Goal: Task Accomplishment & Management: Use online tool/utility

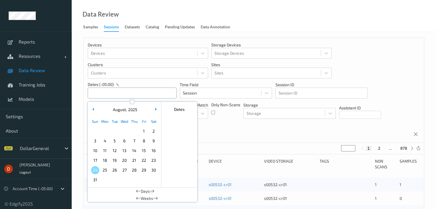
click at [144, 92] on input "text" at bounding box center [132, 93] width 89 height 11
click at [104, 142] on span "4" at bounding box center [105, 141] width 8 height 8
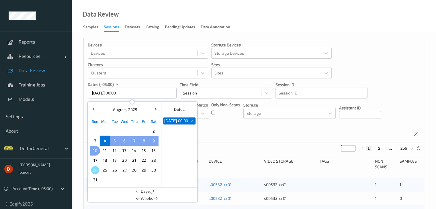
click at [98, 150] on span "10" at bounding box center [95, 151] width 8 height 8
type input "[DATE] 00:00 -> [DATE] 23:59"
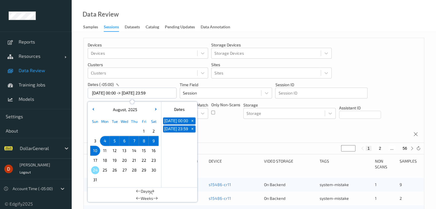
click at [211, 128] on div "Devices Devices Storage Devices Storage Devices Clusters Clusters Sites Sites d…" at bounding box center [254, 90] width 340 height 105
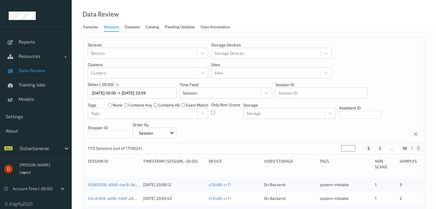
drag, startPoint x: 347, startPoint y: 149, endPoint x: 339, endPoint y: 148, distance: 8.3
click at [339, 148] on div "1115 Sessions (out of 1719824) * 1 2 ... 56" at bounding box center [254, 148] width 340 height 11
type input "*"
type input "**"
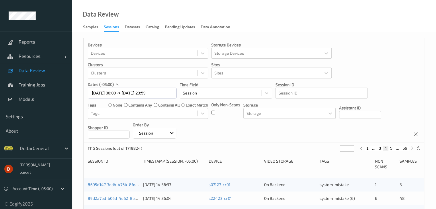
type input "**"
click at [300, 128] on div "Devices Devices Storage Devices Storage Devices Clusters Clusters Sites Sites d…" at bounding box center [254, 90] width 340 height 105
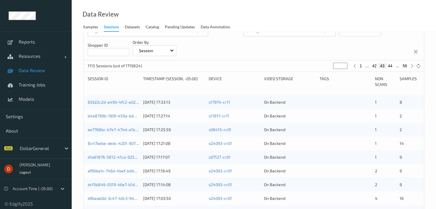
scroll to position [67, 0]
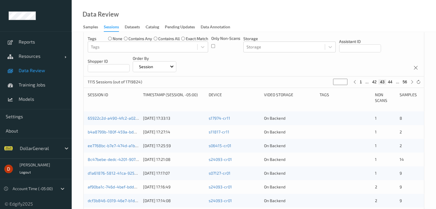
click at [407, 82] on button "56" at bounding box center [405, 81] width 8 height 5
type input "**"
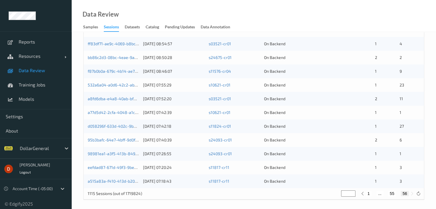
scroll to position [198, 0]
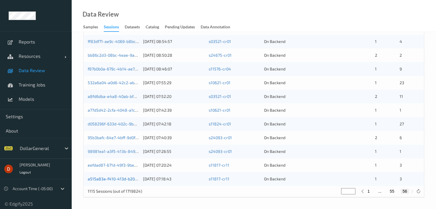
click at [130, 179] on link "a515a83a-f410-413d-b200-7e9c7bfbda15" at bounding box center [126, 179] width 76 height 5
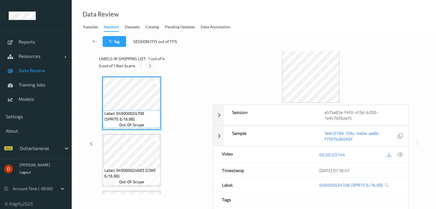
click at [150, 66] on icon at bounding box center [150, 65] width 5 height 5
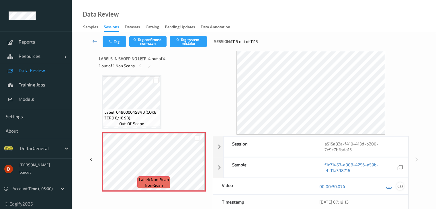
click at [402, 187] on icon at bounding box center [400, 186] width 5 height 5
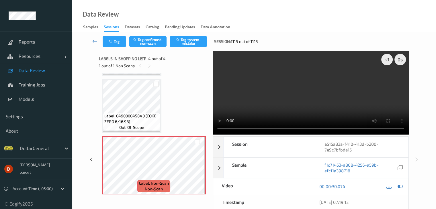
scroll to position [115, 0]
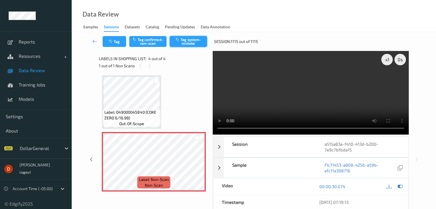
click at [192, 47] on button "Tag system-mistake" at bounding box center [188, 41] width 37 height 11
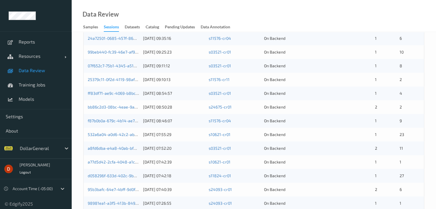
scroll to position [198, 0]
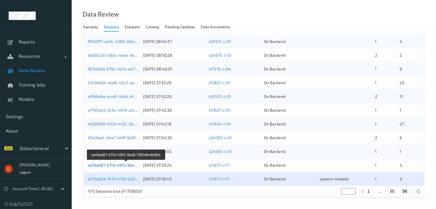
click at [126, 165] on link "eefdad87-671d-49f3-9be8-7160db48e8fa" at bounding box center [126, 165] width 77 height 5
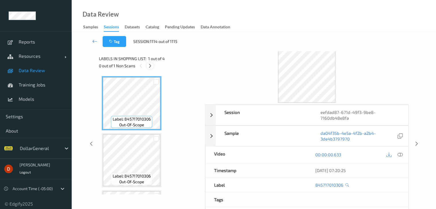
click at [151, 65] on icon at bounding box center [150, 65] width 5 height 5
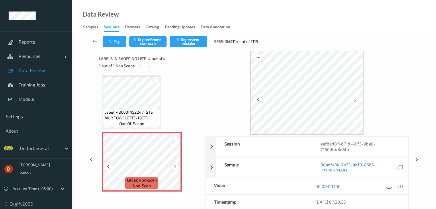
click at [173, 166] on icon at bounding box center [175, 166] width 5 height 5
click at [190, 42] on button "Tag system-mistake" at bounding box center [188, 41] width 37 height 11
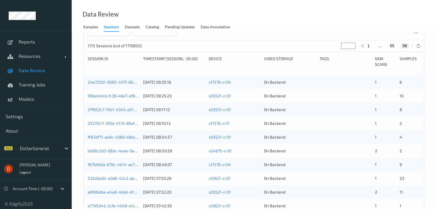
scroll to position [198, 0]
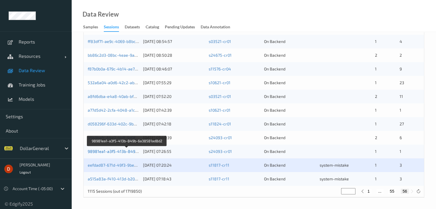
click at [126, 151] on link "98981ea1-a3f5-413b-849b-6a38581ad8d2" at bounding box center [127, 151] width 79 height 5
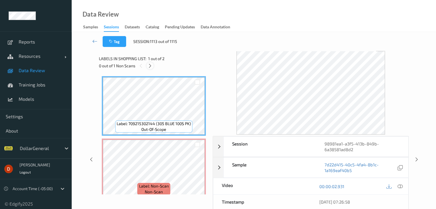
click at [152, 65] on icon at bounding box center [150, 65] width 5 height 5
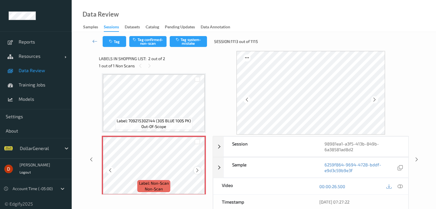
click at [194, 171] on div at bounding box center [197, 170] width 7 height 7
click at [181, 46] on button "Tag system-mistake" at bounding box center [188, 41] width 37 height 11
click at [96, 42] on icon at bounding box center [94, 41] width 5 height 6
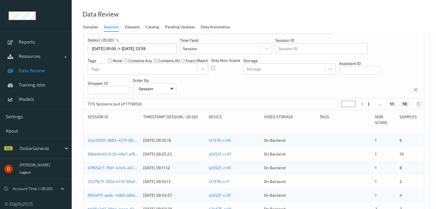
scroll to position [198, 0]
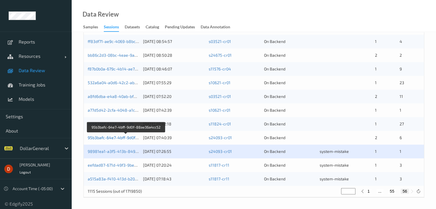
click at [115, 136] on link "95b3bafc-64e7-4bff-9d0f-88ae36a4cc52" at bounding box center [126, 137] width 77 height 5
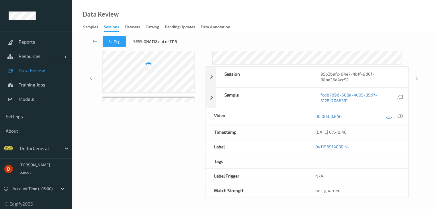
scroll to position [70, 0]
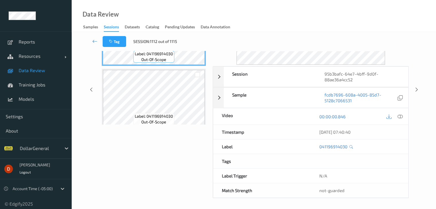
click at [379, 194] on div "not-guarded" at bounding box center [360, 191] width 98 height 14
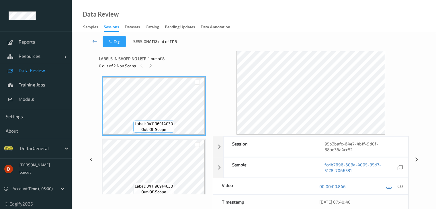
click at [224, 90] on div at bounding box center [311, 93] width 196 height 84
click at [154, 67] on div at bounding box center [150, 65] width 7 height 7
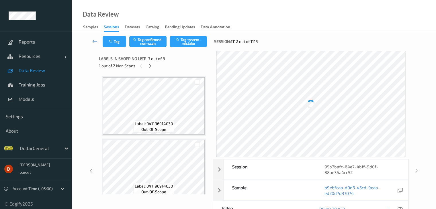
scroll to position [315, 0]
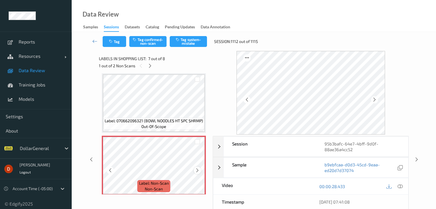
click at [196, 174] on div at bounding box center [197, 170] width 7 height 7
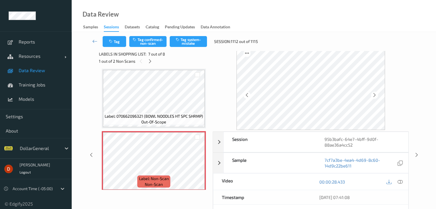
scroll to position [0, 0]
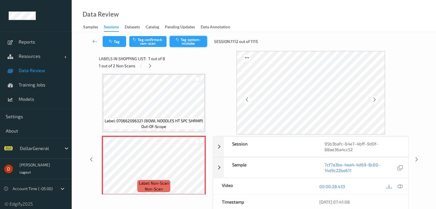
click at [175, 41] on button "Tag system-mistake" at bounding box center [188, 41] width 37 height 11
click at [150, 66] on icon at bounding box center [150, 65] width 5 height 5
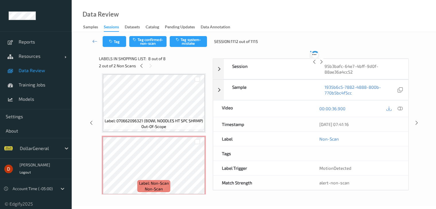
scroll to position [378, 0]
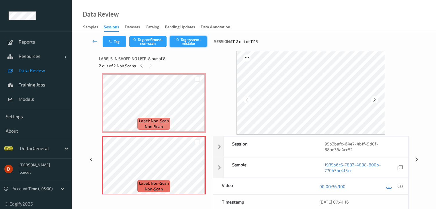
click at [183, 43] on button "Tag system-mistake" at bounding box center [188, 41] width 37 height 11
click at [90, 40] on link at bounding box center [94, 41] width 15 height 11
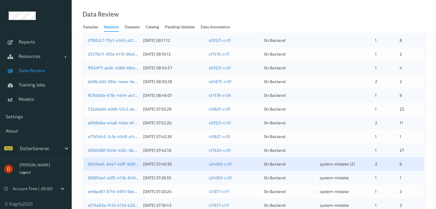
scroll to position [198, 0]
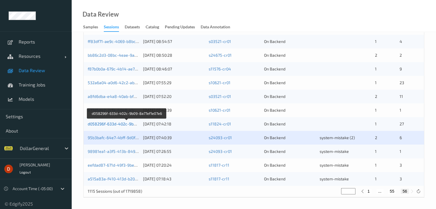
click at [133, 125] on link "d058296f-633d-402c-9b09-8a77ef1e07e6" at bounding box center [127, 124] width 78 height 5
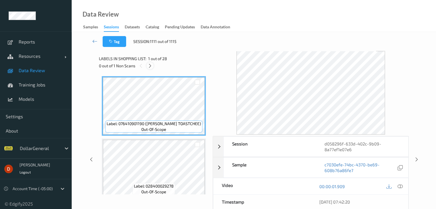
click at [148, 64] on icon at bounding box center [150, 65] width 5 height 5
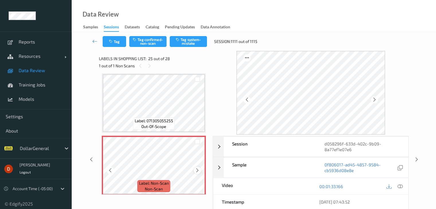
click at [198, 169] on icon at bounding box center [197, 170] width 5 height 5
click at [182, 42] on button "Tag system-mistake" at bounding box center [188, 41] width 37 height 11
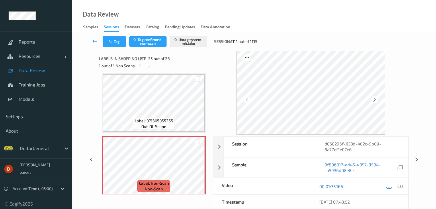
click at [92, 41] on link at bounding box center [94, 41] width 15 height 11
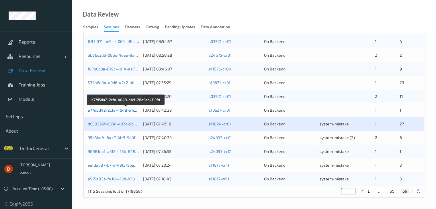
click at [123, 109] on link "a77d5d42-2cfa-4048-a1cf-28a9ab4119fd" at bounding box center [126, 110] width 77 height 5
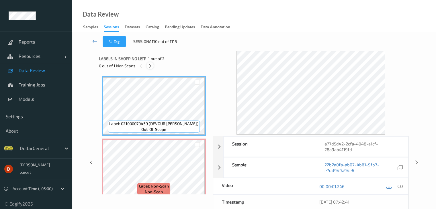
click at [150, 65] on icon at bounding box center [150, 65] width 5 height 5
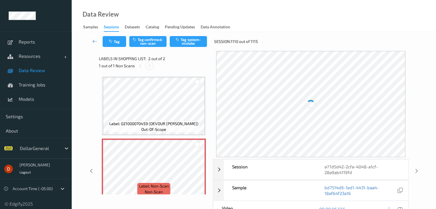
scroll to position [3, 0]
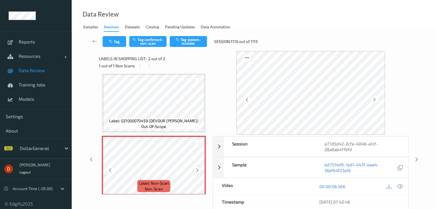
click at [199, 172] on icon at bounding box center [197, 170] width 5 height 5
click at [200, 171] on icon at bounding box center [197, 170] width 5 height 5
click at [180, 43] on button "Tag system-mistake" at bounding box center [188, 41] width 37 height 11
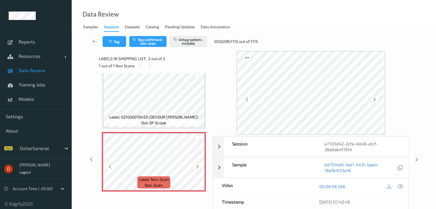
scroll to position [0, 0]
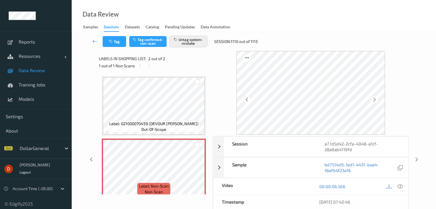
click at [191, 45] on button "Untag system-mistake" at bounding box center [188, 41] width 37 height 11
click at [154, 42] on button "Tag confirmed-non-scan" at bounding box center [147, 41] width 37 height 11
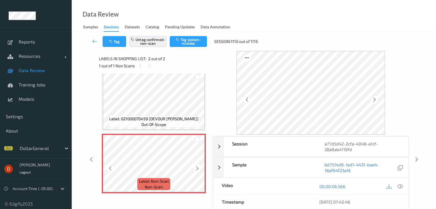
scroll to position [7, 0]
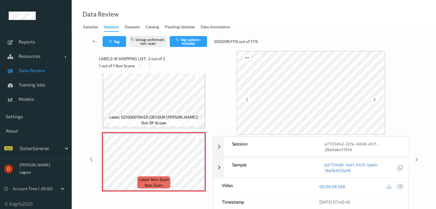
click at [399, 187] on icon at bounding box center [400, 186] width 5 height 5
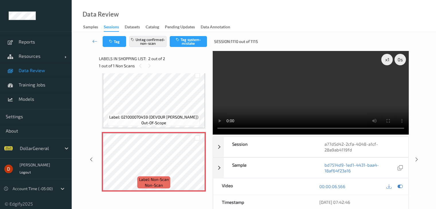
click at [296, 130] on video at bounding box center [311, 93] width 196 height 84
click at [94, 42] on icon at bounding box center [94, 41] width 5 height 6
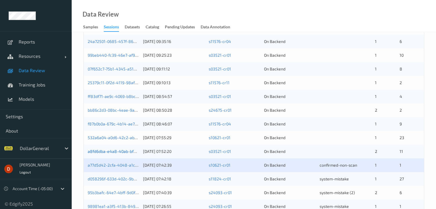
click at [124, 149] on link "a8fd6dba-e4a8-40ab-bf8e-09be42909b69" at bounding box center [128, 151] width 80 height 5
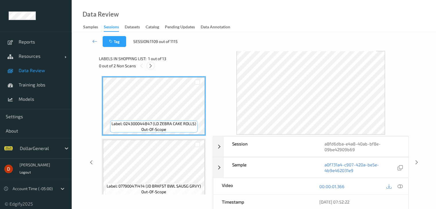
click at [152, 64] on icon at bounding box center [150, 65] width 5 height 5
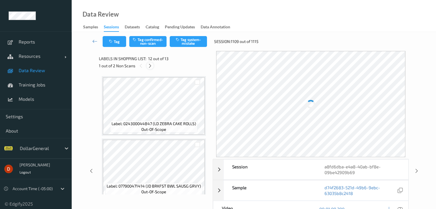
scroll to position [628, 0]
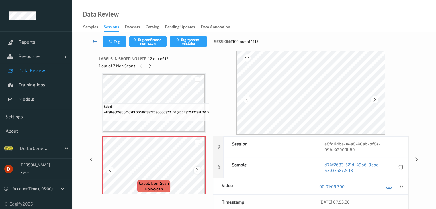
click at [196, 169] on icon at bounding box center [197, 170] width 5 height 5
click at [198, 172] on icon at bounding box center [197, 170] width 5 height 5
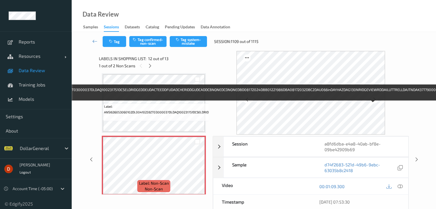
click at [156, 114] on span "Label: ANSI636053060102DL00410259ZT03000037DLDAQ100231751DCSELDRIDGEDDEUDACTEED…" at bounding box center [371, 109] width 535 height 11
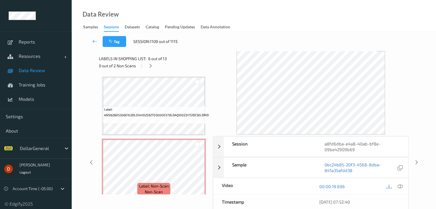
scroll to position [697, 0]
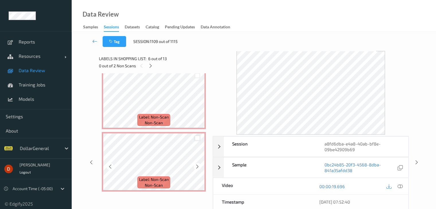
click at [195, 136] on div at bounding box center [197, 138] width 5 height 5
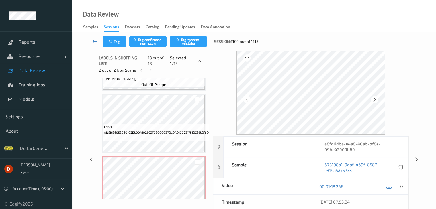
scroll to position [611, 0]
click at [196, 160] on div at bounding box center [197, 162] width 5 height 5
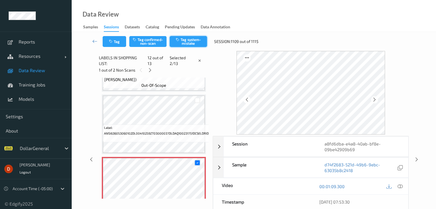
click at [190, 44] on button "Tag system-mistake" at bounding box center [188, 41] width 37 height 11
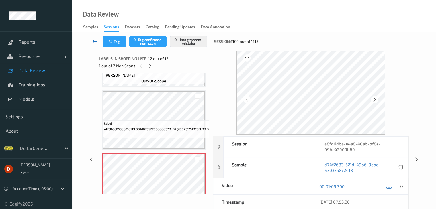
click at [91, 41] on link at bounding box center [94, 41] width 15 height 11
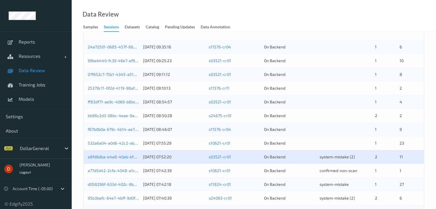
scroll to position [143, 0]
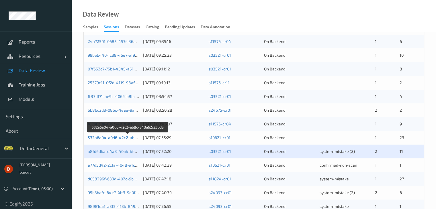
click at [131, 137] on link "532a6a04-a0d6-42c2-ab8c-e43e62c23bde" at bounding box center [128, 137] width 81 height 5
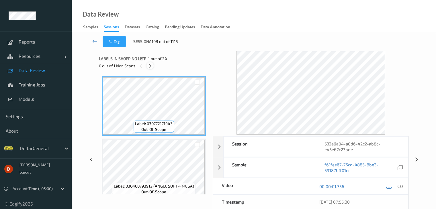
click at [149, 65] on icon at bounding box center [150, 65] width 5 height 5
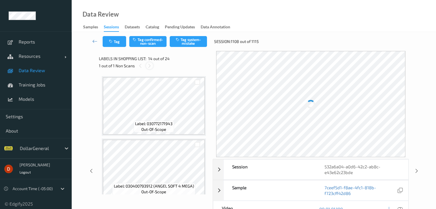
scroll to position [753, 0]
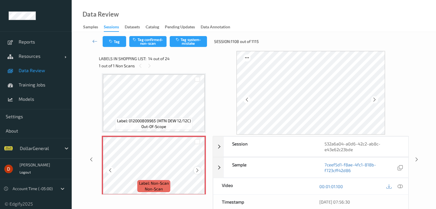
click at [195, 169] on icon at bounding box center [197, 170] width 5 height 5
click at [190, 43] on button "Tag system-mistake" at bounding box center [188, 41] width 37 height 11
click at [91, 40] on link at bounding box center [94, 41] width 15 height 11
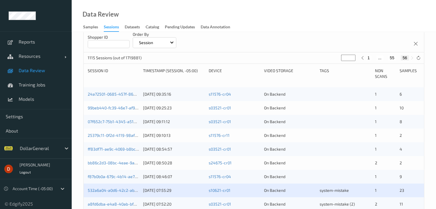
scroll to position [143, 0]
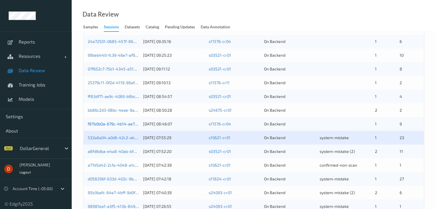
click at [132, 123] on link "f87b0b0a-679c-4b14-ae7d-6187f3ad26a9" at bounding box center [126, 124] width 77 height 5
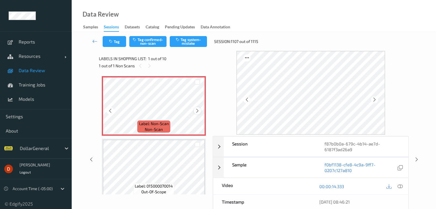
click at [196, 111] on icon at bounding box center [197, 110] width 5 height 5
click at [117, 42] on button "Tag" at bounding box center [115, 41] width 24 height 11
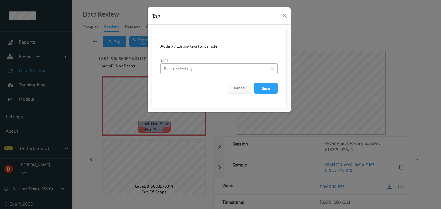
click at [194, 67] on div at bounding box center [213, 68] width 100 height 7
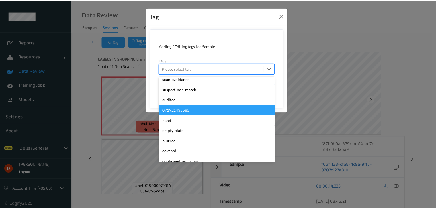
scroll to position [115, 0]
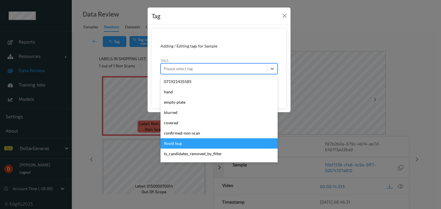
click at [184, 145] on div "flooid bug" at bounding box center [218, 144] width 117 height 10
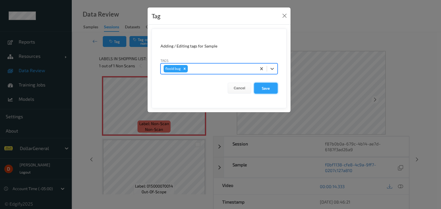
click at [255, 89] on button "Save" at bounding box center [266, 88] width 24 height 11
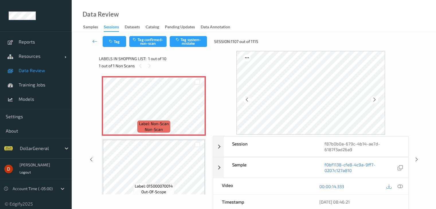
click at [191, 48] on div "Tag Tag confirmed-non-scan Tag system-mistake Session: 1107 out of 1115" at bounding box center [253, 41] width 341 height 19
click at [191, 45] on button "Tag system-mistake" at bounding box center [188, 41] width 37 height 11
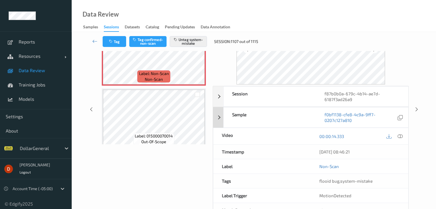
scroll to position [57, 0]
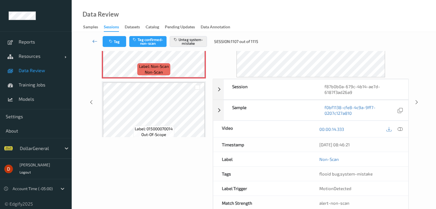
click at [94, 41] on icon at bounding box center [94, 41] width 5 height 6
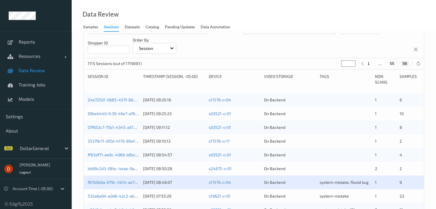
scroll to position [86, 0]
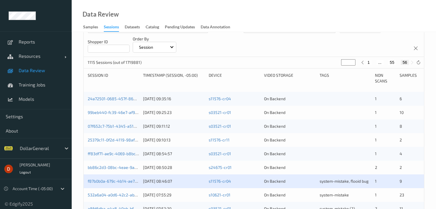
click at [396, 63] on button "55" at bounding box center [392, 62] width 8 height 5
type input "**"
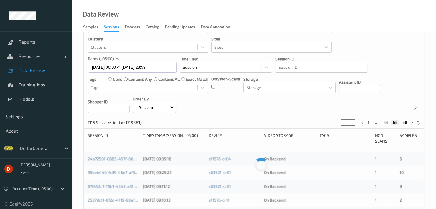
scroll to position [0, 0]
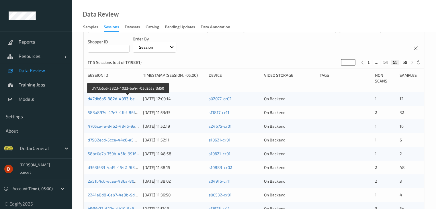
click at [133, 100] on link "d47db6b5-382d-4033-be44-03d265af3d50" at bounding box center [128, 98] width 81 height 5
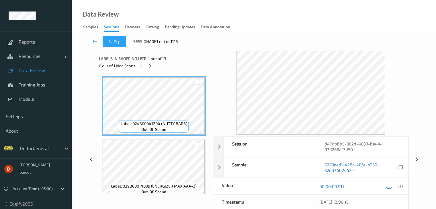
click at [393, 17] on div "Data Review Samples Sessions Datasets Catalog Pending Updates Data Annotation" at bounding box center [254, 16] width 365 height 32
click at [151, 66] on icon at bounding box center [150, 65] width 5 height 5
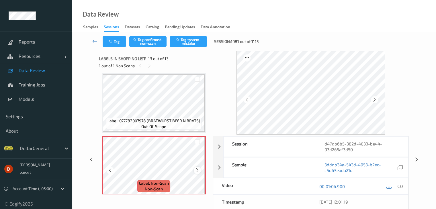
click at [196, 170] on icon at bounding box center [197, 170] width 5 height 5
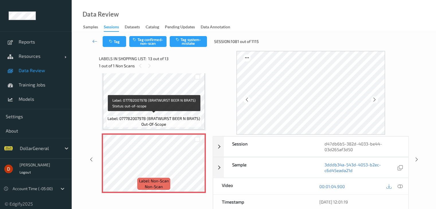
scroll to position [694, 0]
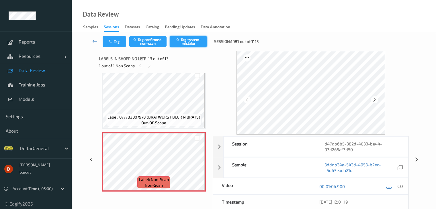
click at [176, 41] on icon "button" at bounding box center [178, 40] width 5 height 4
click at [94, 39] on icon at bounding box center [94, 41] width 5 height 6
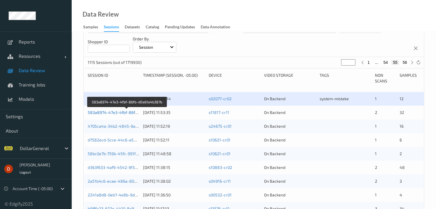
click at [120, 112] on link "583a8974-47e3-4fbf-86fb-d0a61a4b387b" at bounding box center [127, 112] width 79 height 5
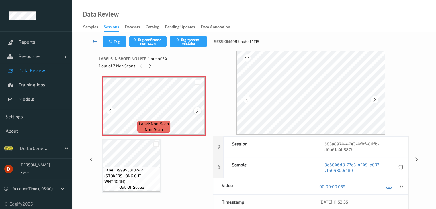
click at [195, 111] on div at bounding box center [197, 110] width 7 height 7
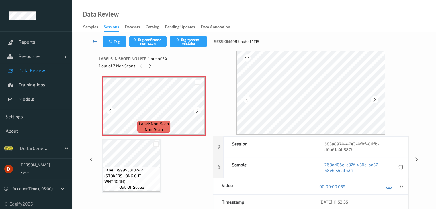
click at [195, 111] on div at bounding box center [197, 110] width 7 height 7
click at [111, 39] on button "Tag" at bounding box center [115, 41] width 24 height 11
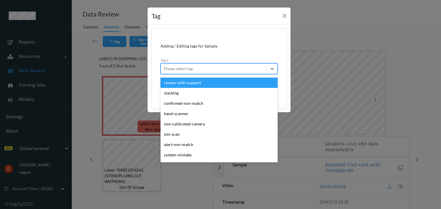
click at [219, 68] on div at bounding box center [213, 68] width 100 height 7
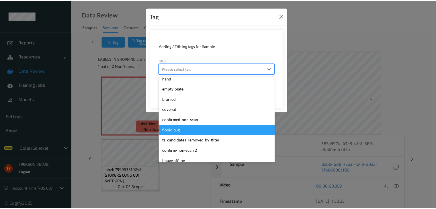
scroll to position [154, 0]
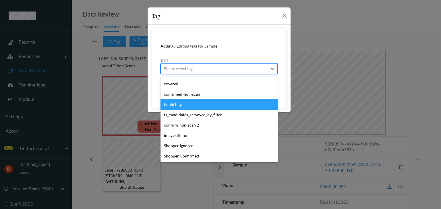
click at [202, 107] on div "flooid bug" at bounding box center [218, 105] width 117 height 10
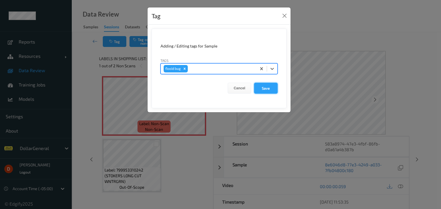
click at [263, 88] on button "Save" at bounding box center [266, 88] width 24 height 11
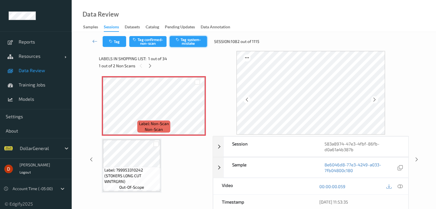
click at [184, 45] on button "Tag system-mistake" at bounding box center [188, 41] width 37 height 11
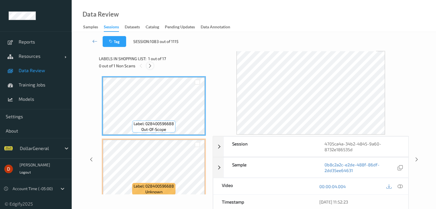
click at [149, 67] on icon at bounding box center [150, 65] width 5 height 5
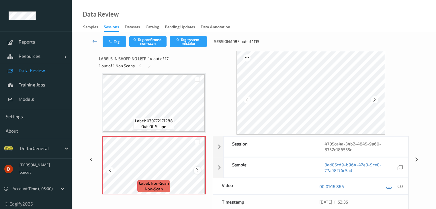
click at [197, 170] on icon at bounding box center [197, 170] width 5 height 5
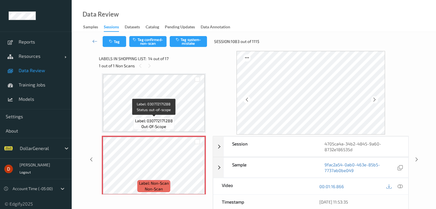
click at [164, 123] on span "Label: 030772171288" at bounding box center [154, 121] width 38 height 6
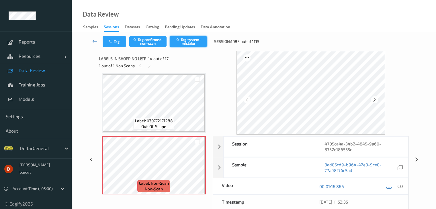
click at [180, 39] on icon "button" at bounding box center [178, 40] width 5 height 4
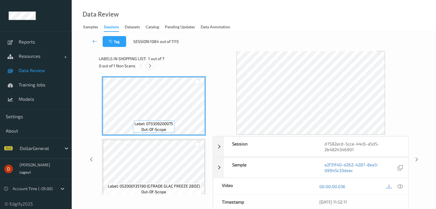
click at [149, 66] on icon at bounding box center [150, 65] width 5 height 5
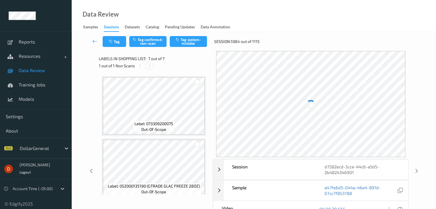
scroll to position [315, 0]
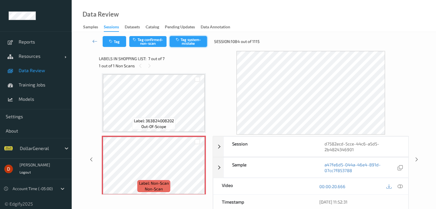
click at [191, 44] on button "Tag system-mistake" at bounding box center [188, 41] width 37 height 11
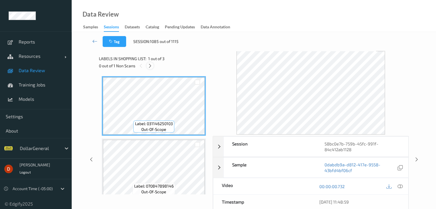
click at [151, 68] on div at bounding box center [150, 65] width 7 height 7
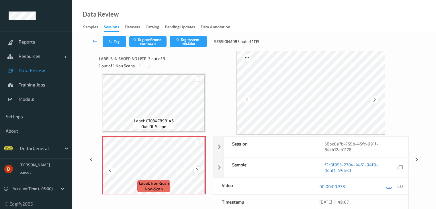
click at [197, 168] on icon at bounding box center [197, 170] width 5 height 5
click at [197, 169] on icon at bounding box center [197, 170] width 5 height 5
click at [195, 169] on icon at bounding box center [197, 170] width 5 height 5
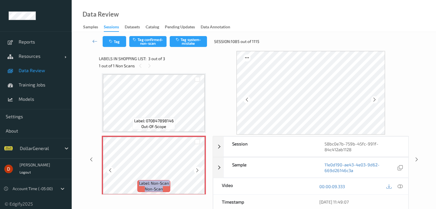
click at [195, 169] on icon at bounding box center [197, 170] width 5 height 5
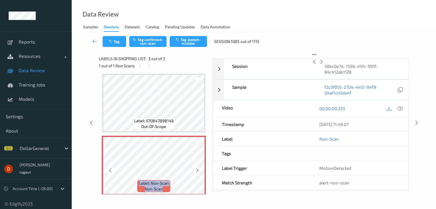
click at [195, 169] on icon at bounding box center [197, 170] width 5 height 5
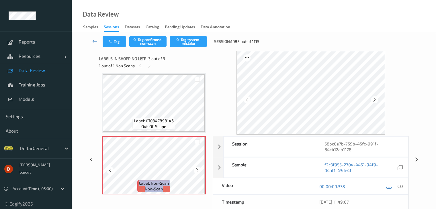
click at [195, 169] on icon at bounding box center [197, 170] width 5 height 5
click at [179, 48] on div "Tag Tag confirmed-non-scan Tag system-mistake Session: 1085 out of 1115" at bounding box center [253, 41] width 341 height 19
click at [182, 44] on button "Tag system-mistake" at bounding box center [188, 41] width 37 height 11
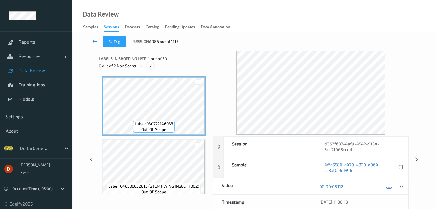
click at [152, 67] on icon at bounding box center [150, 65] width 5 height 5
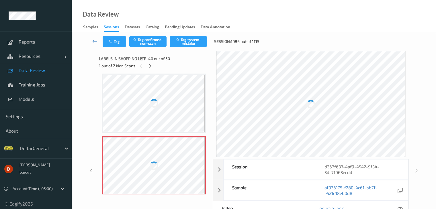
scroll to position [2379, 0]
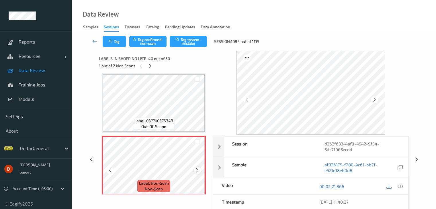
click at [197, 167] on div at bounding box center [197, 170] width 7 height 7
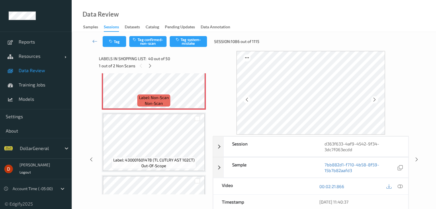
scroll to position [2465, 0]
click at [188, 40] on button "Tag system-mistake" at bounding box center [188, 41] width 37 height 11
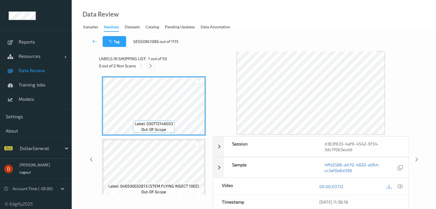
click at [151, 66] on icon at bounding box center [150, 65] width 5 height 5
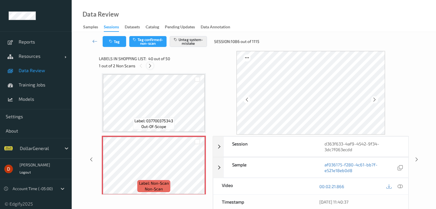
click at [151, 66] on icon at bounding box center [150, 65] width 5 height 5
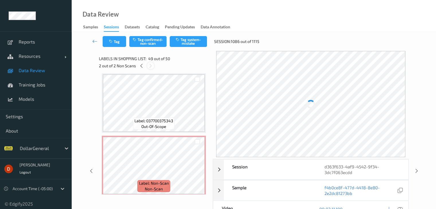
scroll to position [2941, 0]
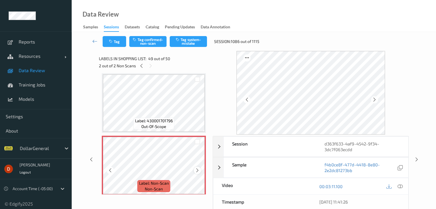
click at [198, 170] on icon at bounding box center [197, 170] width 5 height 5
click at [187, 42] on button "Tag system-mistake" at bounding box center [188, 41] width 37 height 11
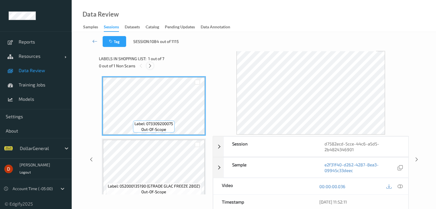
click at [150, 68] on icon at bounding box center [150, 65] width 5 height 5
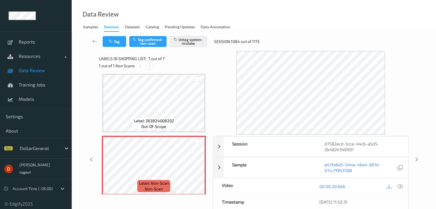
click at [150, 68] on icon at bounding box center [149, 65] width 5 height 5
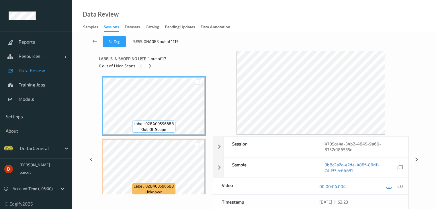
click at [94, 42] on icon at bounding box center [94, 41] width 5 height 6
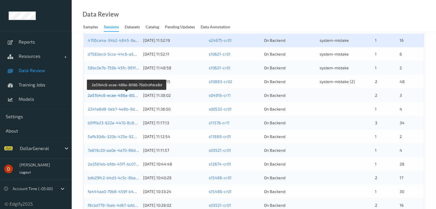
click at [124, 94] on link "2a51b4c6-ecae-486a-8066-75b0cdfdce8d" at bounding box center [127, 95] width 79 height 5
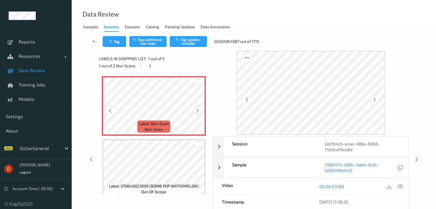
click at [194, 112] on div at bounding box center [197, 110] width 7 height 7
click at [189, 36] on button "Tag system-mistake" at bounding box center [188, 41] width 37 height 11
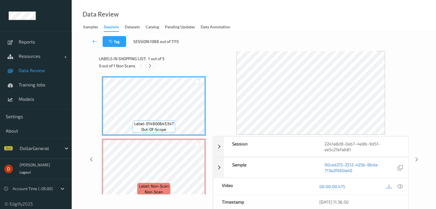
click at [151, 67] on icon at bounding box center [150, 65] width 5 height 5
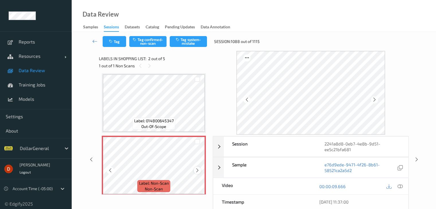
click at [194, 171] on div at bounding box center [197, 170] width 7 height 7
click at [195, 171] on div at bounding box center [197, 170] width 7 height 7
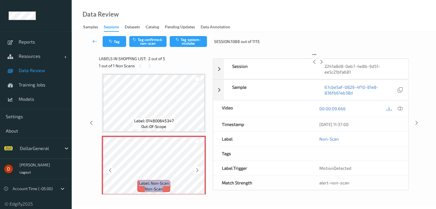
click at [195, 171] on div at bounding box center [197, 170] width 7 height 7
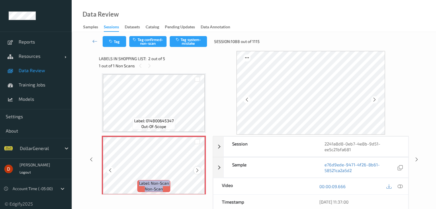
click at [195, 171] on div at bounding box center [197, 170] width 7 height 7
click at [196, 171] on icon at bounding box center [197, 170] width 5 height 5
click at [192, 41] on button "Tag system-mistake" at bounding box center [188, 41] width 37 height 11
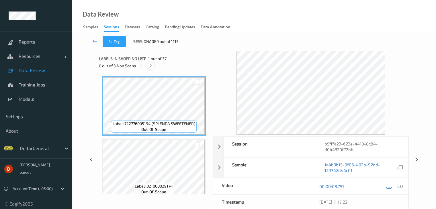
click at [151, 67] on icon at bounding box center [150, 65] width 5 height 5
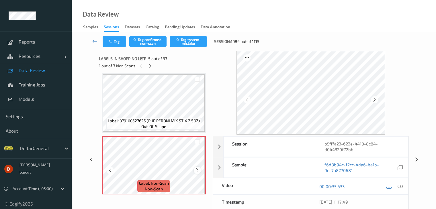
click at [197, 172] on icon at bounding box center [197, 170] width 5 height 5
click at [190, 45] on button "Tag system-mistake" at bounding box center [188, 41] width 37 height 11
click at [198, 172] on icon at bounding box center [197, 170] width 5 height 5
click at [150, 66] on icon at bounding box center [150, 65] width 5 height 5
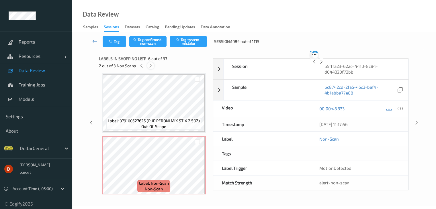
scroll to position [253, 0]
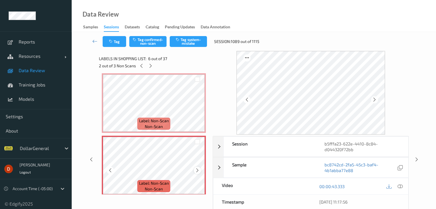
click at [197, 169] on icon at bounding box center [197, 170] width 5 height 5
click at [397, 186] on div at bounding box center [400, 187] width 8 height 8
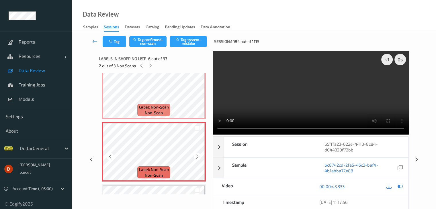
scroll to position [258, 0]
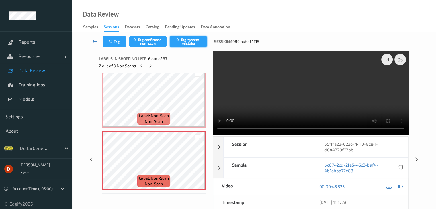
click at [189, 44] on button "Tag system-mistake" at bounding box center [188, 41] width 37 height 11
click at [151, 68] on icon at bounding box center [150, 65] width 5 height 5
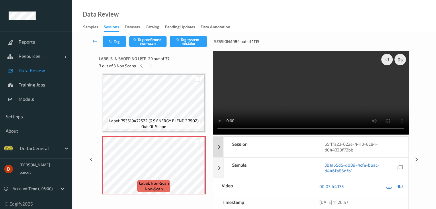
click at [396, 145] on div "b5fffa23-622e-4410-8c84-d044320f72bb" at bounding box center [362, 147] width 92 height 20
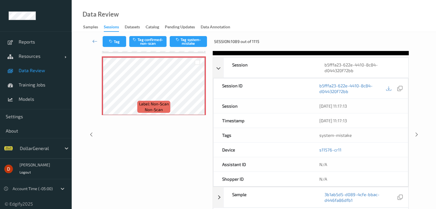
scroll to position [115, 0]
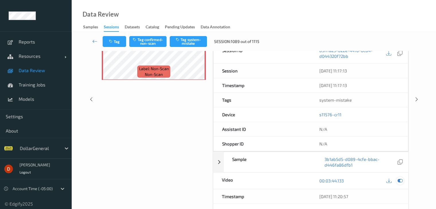
click at [400, 180] on icon at bounding box center [400, 180] width 5 height 5
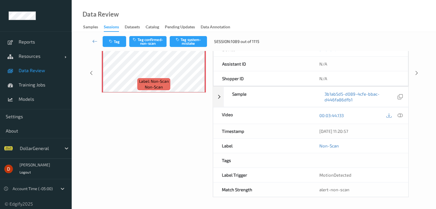
scroll to position [0, 0]
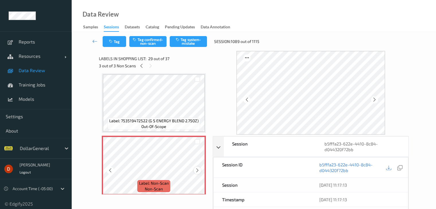
click at [196, 171] on icon at bounding box center [197, 170] width 5 height 5
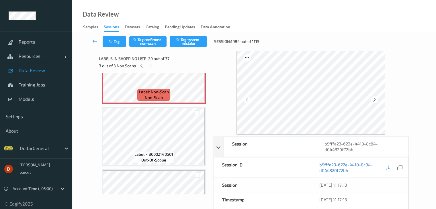
scroll to position [1765, 0]
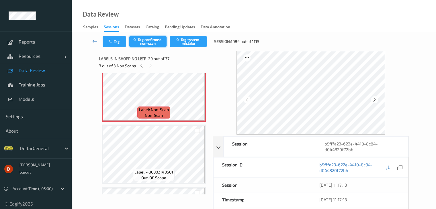
click at [148, 46] on button "Tag confirmed-non-scan" at bounding box center [147, 41] width 37 height 11
click at [94, 42] on icon at bounding box center [94, 41] width 5 height 6
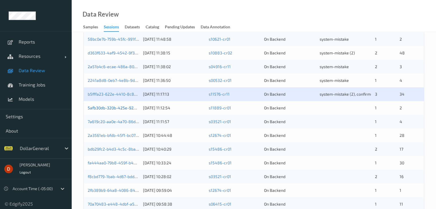
click at [112, 106] on link "5afb30db-320b-425e-9260-478086009c33" at bounding box center [128, 108] width 80 height 5
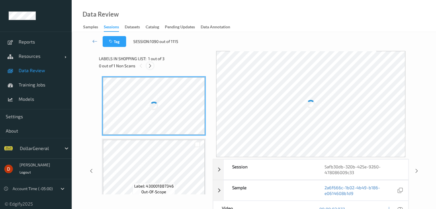
click at [151, 67] on icon at bounding box center [150, 65] width 5 height 5
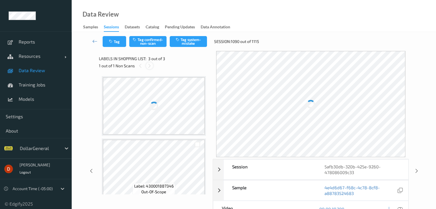
scroll to position [65, 0]
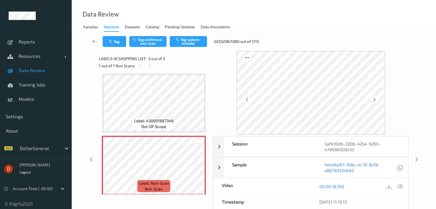
click at [95, 43] on icon at bounding box center [94, 41] width 5 height 6
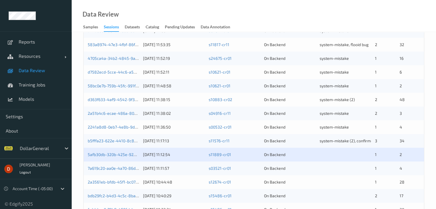
scroll to position [172, 0]
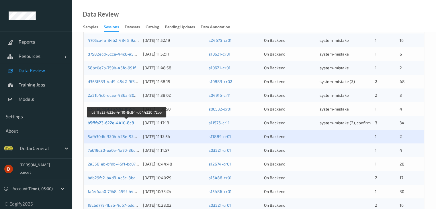
click at [130, 120] on link "b5fffa23-622e-4410-8c84-d044320f72bb" at bounding box center [127, 122] width 78 height 5
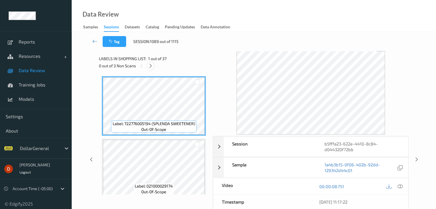
click at [152, 64] on icon at bounding box center [150, 65] width 5 height 5
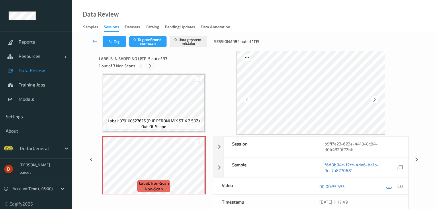
click at [152, 64] on icon at bounding box center [150, 65] width 5 height 5
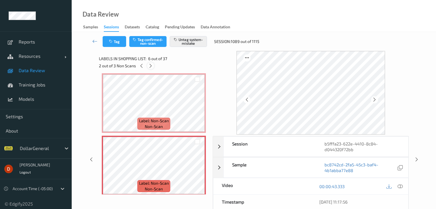
click at [152, 64] on icon at bounding box center [150, 65] width 5 height 5
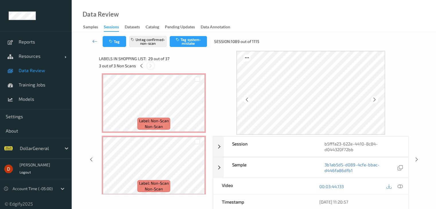
scroll to position [1691, 0]
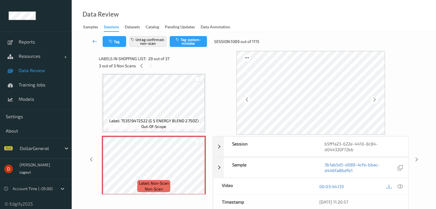
click at [93, 40] on icon at bounding box center [94, 41] width 5 height 6
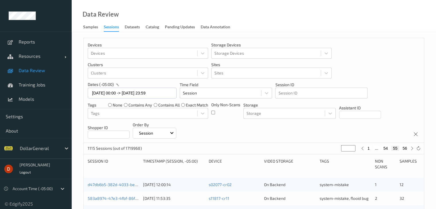
scroll to position [201, 0]
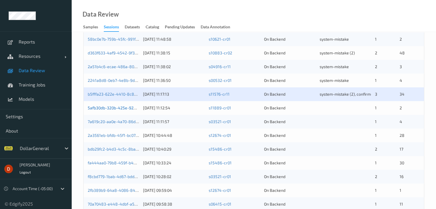
click at [112, 107] on link "5afb30db-320b-425e-9260-478086009c33" at bounding box center [128, 108] width 80 height 5
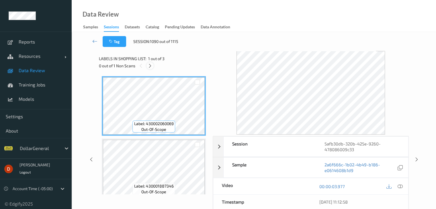
click at [150, 65] on icon at bounding box center [150, 65] width 5 height 5
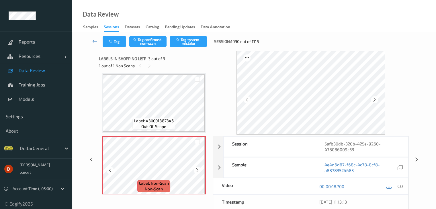
scroll to position [69, 0]
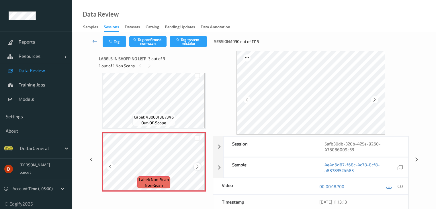
click at [197, 167] on icon at bounding box center [197, 166] width 5 height 5
click at [399, 186] on icon at bounding box center [400, 186] width 5 height 5
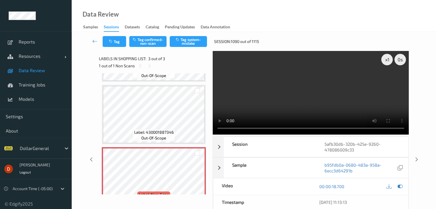
scroll to position [57, 0]
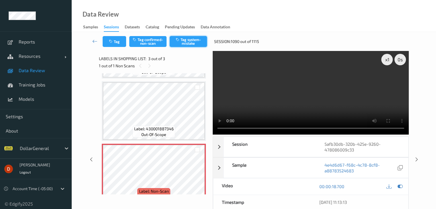
click at [181, 40] on button "Tag system-mistake" at bounding box center [188, 41] width 37 height 11
click at [89, 41] on link at bounding box center [94, 41] width 15 height 11
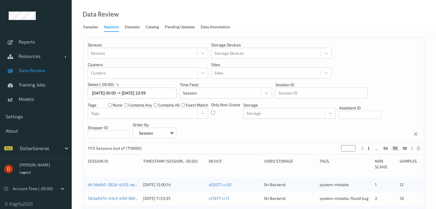
click at [395, 66] on div "Devices Devices Storage Devices Storage Devices Clusters Clusters Sites Sites d…" at bounding box center [254, 90] width 340 height 105
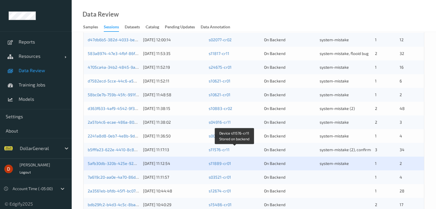
scroll to position [172, 0]
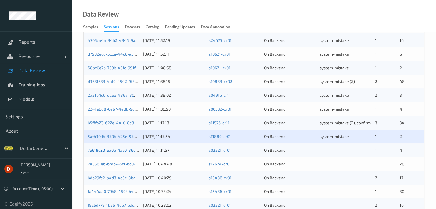
click at [105, 147] on div "7a619c20-aa0e-4a70-86dc-51e8ae259fae 04/08/2025 11:11:57 s03521-cr01 On Backend…" at bounding box center [254, 151] width 340 height 14
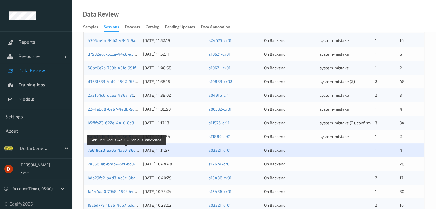
click at [104, 150] on link "7a619c20-aa0e-4a70-86dc-51e8ae259fae" at bounding box center [127, 150] width 78 height 5
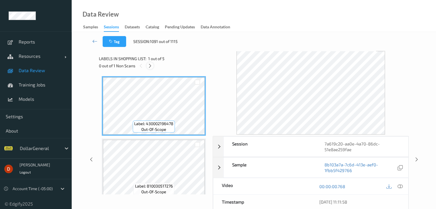
click at [149, 66] on icon at bounding box center [150, 65] width 5 height 5
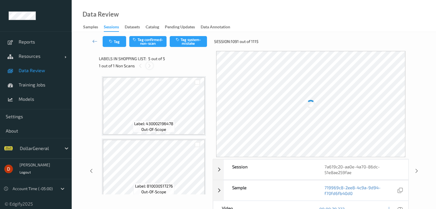
scroll to position [190, 0]
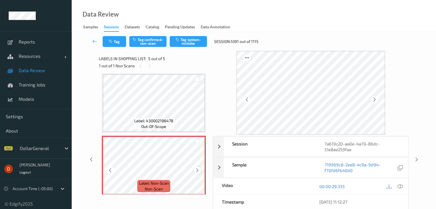
click at [197, 172] on icon at bounding box center [197, 170] width 5 height 5
click at [196, 40] on button "Tag system-mistake" at bounding box center [188, 41] width 37 height 11
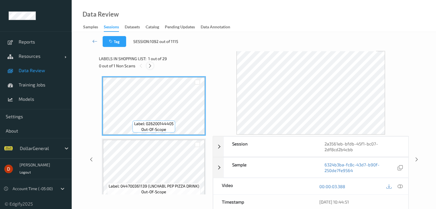
click at [148, 67] on icon at bounding box center [150, 65] width 5 height 5
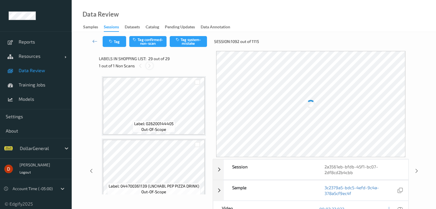
scroll to position [1691, 0]
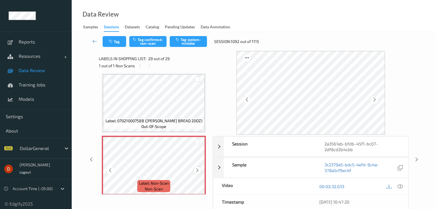
click at [196, 172] on icon at bounding box center [197, 170] width 5 height 5
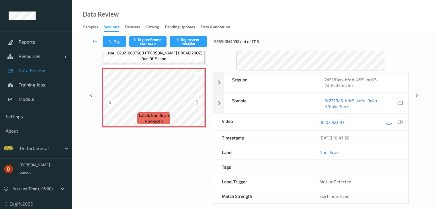
scroll to position [70, 0]
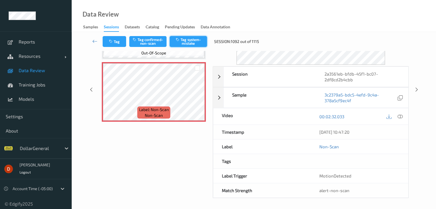
click at [188, 40] on button "Tag system-mistake" at bounding box center [188, 41] width 37 height 11
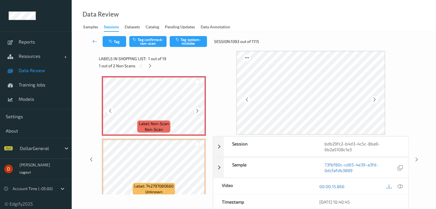
click at [196, 111] on icon at bounding box center [197, 110] width 5 height 5
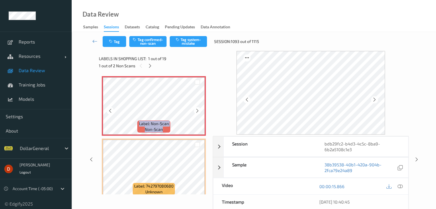
click at [196, 111] on icon at bounding box center [197, 110] width 5 height 5
click at [177, 38] on icon "button" at bounding box center [178, 40] width 5 height 4
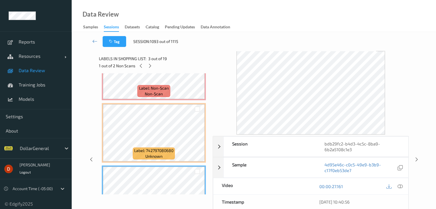
scroll to position [29, 0]
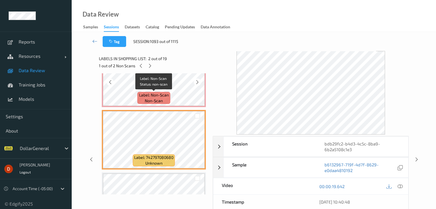
click at [166, 94] on span "Label: Non-Scan" at bounding box center [154, 95] width 30 height 6
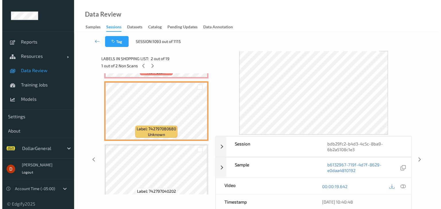
scroll to position [0, 0]
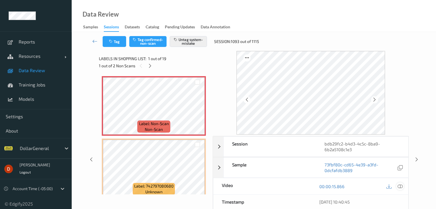
click at [400, 188] on icon at bounding box center [400, 186] width 5 height 5
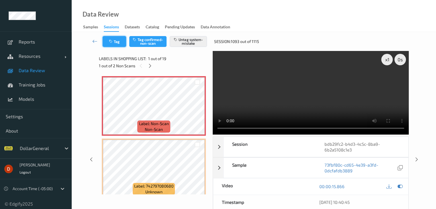
click at [116, 44] on button "Tag" at bounding box center [115, 41] width 24 height 11
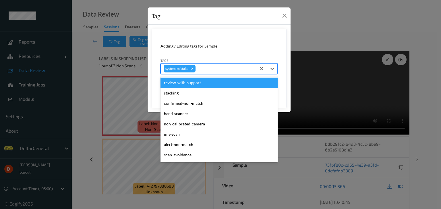
click at [225, 69] on div at bounding box center [224, 68] width 57 height 7
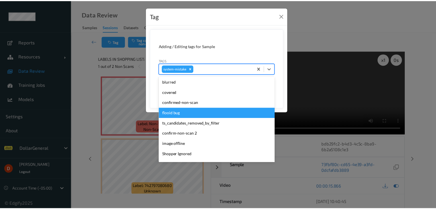
scroll to position [143, 0]
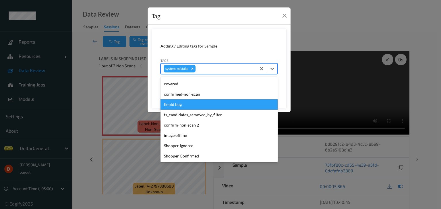
click at [194, 108] on div "flooid bug" at bounding box center [218, 105] width 117 height 10
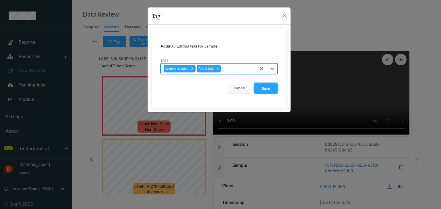
click at [270, 88] on button "Save" at bounding box center [266, 88] width 24 height 11
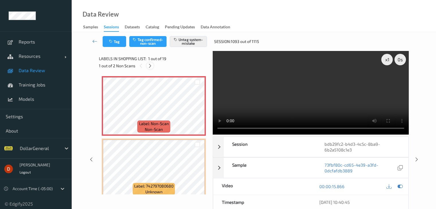
click at [147, 64] on div at bounding box center [150, 65] width 7 height 7
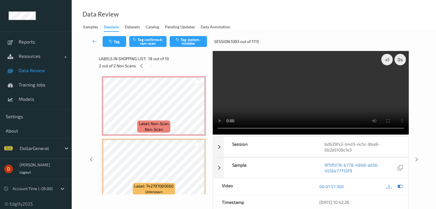
scroll to position [1003, 0]
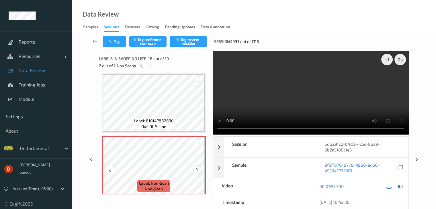
click at [197, 170] on icon at bounding box center [197, 170] width 5 height 5
click at [400, 185] on icon at bounding box center [400, 186] width 5 height 5
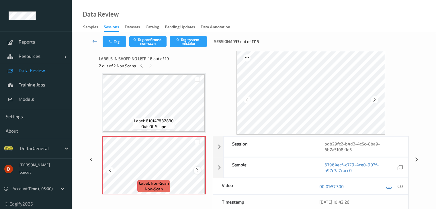
click at [200, 170] on div at bounding box center [197, 170] width 7 height 7
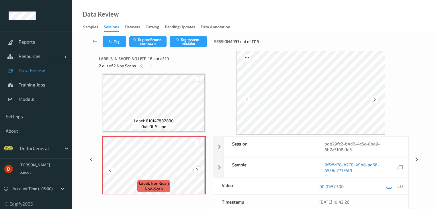
click at [201, 170] on div at bounding box center [197, 170] width 7 height 7
click at [190, 42] on button "Tag system-mistake" at bounding box center [188, 41] width 37 height 11
click at [401, 124] on div at bounding box center [311, 93] width 196 height 84
click at [186, 66] on div "2 out of 2 Non Scans" at bounding box center [154, 65] width 110 height 7
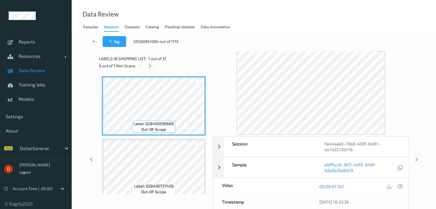
click at [150, 67] on icon at bounding box center [150, 65] width 5 height 5
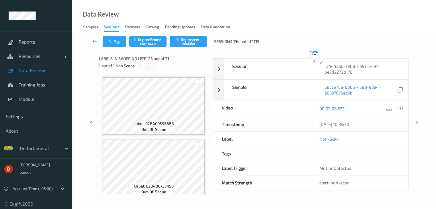
scroll to position [1316, 0]
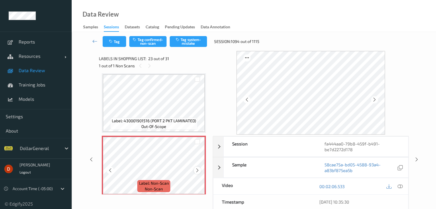
click at [196, 170] on icon at bounding box center [197, 170] width 5 height 5
click at [328, 20] on div "Data Review Samples Sessions Datasets Catalog Pending Updates Data Annotation" at bounding box center [254, 16] width 365 height 32
click at [196, 168] on icon at bounding box center [197, 170] width 5 height 5
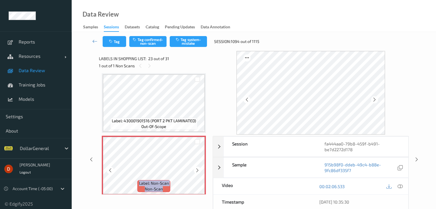
click at [196, 168] on icon at bounding box center [197, 170] width 5 height 5
click at [179, 41] on icon "button" at bounding box center [178, 40] width 5 height 4
click at [393, 40] on div "Tag Tag confirmed-non-scan Untag system-mistake Session: 1094 out of 1115" at bounding box center [253, 41] width 341 height 19
click at [196, 171] on icon at bounding box center [197, 170] width 5 height 5
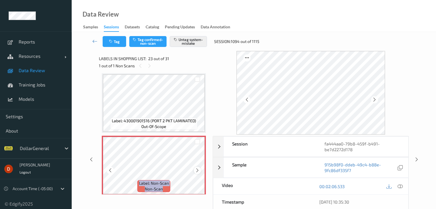
click at [196, 171] on icon at bounding box center [197, 170] width 5 height 5
click at [95, 41] on icon at bounding box center [94, 41] width 5 height 6
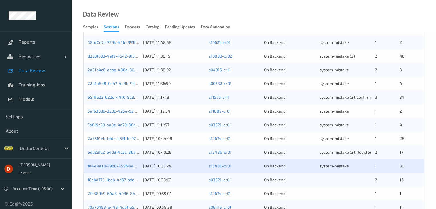
scroll to position [229, 0]
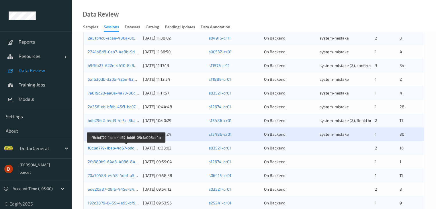
click at [126, 147] on link "f8cbd779-1bab-4d67-bdd6-09c1a003ce4a" at bounding box center [126, 148] width 77 height 5
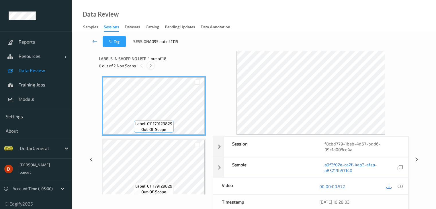
click at [153, 65] on icon at bounding box center [150, 65] width 5 height 5
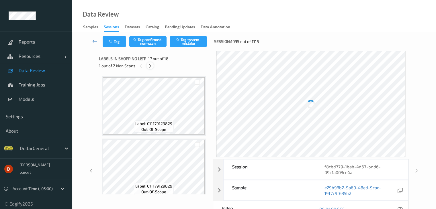
scroll to position [941, 0]
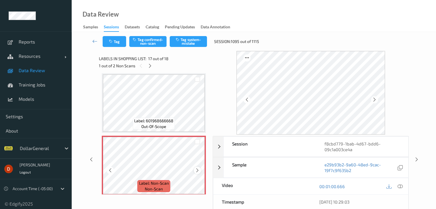
click at [197, 172] on icon at bounding box center [197, 170] width 5 height 5
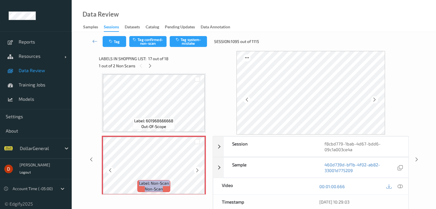
click at [197, 172] on icon at bounding box center [197, 170] width 5 height 5
click at [179, 41] on icon "button" at bounding box center [178, 40] width 5 height 4
click at [151, 66] on icon at bounding box center [150, 65] width 5 height 5
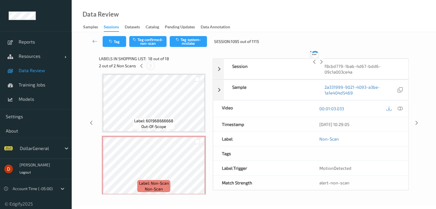
scroll to position [1003, 0]
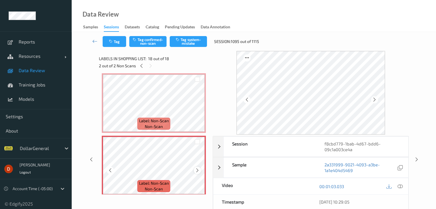
click at [196, 170] on icon at bounding box center [197, 170] width 5 height 5
click at [185, 46] on button "Tag system-mistake" at bounding box center [188, 41] width 37 height 11
click at [93, 43] on icon at bounding box center [94, 41] width 5 height 6
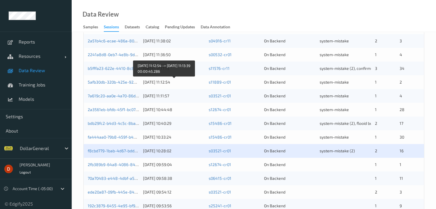
scroll to position [267, 0]
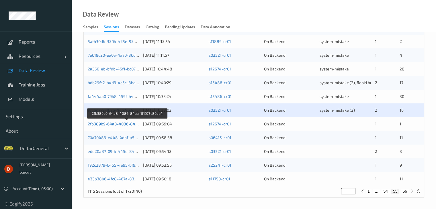
click at [108, 124] on link "2fb389b9-64a8-4086-84aa-1f1975c89ab4" at bounding box center [127, 124] width 79 height 5
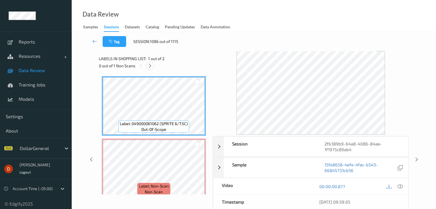
click at [149, 68] on icon at bounding box center [150, 65] width 5 height 5
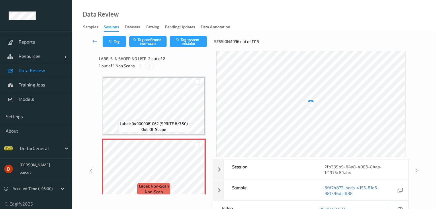
scroll to position [3, 0]
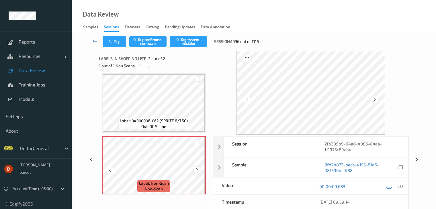
click at [199, 170] on icon at bounding box center [197, 170] width 5 height 5
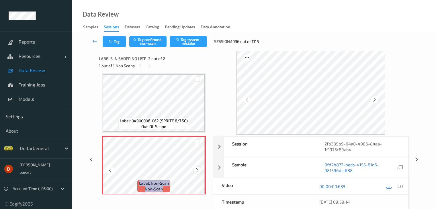
click at [200, 170] on icon at bounding box center [197, 170] width 5 height 5
click at [200, 169] on div at bounding box center [197, 170] width 7 height 7
click at [185, 45] on button "Tag system-mistake" at bounding box center [188, 41] width 37 height 11
click at [98, 42] on link at bounding box center [94, 41] width 15 height 11
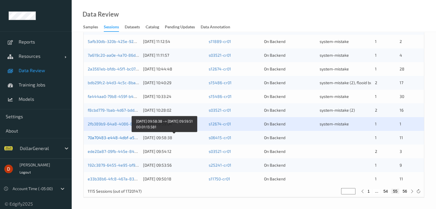
click at [128, 136] on link "70a70483-e448-4dbf-a587-03ee8a24273c" at bounding box center [128, 137] width 81 height 5
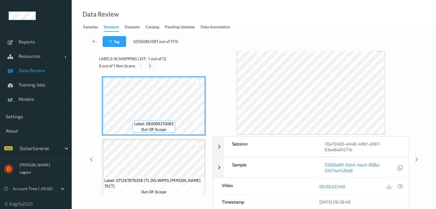
click at [149, 63] on icon at bounding box center [150, 65] width 5 height 5
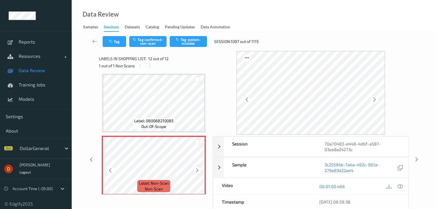
click at [197, 173] on div at bounding box center [197, 170] width 7 height 7
click at [197, 172] on icon at bounding box center [197, 170] width 5 height 5
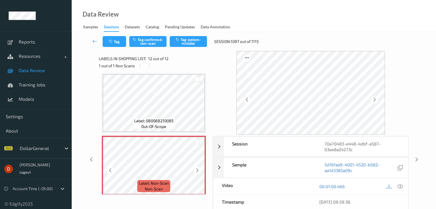
click at [197, 172] on icon at bounding box center [197, 170] width 5 height 5
click at [172, 37] on button "Tag system-mistake" at bounding box center [188, 41] width 37 height 11
click at [96, 42] on icon at bounding box center [94, 41] width 5 height 6
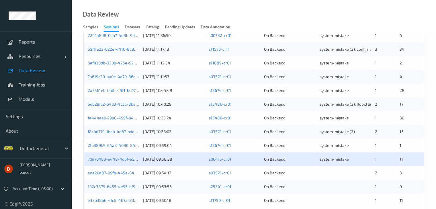
scroll to position [267, 0]
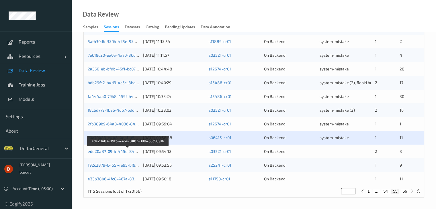
click at [117, 152] on link "ede20a87-09fb-445e-84b2-3d8463c58916" at bounding box center [128, 151] width 81 height 5
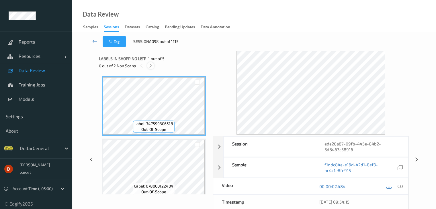
click at [151, 63] on div at bounding box center [150, 65] width 7 height 7
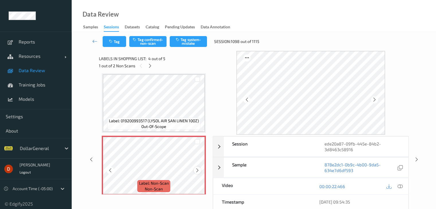
click at [197, 170] on icon at bounding box center [197, 170] width 5 height 5
click at [196, 171] on icon at bounding box center [197, 170] width 5 height 5
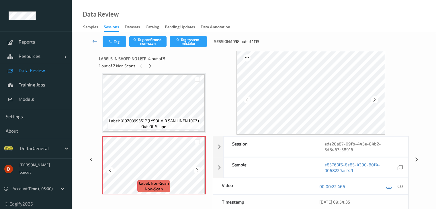
click at [196, 171] on icon at bounding box center [197, 170] width 5 height 5
click at [196, 170] on icon at bounding box center [197, 170] width 5 height 5
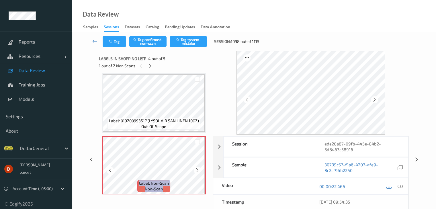
click at [196, 170] on icon at bounding box center [197, 170] width 5 height 5
click at [195, 170] on icon at bounding box center [197, 170] width 5 height 5
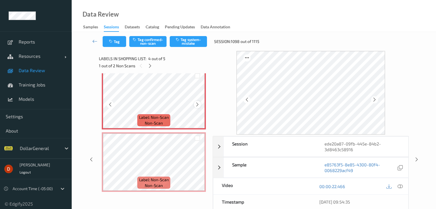
scroll to position [194, 0]
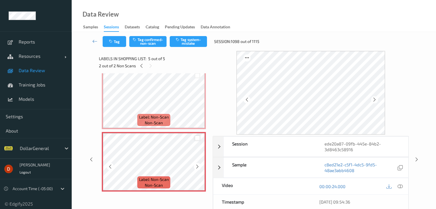
click at [197, 140] on div at bounding box center [197, 138] width 5 height 5
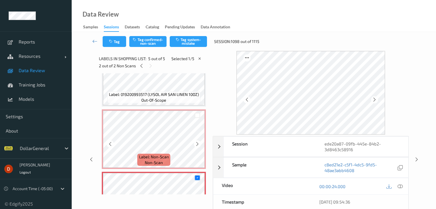
scroll to position [172, 0]
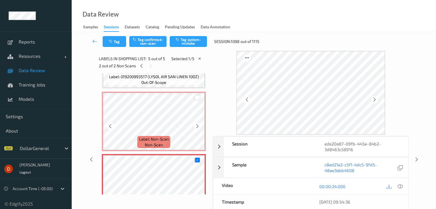
click at [195, 100] on div at bounding box center [197, 97] width 5 height 5
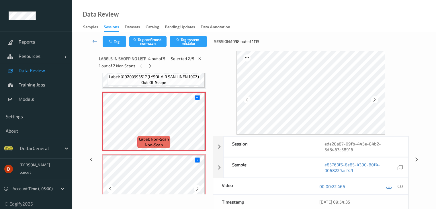
scroll to position [194, 0]
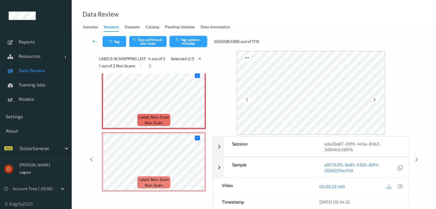
click at [188, 41] on button "Tag system-mistake" at bounding box center [188, 41] width 37 height 11
click at [97, 38] on icon at bounding box center [94, 41] width 5 height 6
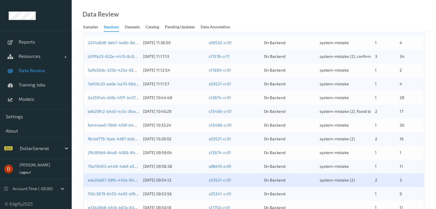
scroll to position [267, 0]
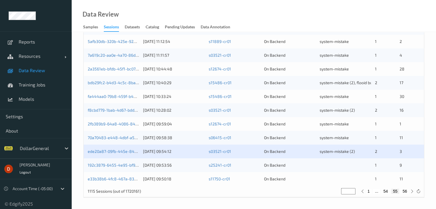
click at [128, 163] on div "192c3879-6455-4e95-bf92-d7bdea6702bc" at bounding box center [113, 166] width 51 height 6
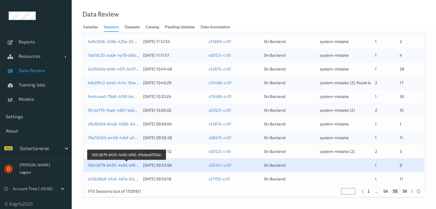
click at [128, 163] on link "192c3879-6455-4e95-bf92-d7bdea6702bc" at bounding box center [127, 165] width 78 height 5
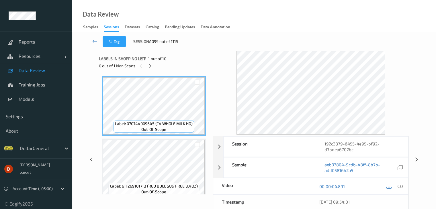
click at [146, 65] on div "0 out of 1 Non Scans" at bounding box center [154, 65] width 110 height 7
click at [149, 65] on icon at bounding box center [150, 65] width 5 height 5
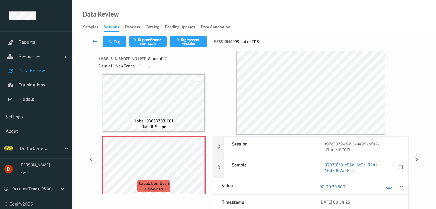
scroll to position [407, 0]
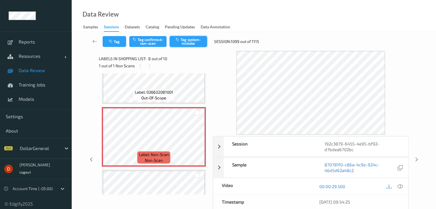
click at [194, 46] on button "Tag system-mistake" at bounding box center [188, 41] width 37 height 11
click at [89, 40] on link at bounding box center [94, 41] width 15 height 11
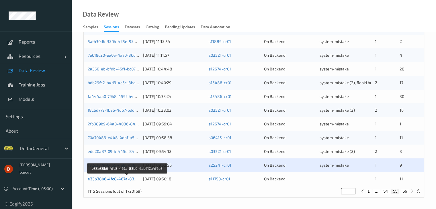
click at [128, 178] on link "e33b38b6-4fc8-467a-83b0-6ab612a4f6b5" at bounding box center [127, 179] width 79 height 5
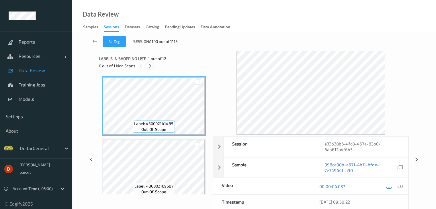
click at [149, 66] on icon at bounding box center [150, 65] width 5 height 5
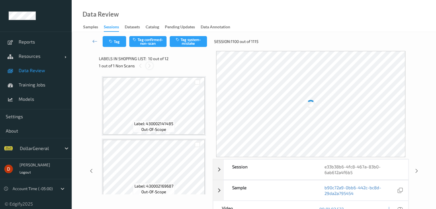
scroll to position [503, 0]
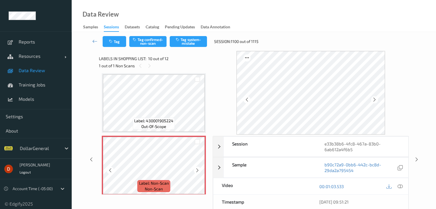
click at [197, 171] on icon at bounding box center [197, 170] width 5 height 5
click at [189, 45] on button "Tag system-mistake" at bounding box center [188, 41] width 37 height 11
click at [91, 39] on link at bounding box center [94, 41] width 15 height 11
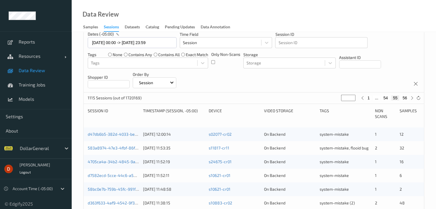
scroll to position [267, 0]
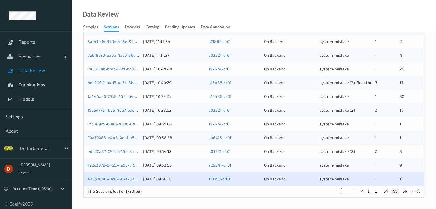
click at [403, 192] on button "56" at bounding box center [405, 191] width 8 height 5
type input "**"
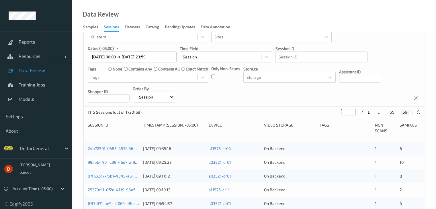
scroll to position [26, 0]
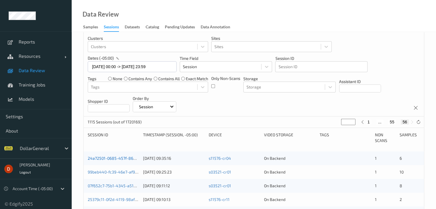
click at [125, 158] on link "24a72501-0685-457f-8642-c817ac74e3ee" at bounding box center [127, 158] width 79 height 5
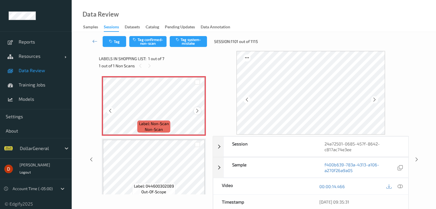
click at [194, 111] on div at bounding box center [197, 110] width 7 height 7
click at [194, 110] on div at bounding box center [197, 110] width 7 height 7
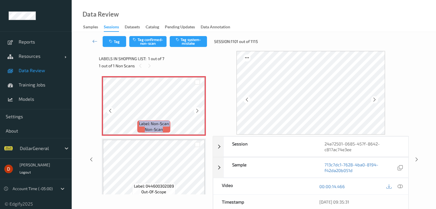
click at [194, 110] on div at bounding box center [197, 110] width 7 height 7
click at [195, 111] on div at bounding box center [197, 110] width 7 height 7
click at [195, 110] on div at bounding box center [197, 110] width 7 height 7
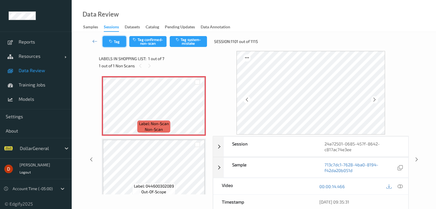
click at [119, 39] on button "Tag" at bounding box center [115, 41] width 24 height 11
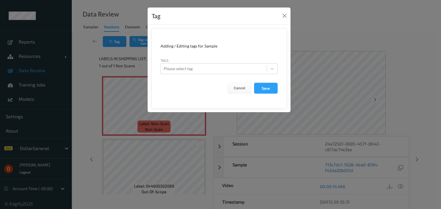
drag, startPoint x: 228, startPoint y: 67, endPoint x: 226, endPoint y: 74, distance: 7.9
click at [227, 67] on div at bounding box center [213, 68] width 100 height 7
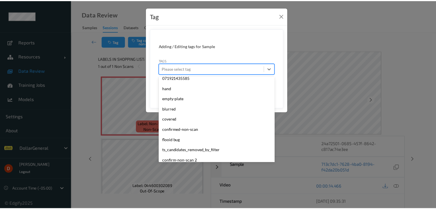
scroll to position [154, 0]
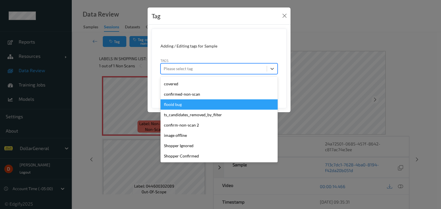
click at [205, 108] on div "flooid bug" at bounding box center [218, 105] width 117 height 10
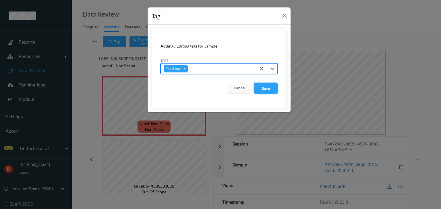
click at [260, 86] on button "Save" at bounding box center [266, 88] width 24 height 11
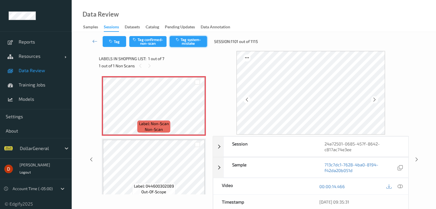
click at [187, 42] on button "Tag system-mistake" at bounding box center [188, 41] width 37 height 11
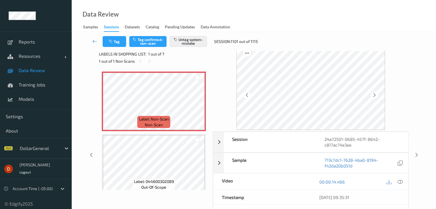
scroll to position [0, 0]
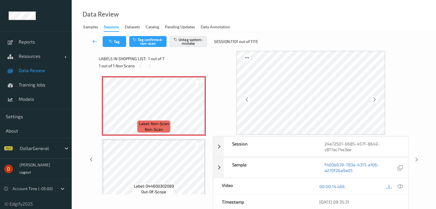
click at [98, 43] on icon at bounding box center [94, 41] width 5 height 6
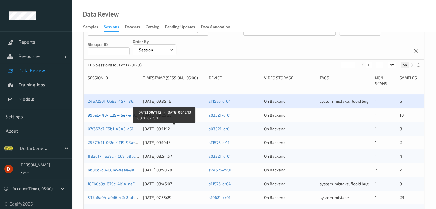
scroll to position [86, 0]
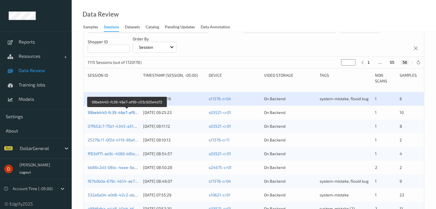
click at [108, 112] on link "99beb440-fc39-46e7-af99-c03c920e4d72" at bounding box center [127, 112] width 78 height 5
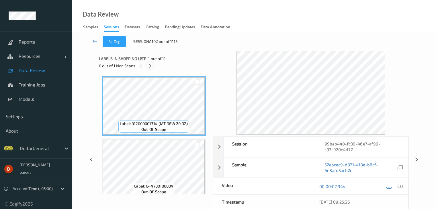
click at [153, 64] on icon at bounding box center [150, 65] width 5 height 5
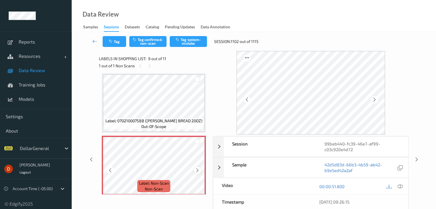
click at [197, 169] on icon at bounding box center [197, 170] width 5 height 5
click at [196, 169] on icon at bounding box center [197, 170] width 5 height 5
click at [196, 168] on icon at bounding box center [197, 170] width 5 height 5
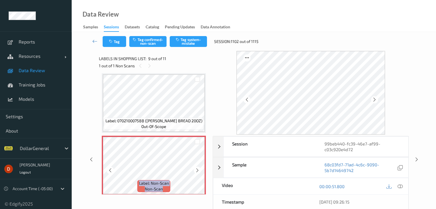
click at [196, 168] on icon at bounding box center [197, 170] width 5 height 5
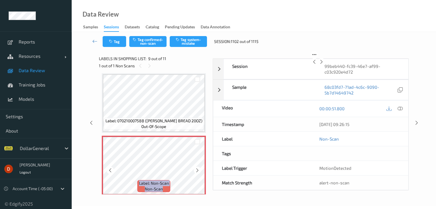
click at [196, 168] on icon at bounding box center [197, 170] width 5 height 5
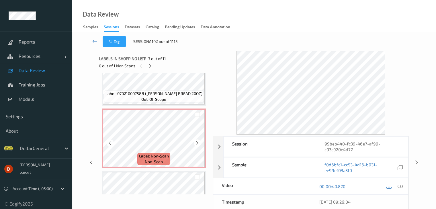
scroll to position [469, 0]
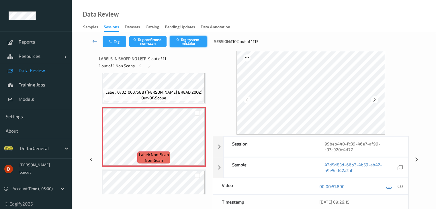
click at [179, 42] on button "Tag system-mistake" at bounding box center [188, 41] width 37 height 11
click at [97, 42] on icon at bounding box center [94, 41] width 5 height 6
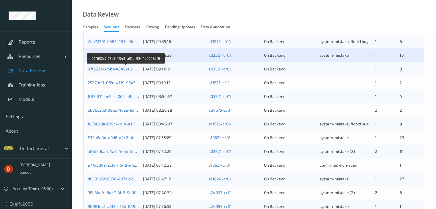
click at [110, 69] on link "07f652c7-75b1-4345-a51a-5344c9298cf8" at bounding box center [126, 69] width 77 height 5
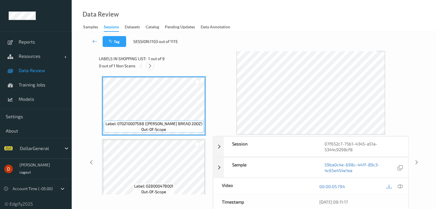
click at [151, 66] on icon at bounding box center [150, 65] width 5 height 5
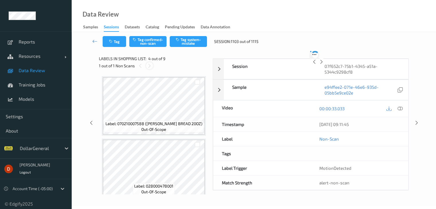
scroll to position [128, 0]
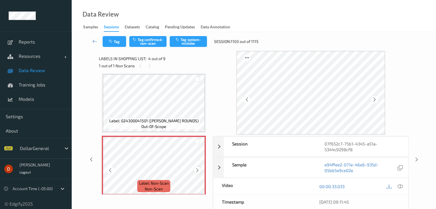
click at [199, 170] on icon at bounding box center [197, 170] width 5 height 5
click at [194, 172] on div at bounding box center [197, 170] width 7 height 7
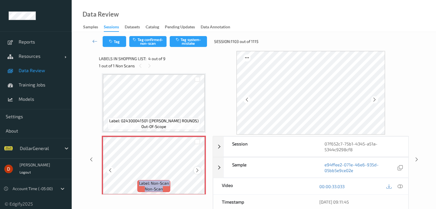
click at [195, 168] on icon at bounding box center [197, 170] width 5 height 5
click at [196, 170] on icon at bounding box center [197, 170] width 5 height 5
click at [197, 170] on icon at bounding box center [197, 170] width 5 height 5
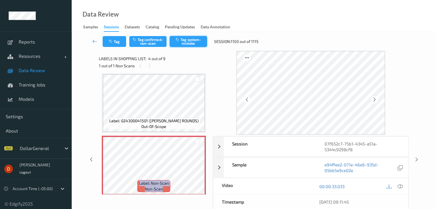
click at [198, 38] on button "Tag system-mistake" at bounding box center [188, 41] width 37 height 11
click at [91, 40] on link at bounding box center [94, 41] width 15 height 11
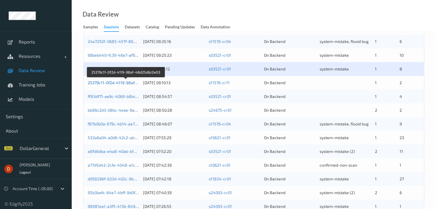
click at [133, 82] on link "25379c11-0f2d-4119-98af-48d25d6c0e03" at bounding box center [126, 82] width 77 height 5
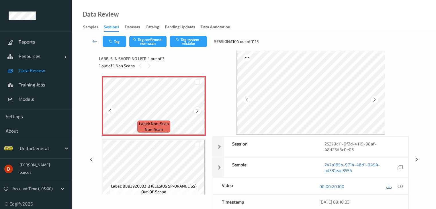
click at [199, 112] on icon at bounding box center [197, 110] width 5 height 5
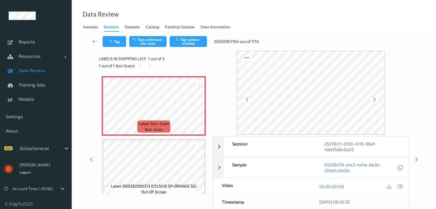
click at [125, 47] on div "Tag Tag confirmed-non-scan Tag system-mistake Session: 1104 out of 1115" at bounding box center [253, 41] width 341 height 19
click at [124, 44] on button "Tag" at bounding box center [115, 41] width 24 height 11
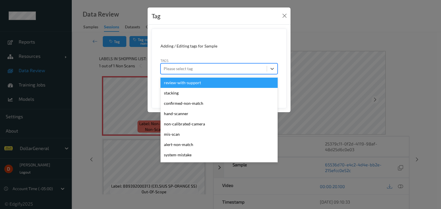
click at [215, 70] on div at bounding box center [213, 68] width 100 height 7
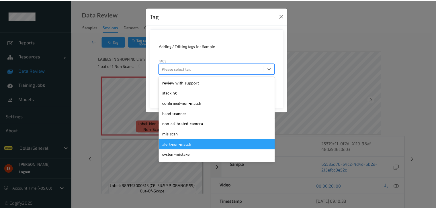
scroll to position [154, 0]
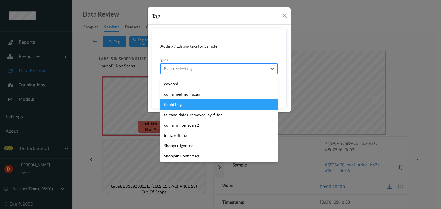
click at [194, 105] on div "flooid bug" at bounding box center [218, 105] width 117 height 10
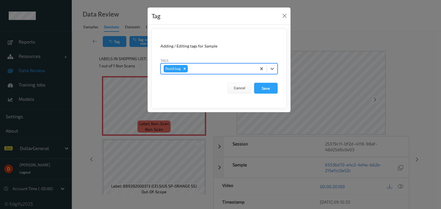
click at [264, 93] on form "Adding / Editing tags for Sample Tags option flooid bug , selected. Select is f…" at bounding box center [218, 69] width 135 height 80
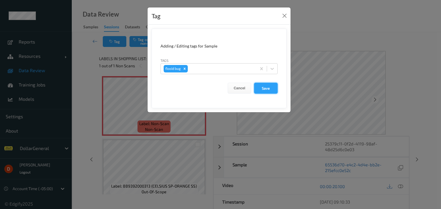
click at [263, 89] on button "Save" at bounding box center [266, 88] width 24 height 11
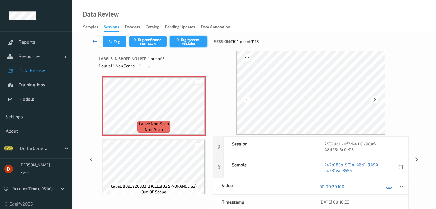
click at [197, 37] on button "Tag system-mistake" at bounding box center [188, 41] width 37 height 11
click at [195, 112] on icon at bounding box center [197, 110] width 5 height 5
click at [196, 111] on icon at bounding box center [197, 110] width 5 height 5
click at [93, 41] on icon at bounding box center [94, 41] width 5 height 6
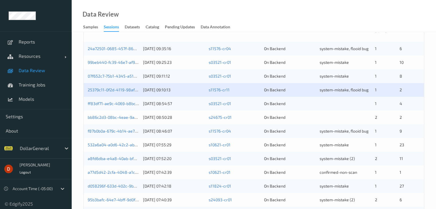
scroll to position [143, 0]
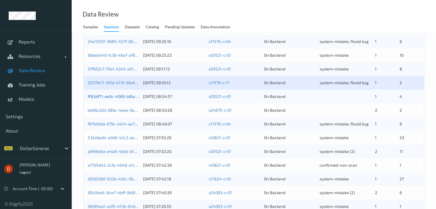
click at [110, 96] on link "ff83df71-ae9c-4069-b8bc-aedce2fdb3d1" at bounding box center [125, 96] width 75 height 5
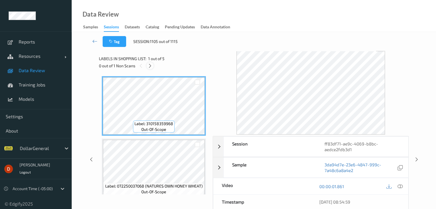
click at [151, 64] on icon at bounding box center [150, 65] width 5 height 5
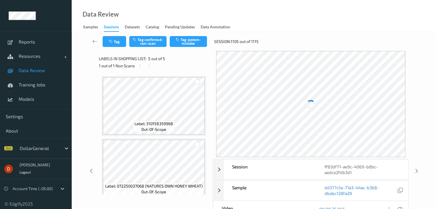
scroll to position [190, 0]
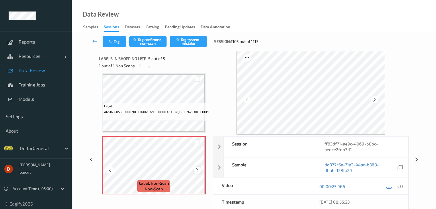
click at [196, 171] on icon at bounding box center [197, 170] width 5 height 5
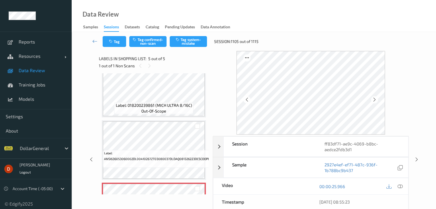
scroll to position [197, 0]
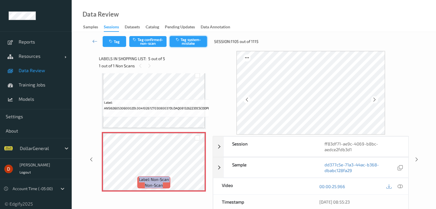
click at [179, 44] on button "Tag system-mistake" at bounding box center [188, 41] width 37 height 11
click at [92, 41] on link at bounding box center [94, 41] width 15 height 11
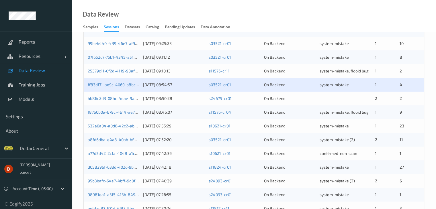
scroll to position [198, 0]
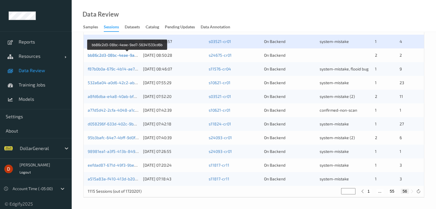
click at [118, 54] on link "bb86c2d3-08bc-4eae-9ad7-56341533cd6b" at bounding box center [128, 55] width 80 height 5
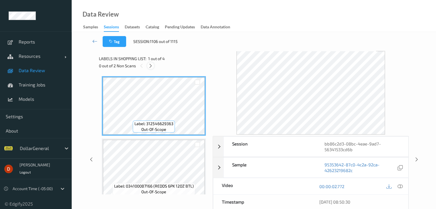
click at [151, 67] on icon at bounding box center [150, 65] width 5 height 5
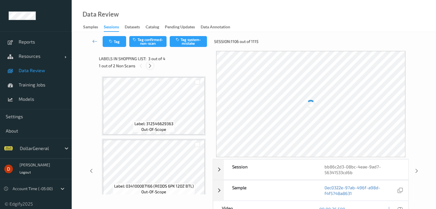
scroll to position [65, 0]
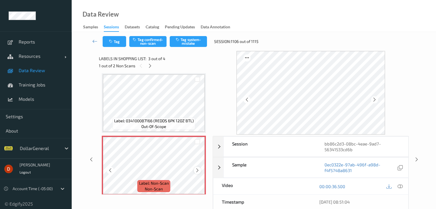
click at [196, 167] on div at bounding box center [197, 170] width 7 height 7
click at [196, 168] on div at bounding box center [197, 170] width 7 height 7
click at [197, 141] on div at bounding box center [197, 141] width 5 height 5
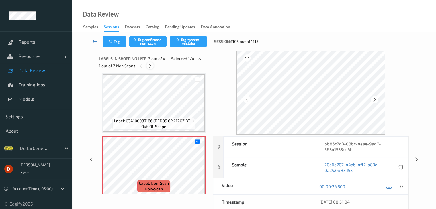
click at [149, 64] on icon at bounding box center [150, 65] width 5 height 5
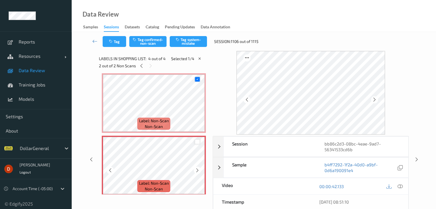
click at [197, 143] on div at bounding box center [197, 141] width 5 height 5
click at [185, 38] on button "Tag system-mistake" at bounding box center [188, 41] width 37 height 11
click at [93, 39] on icon at bounding box center [94, 41] width 5 height 6
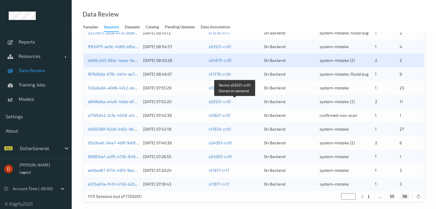
scroll to position [198, 0]
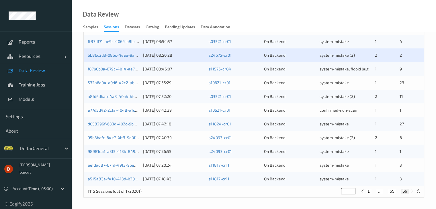
click at [388, 192] on button "55" at bounding box center [392, 191] width 8 height 5
type input "**"
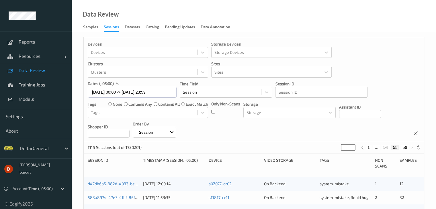
scroll to position [0, 0]
click at [385, 150] on button "54" at bounding box center [386, 148] width 8 height 5
type input "**"
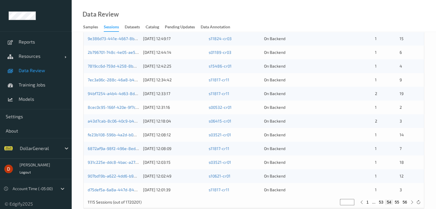
scroll to position [57, 0]
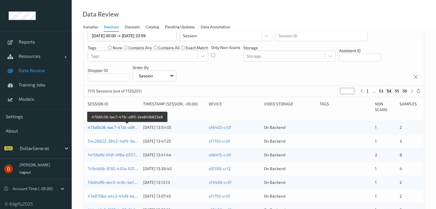
click at [120, 126] on link "473d0c06-bac7-473c-a9f5-2ea849b823e8" at bounding box center [127, 127] width 79 height 5
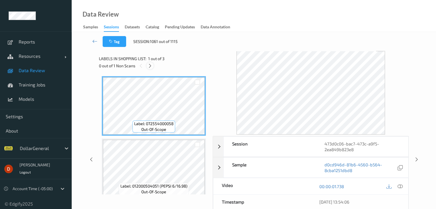
click at [148, 65] on icon at bounding box center [150, 65] width 5 height 5
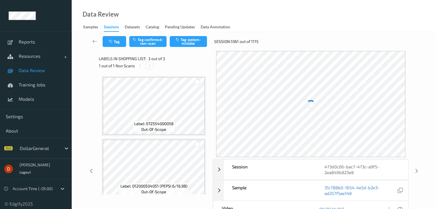
scroll to position [65, 0]
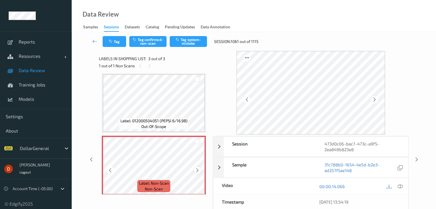
click at [199, 168] on icon at bounding box center [197, 170] width 5 height 5
click at [200, 168] on div at bounding box center [197, 170] width 7 height 7
click at [200, 169] on icon at bounding box center [197, 170] width 5 height 5
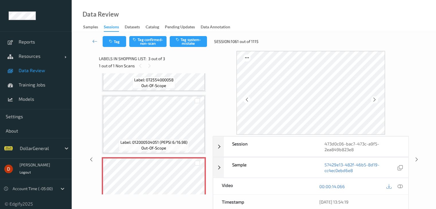
scroll to position [69, 0]
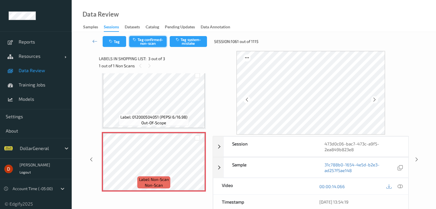
click at [147, 44] on button "Tag confirmed-non-scan" at bounding box center [147, 41] width 37 height 11
click at [95, 43] on icon at bounding box center [94, 41] width 5 height 6
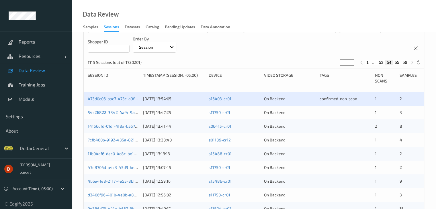
click at [128, 110] on link "54c26822-3842-4af4-9a6f-2c598222c4e4" at bounding box center [128, 112] width 80 height 5
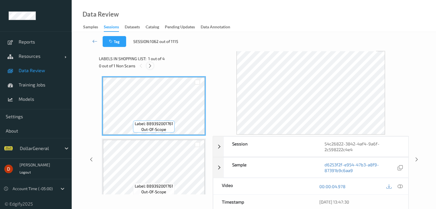
click at [149, 68] on div at bounding box center [150, 65] width 7 height 7
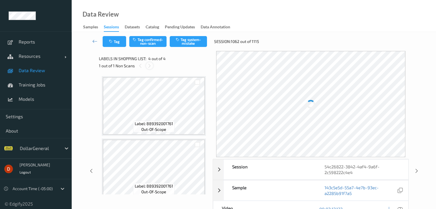
scroll to position [128, 0]
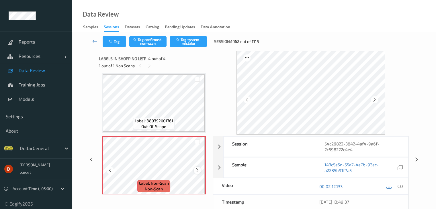
click at [196, 171] on icon at bounding box center [197, 170] width 5 height 5
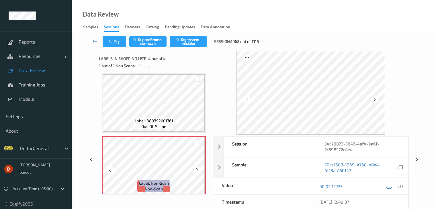
click at [196, 171] on icon at bounding box center [197, 170] width 5 height 5
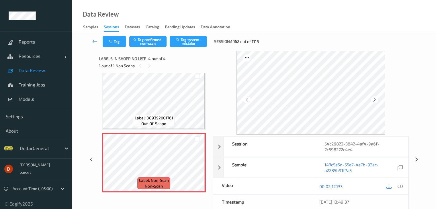
scroll to position [132, 0]
click at [195, 166] on icon at bounding box center [197, 166] width 5 height 5
click at [198, 43] on button "Tag system-mistake" at bounding box center [188, 41] width 37 height 11
click at [91, 43] on link at bounding box center [94, 41] width 15 height 11
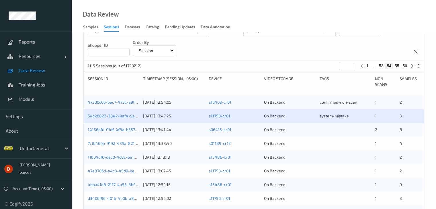
scroll to position [86, 0]
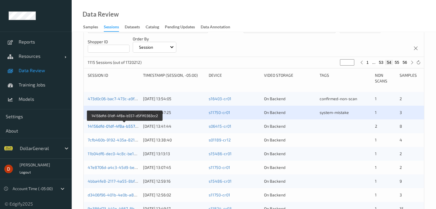
click at [112, 125] on link "14156dfd-01df-4f8a-b557-d5f1f0363cc2" at bounding box center [125, 126] width 74 height 5
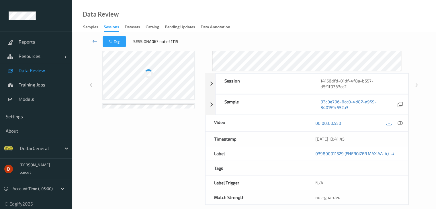
scroll to position [76, 0]
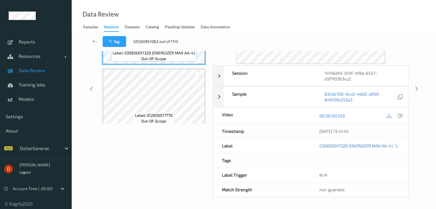
drag, startPoint x: 182, startPoint y: 147, endPoint x: 182, endPoint y: 141, distance: 5.8
click at [182, 147] on div "Labels in shopping list: 1 out of 10 0 out of 2 Non Scans Label: 039800011329 (…" at bounding box center [154, 88] width 110 height 217
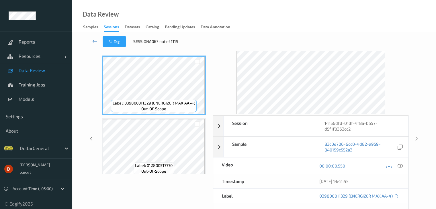
scroll to position [0, 0]
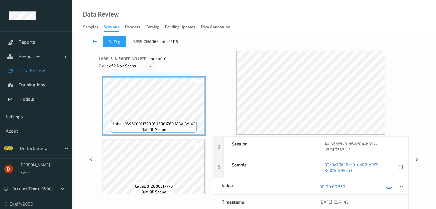
click at [148, 67] on icon at bounding box center [150, 65] width 5 height 5
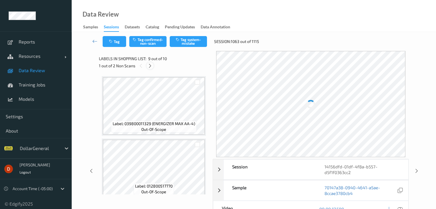
scroll to position [441, 0]
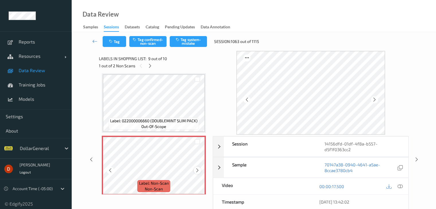
click at [198, 172] on icon at bounding box center [197, 170] width 5 height 5
click at [188, 40] on button "Tag system-mistake" at bounding box center [188, 41] width 37 height 11
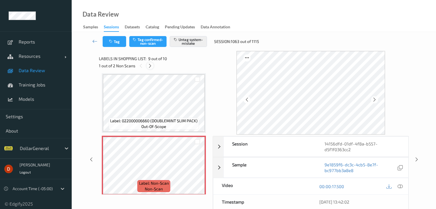
click at [152, 67] on icon at bounding box center [150, 65] width 5 height 5
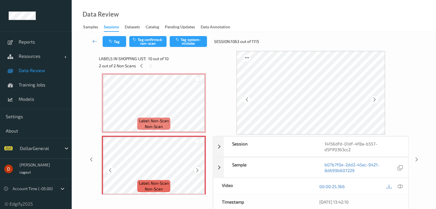
click at [200, 172] on div at bounding box center [197, 170] width 7 height 7
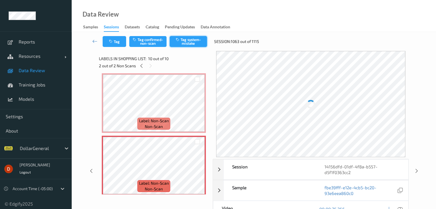
click at [188, 36] on div "Tag Tag confirmed-non-scan Tag system-mistake Session: 1063 out of 1115" at bounding box center [253, 41] width 341 height 19
click at [187, 40] on button "Tag system-mistake" at bounding box center [188, 41] width 37 height 11
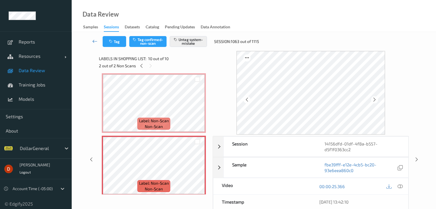
click at [95, 40] on icon at bounding box center [94, 41] width 5 height 6
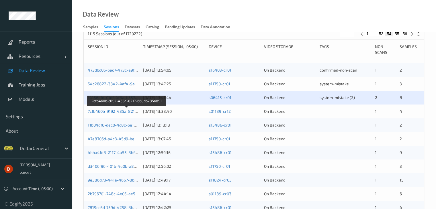
click at [133, 110] on link "7cfb460b-9192-435a-8217-668db2856891" at bounding box center [127, 111] width 79 height 5
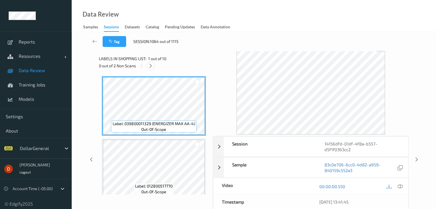
click at [154, 66] on div at bounding box center [150, 65] width 7 height 7
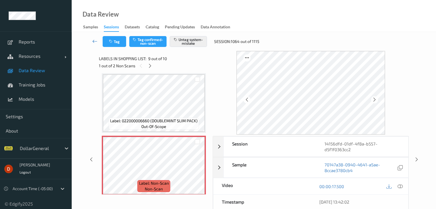
click at [92, 45] on link at bounding box center [94, 41] width 15 height 11
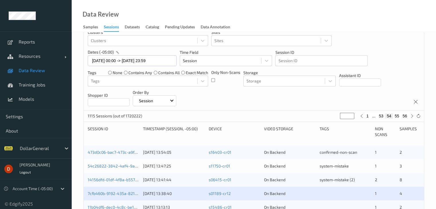
scroll to position [86, 0]
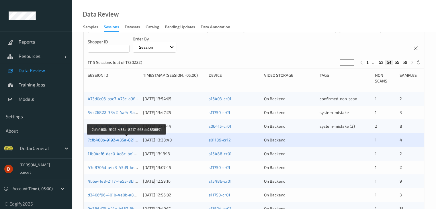
click at [116, 138] on link "7cfb460b-9192-435a-8217-668db2856891" at bounding box center [127, 140] width 79 height 5
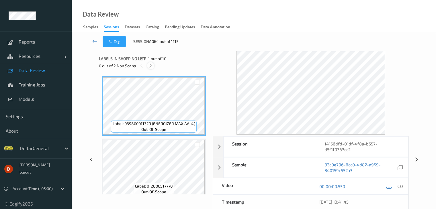
click at [154, 65] on div at bounding box center [150, 65] width 7 height 7
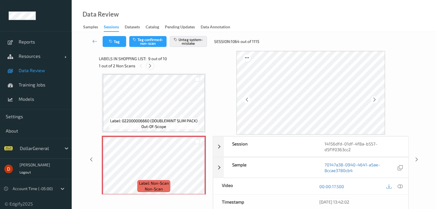
click at [151, 66] on icon at bounding box center [150, 65] width 5 height 5
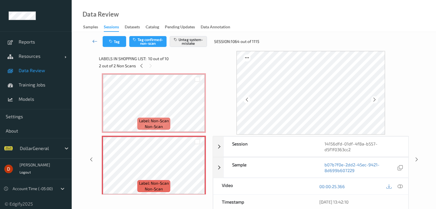
click at [96, 42] on icon at bounding box center [94, 41] width 5 height 6
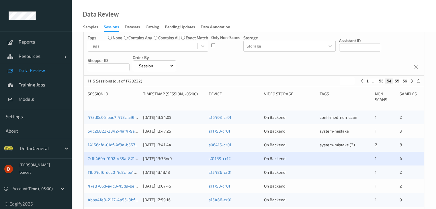
scroll to position [57, 0]
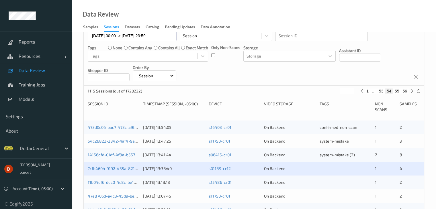
click at [120, 171] on div "7cfb460b-9192-435a-8217-668db2856891" at bounding box center [113, 169] width 51 height 6
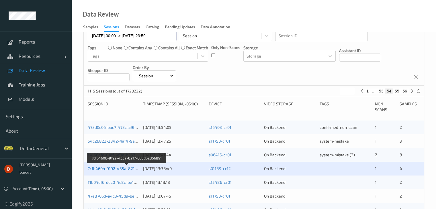
click at [113, 169] on link "7cfb460b-9192-435a-8217-668db2856891" at bounding box center [127, 168] width 79 height 5
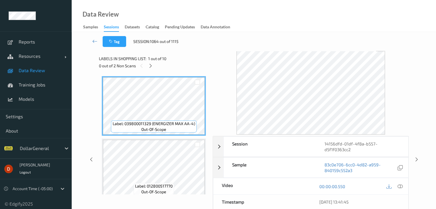
click at [148, 68] on div "0 out of 2 Non Scans" at bounding box center [154, 65] width 110 height 7
click at [149, 67] on icon at bounding box center [150, 65] width 5 height 5
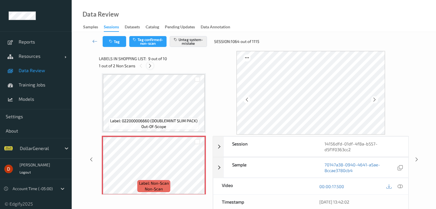
click at [149, 67] on icon at bounding box center [150, 65] width 5 height 5
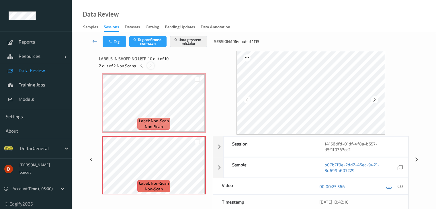
click at [149, 67] on icon at bounding box center [150, 65] width 5 height 5
click at [91, 38] on link at bounding box center [94, 41] width 15 height 11
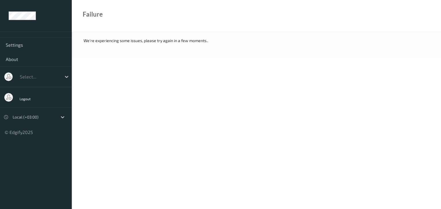
click at [183, 47] on div "We're experiencing some issues, please try again in a few moments.." at bounding box center [256, 45] width 369 height 26
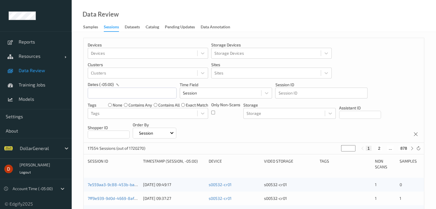
click at [323, 131] on div "Devices Devices Storage Devices Storage Devices Clusters Clusters Sites Sites d…" at bounding box center [254, 90] width 340 height 105
click at [135, 96] on input "text" at bounding box center [132, 93] width 89 height 11
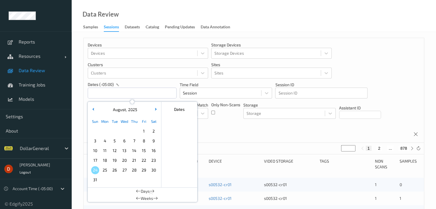
click at [102, 142] on span "4" at bounding box center [105, 141] width 8 height 8
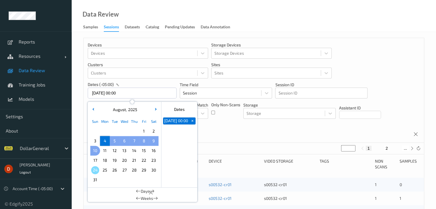
click at [94, 149] on span "10" at bounding box center [95, 151] width 8 height 8
type input "[DATE] 00:00 -> [DATE] 23:59"
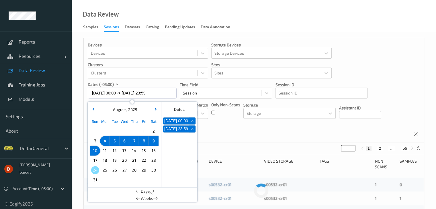
click at [228, 138] on div "Devices Devices Storage Devices Storage Devices Clusters Clusters Sites Sites d…" at bounding box center [254, 90] width 340 height 105
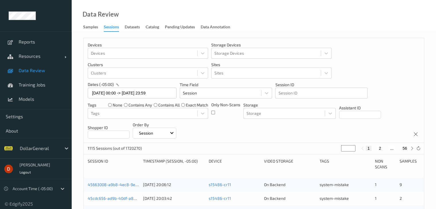
click at [228, 138] on div "Devices Devices Storage Devices Storage Devices Clusters Clusters Sites Sites d…" at bounding box center [254, 90] width 340 height 105
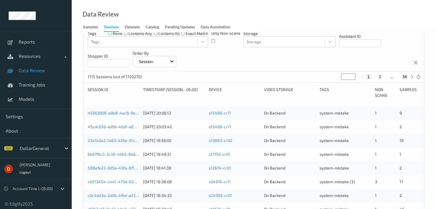
scroll to position [67, 0]
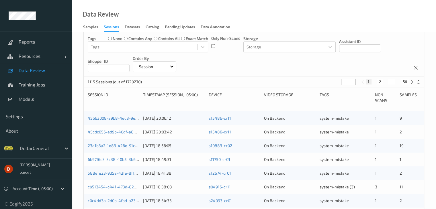
drag, startPoint x: 348, startPoint y: 83, endPoint x: 336, endPoint y: 85, distance: 12.3
click at [336, 85] on div "1115 Sessions (out of 1720270) * 1 2 ... 56" at bounding box center [254, 82] width 340 height 11
type input "*"
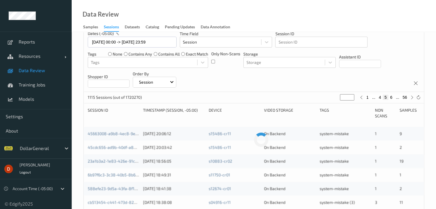
type input "**"
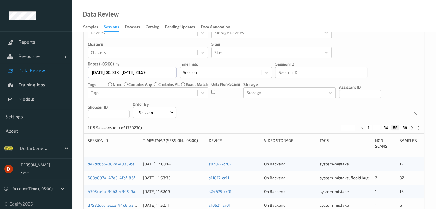
scroll to position [9, 0]
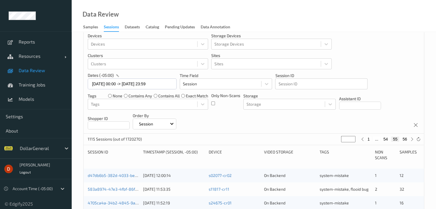
click at [383, 139] on button "54" at bounding box center [386, 139] width 8 height 5
type input "**"
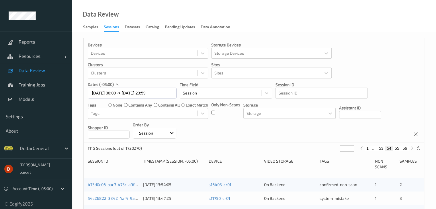
click at [221, 132] on div "Devices Devices Storage Devices Storage Devices Clusters Clusters Sites Sites d…" at bounding box center [254, 90] width 340 height 105
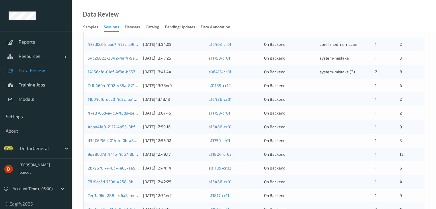
scroll to position [143, 0]
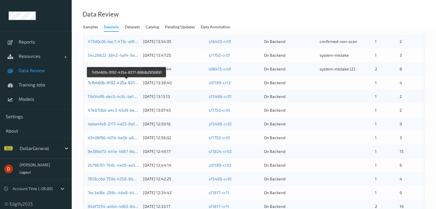
click at [117, 83] on link "7cfb460b-9192-435a-8217-668db2856891" at bounding box center [127, 82] width 79 height 5
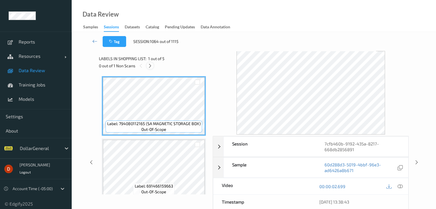
click at [147, 67] on div at bounding box center [150, 65] width 7 height 7
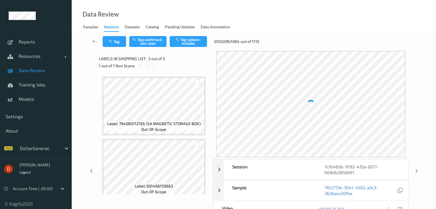
scroll to position [65, 0]
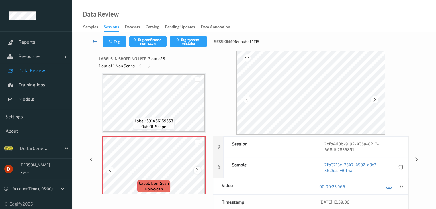
click at [200, 172] on div at bounding box center [197, 170] width 7 height 7
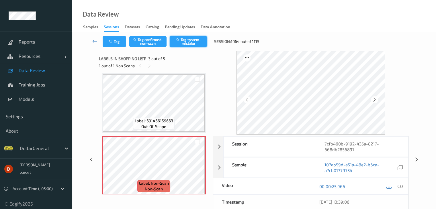
click at [179, 42] on button "Tag system-mistake" at bounding box center [188, 41] width 37 height 11
click at [178, 63] on div "1 out of 1 Non Scans" at bounding box center [154, 65] width 110 height 7
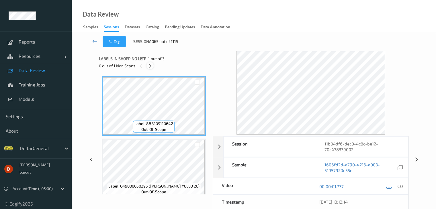
click at [150, 66] on icon at bounding box center [150, 65] width 5 height 5
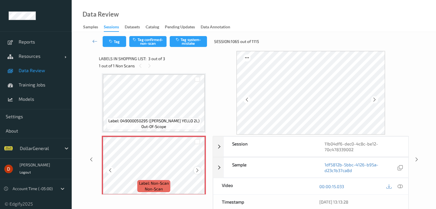
click at [194, 172] on div at bounding box center [197, 170] width 7 height 7
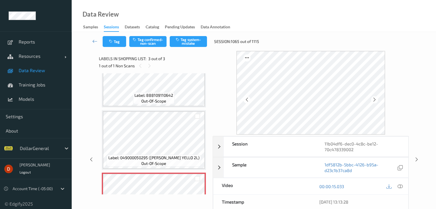
scroll to position [69, 0]
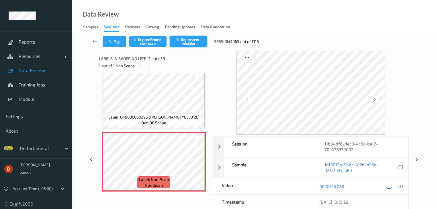
click at [183, 40] on button "Tag system-mistake" at bounding box center [188, 41] width 37 height 11
click at [163, 61] on span "3 out of 3" at bounding box center [156, 59] width 17 height 6
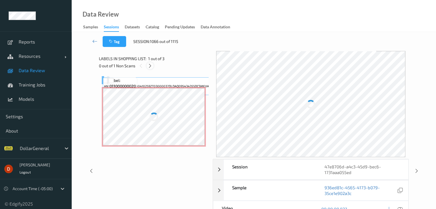
click at [148, 67] on icon at bounding box center [150, 65] width 5 height 5
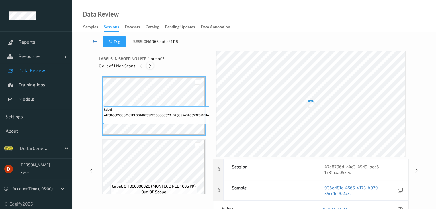
scroll to position [65, 0]
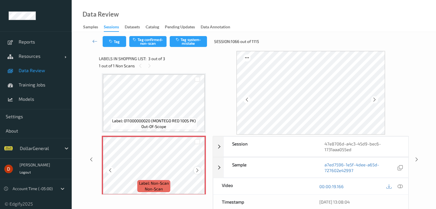
click at [196, 172] on icon at bounding box center [197, 170] width 5 height 5
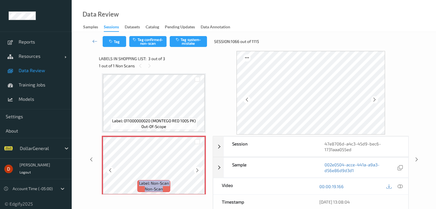
click at [196, 172] on icon at bounding box center [197, 170] width 5 height 5
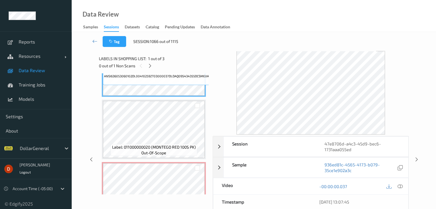
scroll to position [72, 0]
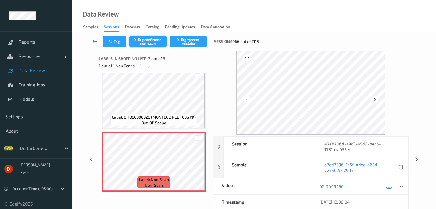
click at [155, 43] on button "Tag confirmed-non-scan" at bounding box center [147, 41] width 37 height 11
click at [176, 53] on div "Labels in shopping list: 3 out of 3 1 out of 1 Non Scans" at bounding box center [154, 62] width 110 height 22
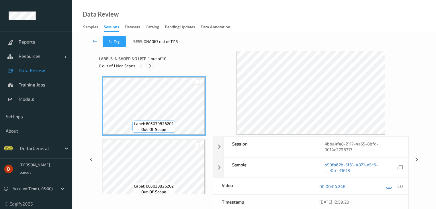
click at [150, 66] on icon at bounding box center [150, 65] width 5 height 5
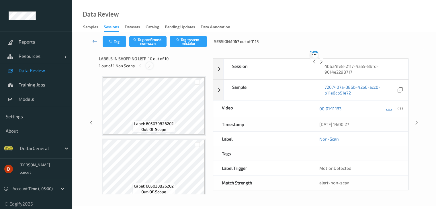
scroll to position [503, 0]
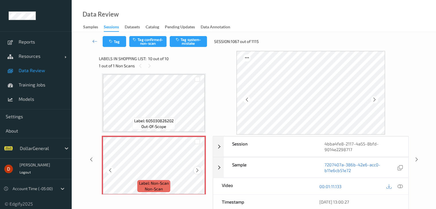
click at [196, 174] on div at bounding box center [197, 170] width 7 height 7
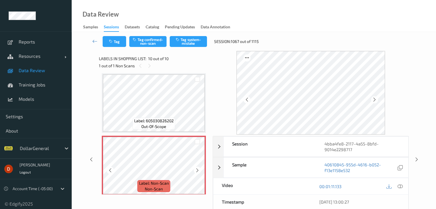
click at [196, 174] on div at bounding box center [197, 170] width 7 height 7
click at [182, 40] on button "Tag system-mistake" at bounding box center [188, 41] width 37 height 11
click at [179, 63] on div "1 out of 1 Non Scans" at bounding box center [154, 65] width 110 height 7
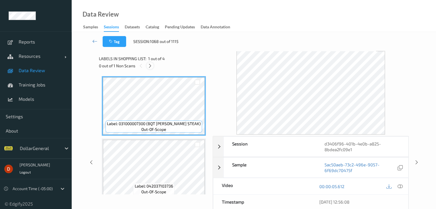
click at [151, 66] on icon at bounding box center [150, 65] width 5 height 5
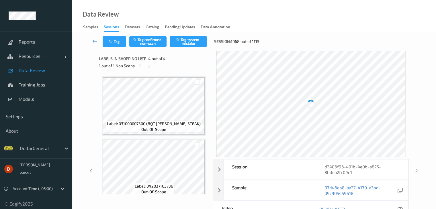
scroll to position [128, 0]
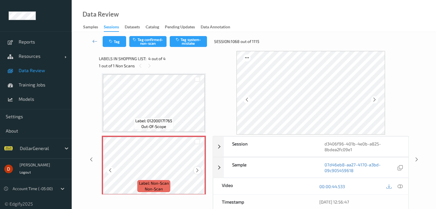
click at [196, 169] on icon at bounding box center [197, 170] width 5 height 5
click at [186, 41] on button "Tag system-mistake" at bounding box center [188, 41] width 37 height 11
click at [180, 62] on div "1 out of 1 Non Scans" at bounding box center [154, 65] width 110 height 7
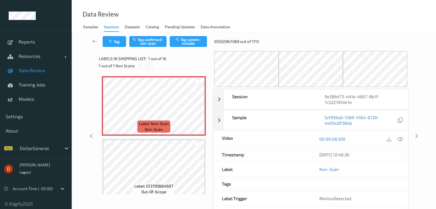
click at [150, 64] on icon at bounding box center [149, 65] width 5 height 5
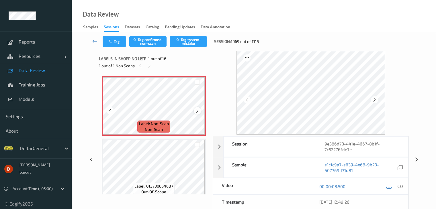
click at [196, 114] on div at bounding box center [197, 110] width 7 height 7
click at [197, 114] on div at bounding box center [197, 110] width 7 height 7
click at [181, 44] on button "Tag system-mistake" at bounding box center [188, 41] width 37 height 11
click at [177, 67] on div "1 out of 1 Non Scans" at bounding box center [154, 65] width 110 height 7
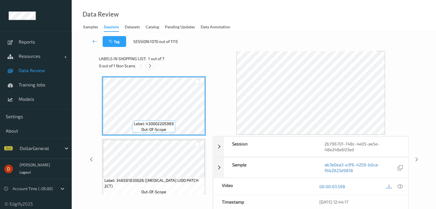
click at [150, 67] on icon at bounding box center [150, 65] width 5 height 5
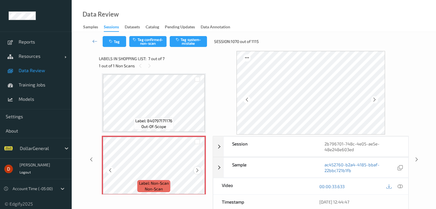
click at [197, 168] on icon at bounding box center [197, 170] width 5 height 5
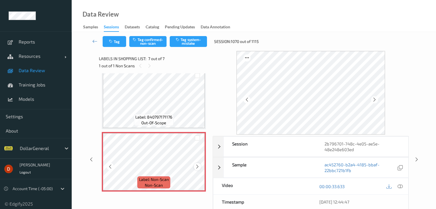
click at [196, 164] on icon at bounding box center [197, 166] width 5 height 5
click at [188, 43] on button "Tag system-mistake" at bounding box center [188, 41] width 37 height 11
click at [172, 59] on div "Labels in shopping list: 7 out of 7" at bounding box center [154, 58] width 110 height 7
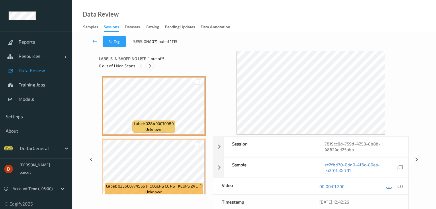
click at [150, 65] on icon at bounding box center [150, 65] width 5 height 5
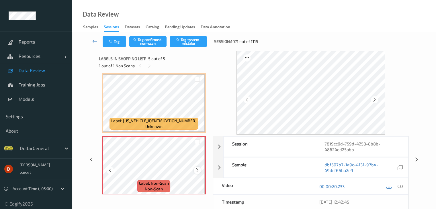
click at [196, 172] on icon at bounding box center [197, 170] width 5 height 5
click at [199, 171] on icon at bounding box center [197, 170] width 5 height 5
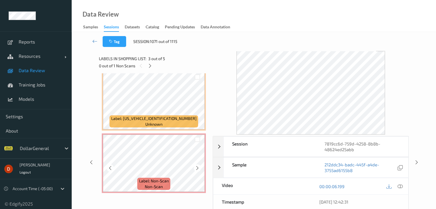
scroll to position [194, 0]
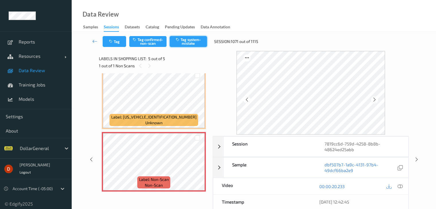
click at [180, 45] on button "Tag system-mistake" at bounding box center [188, 41] width 37 height 11
click at [165, 60] on div "Labels in shopping list: 5 out of 5" at bounding box center [154, 58] width 110 height 7
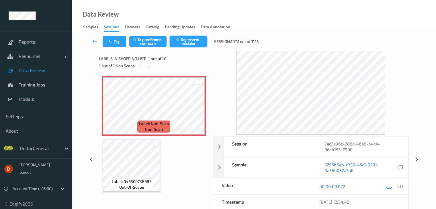
click at [179, 42] on button "Tag system-mistake" at bounding box center [188, 41] width 37 height 11
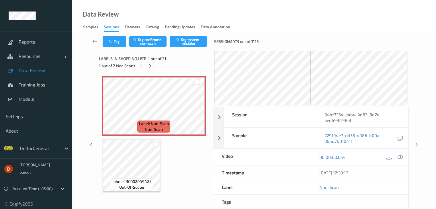
click at [149, 66] on icon at bounding box center [150, 65] width 5 height 5
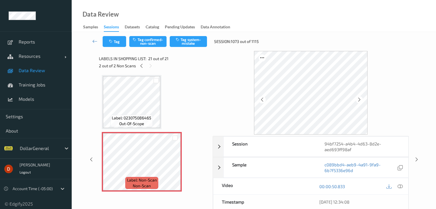
click at [137, 67] on div "2 out of 2 Non Scans" at bounding box center [154, 65] width 110 height 7
click at [139, 66] on div at bounding box center [141, 65] width 7 height 7
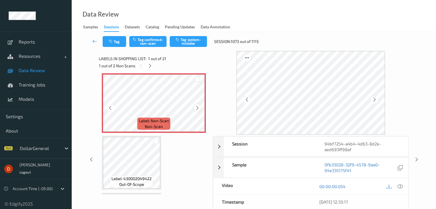
click at [194, 108] on div at bounding box center [197, 107] width 7 height 7
click at [181, 40] on button "Tag system-mistake" at bounding box center [188, 41] width 37 height 11
click at [151, 66] on icon at bounding box center [149, 65] width 5 height 5
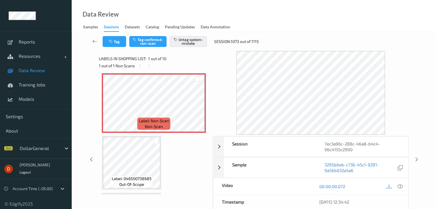
click at [90, 40] on link at bounding box center [94, 41] width 15 height 11
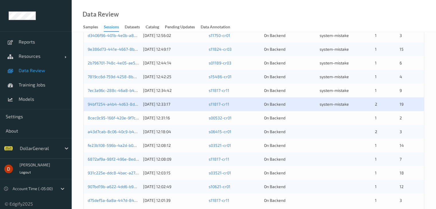
scroll to position [258, 0]
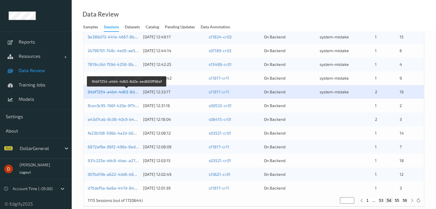
click at [119, 91] on link "94bf7254-a4b4-4d63-8d2e-aed693ff98af" at bounding box center [127, 91] width 79 height 5
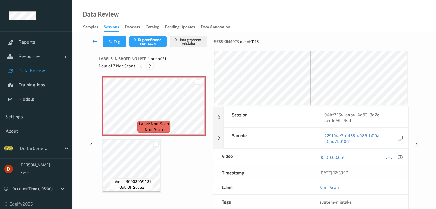
click at [150, 64] on icon at bounding box center [150, 65] width 5 height 5
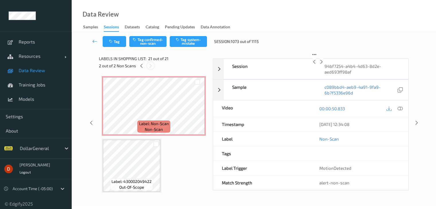
scroll to position [1091, 0]
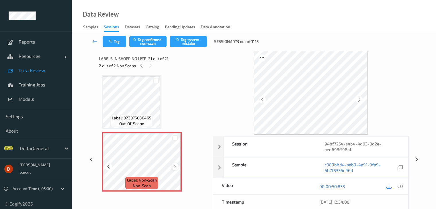
click at [175, 165] on icon at bounding box center [175, 166] width 5 height 5
click at [193, 36] on button "Tag system-mistake" at bounding box center [188, 41] width 37 height 11
click at [92, 38] on link at bounding box center [94, 41] width 15 height 11
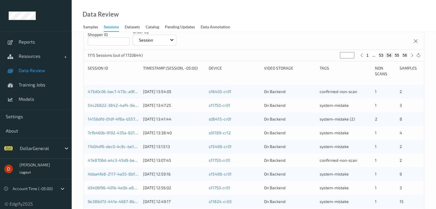
scroll to position [172, 0]
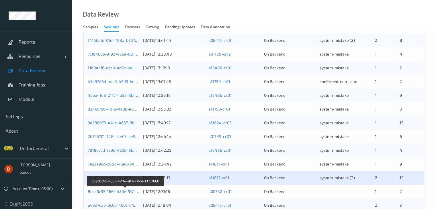
click at [124, 192] on link "8cec0c95-166f-420e-9f7c-1b563373f668" at bounding box center [126, 191] width 76 height 5
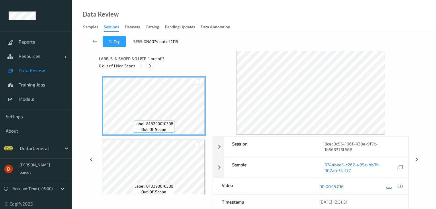
click at [149, 65] on icon at bounding box center [150, 65] width 5 height 5
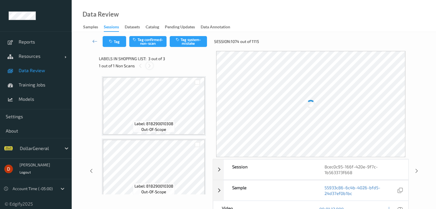
scroll to position [65, 0]
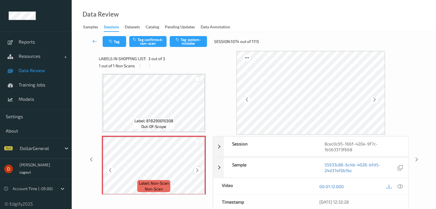
click at [200, 169] on icon at bounding box center [197, 170] width 5 height 5
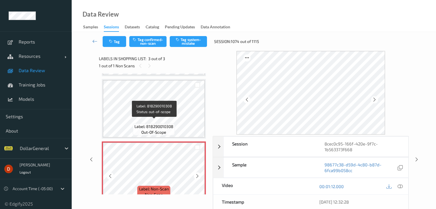
scroll to position [69, 0]
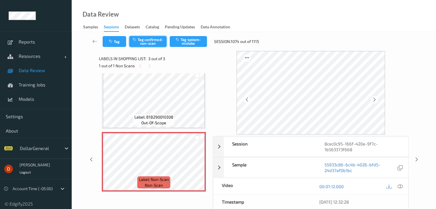
click at [142, 43] on button "Tag confirmed-non-scan" at bounding box center [147, 41] width 37 height 11
click at [91, 40] on link at bounding box center [94, 41] width 15 height 11
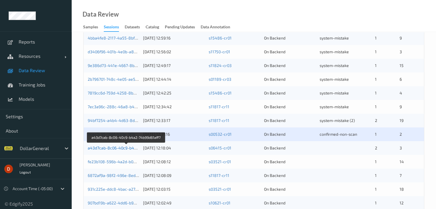
click at [127, 146] on link "a43d7cab-8c06-40c9-b4a2-74b99d61aff7" at bounding box center [126, 148] width 77 height 5
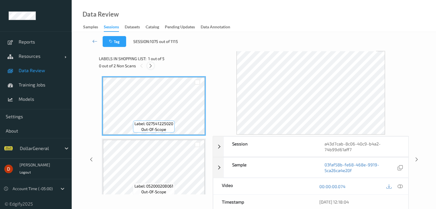
click at [150, 66] on icon at bounding box center [150, 65] width 5 height 5
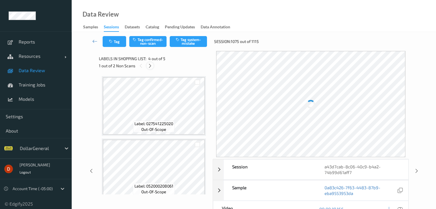
scroll to position [128, 0]
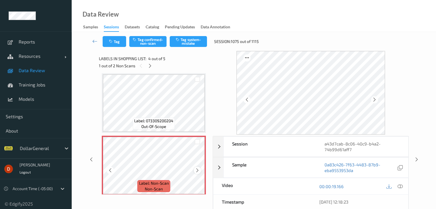
click at [200, 171] on div at bounding box center [197, 170] width 7 height 7
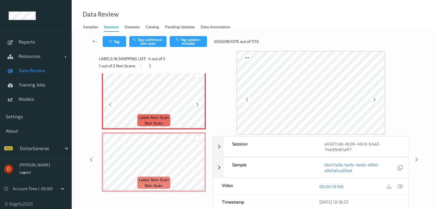
scroll to position [194, 0]
click at [199, 77] on div at bounding box center [197, 75] width 5 height 5
click at [197, 138] on div at bounding box center [197, 138] width 5 height 5
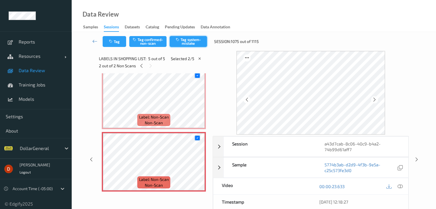
click at [186, 44] on button "Tag system-mistake" at bounding box center [188, 41] width 37 height 11
click at [91, 42] on link at bounding box center [94, 41] width 15 height 11
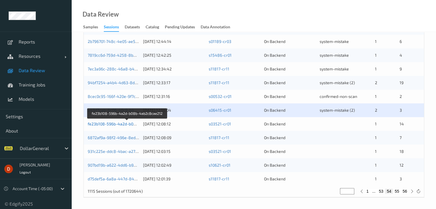
click at [128, 123] on link "fe23b108-596b-4a2d-b08b-4ab2c8cae212" at bounding box center [127, 124] width 79 height 5
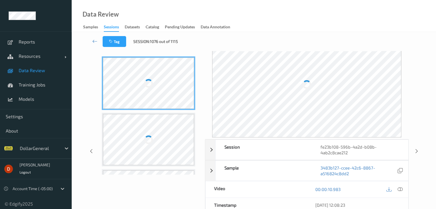
scroll to position [6, 0]
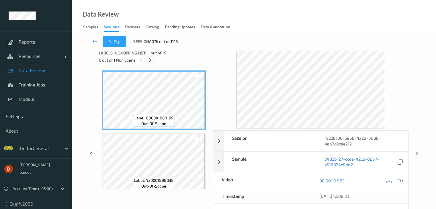
click at [148, 59] on icon at bounding box center [150, 60] width 5 height 5
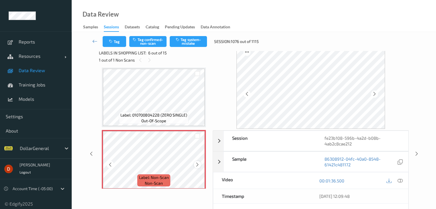
click at [198, 163] on icon at bounding box center [197, 164] width 5 height 5
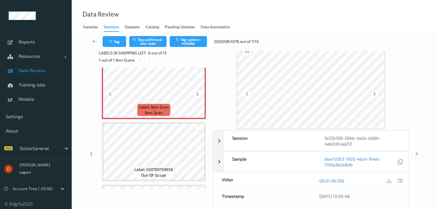
scroll to position [344, 0]
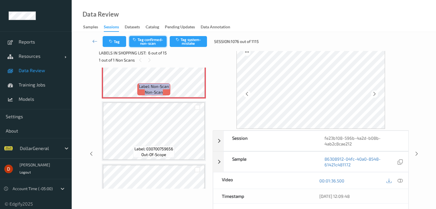
click at [146, 41] on button "Tag confirmed-non-scan" at bounding box center [147, 41] width 37 height 11
click at [92, 44] on icon at bounding box center [94, 41] width 5 height 6
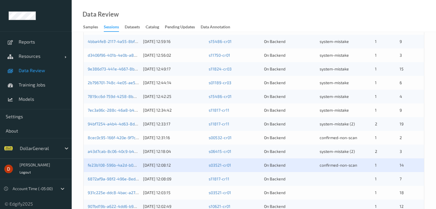
scroll to position [229, 0]
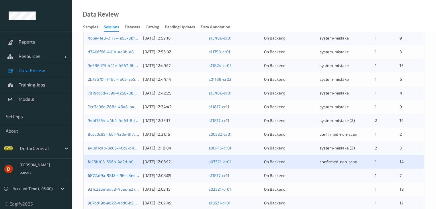
click at [119, 174] on link "6872af9a-98f2-496e-8ede-f06a550d5091" at bounding box center [127, 175] width 78 height 5
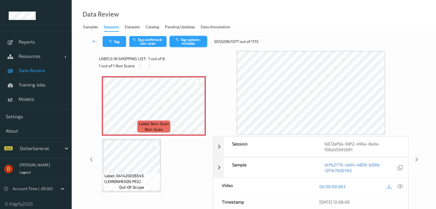
click at [190, 44] on button "Tag system-mistake" at bounding box center [188, 41] width 37 height 11
click at [118, 38] on button "Tag" at bounding box center [115, 41] width 24 height 11
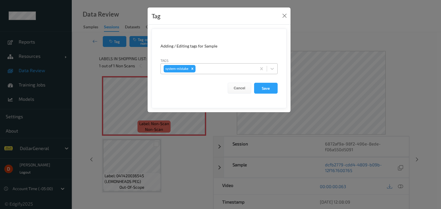
click at [238, 71] on div at bounding box center [224, 68] width 57 height 7
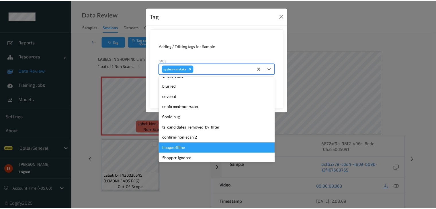
scroll to position [143, 0]
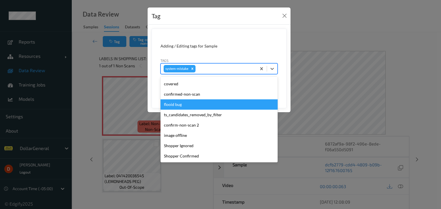
click at [203, 105] on div "flooid bug" at bounding box center [218, 105] width 117 height 10
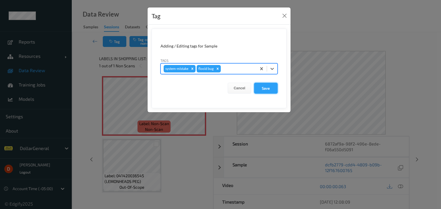
click at [259, 91] on button "Save" at bounding box center [266, 88] width 24 height 11
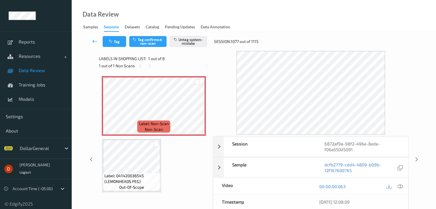
click at [92, 43] on icon at bounding box center [94, 41] width 5 height 6
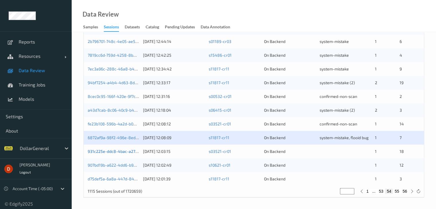
click at [124, 153] on link "931c225e-ddc8-4bac-a276-48decb4953c9" at bounding box center [127, 151] width 79 height 5
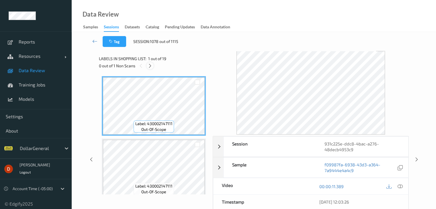
click at [149, 66] on icon at bounding box center [150, 65] width 5 height 5
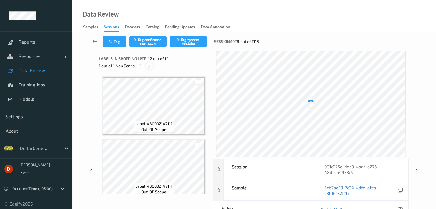
scroll to position [628, 0]
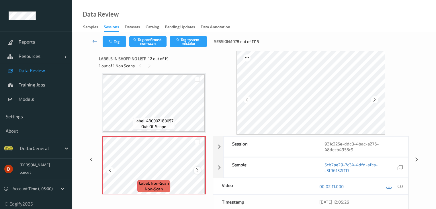
click at [195, 171] on div at bounding box center [197, 170] width 7 height 7
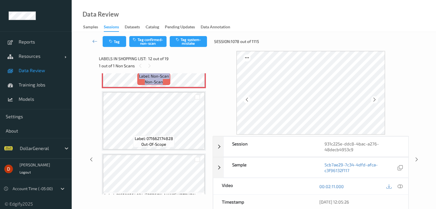
scroll to position [657, 0]
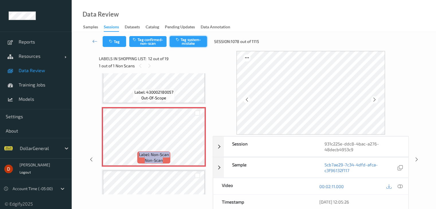
click at [181, 45] on button "Tag system-mistake" at bounding box center [188, 41] width 37 height 11
click at [94, 41] on icon at bounding box center [94, 41] width 5 height 6
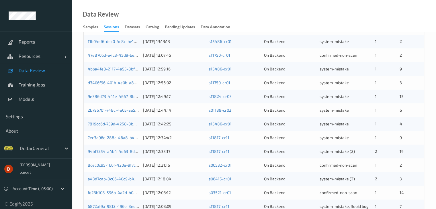
scroll to position [201, 0]
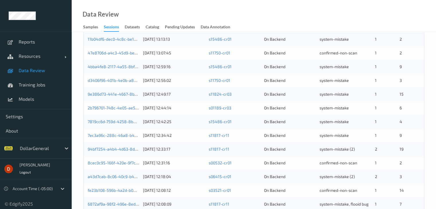
click at [350, 12] on div "Data Review Samples Sessions Datasets Catalog Pending Updates Data Annotation" at bounding box center [254, 16] width 365 height 32
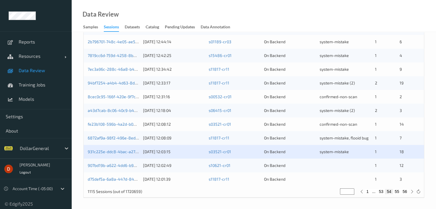
scroll to position [267, 0]
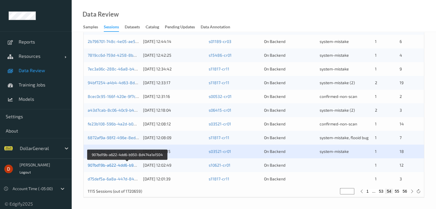
click at [106, 166] on link "907bd19b-a622-4dd6-b950-8d474a1a1504" at bounding box center [127, 165] width 79 height 5
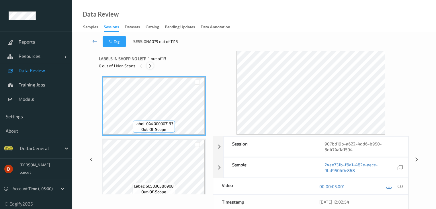
click at [152, 64] on icon at bounding box center [150, 65] width 5 height 5
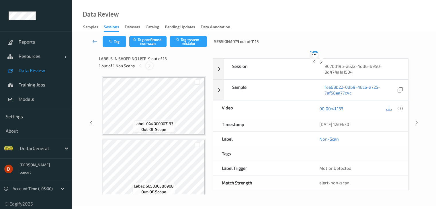
scroll to position [441, 0]
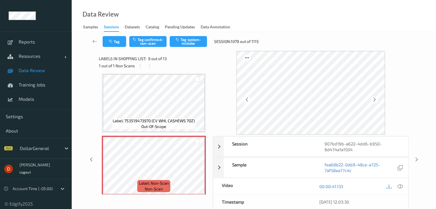
click at [373, 37] on div "Tag Tag confirmed-non-scan Tag system-mistake Session: 1079 out of 1115" at bounding box center [253, 41] width 341 height 19
click at [196, 168] on icon at bounding box center [197, 170] width 5 height 5
click at [197, 168] on icon at bounding box center [197, 170] width 5 height 5
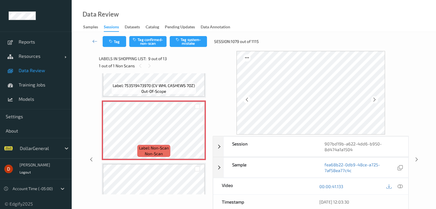
scroll to position [527, 0]
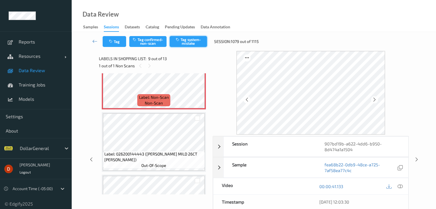
click at [180, 41] on icon "button" at bounding box center [178, 40] width 5 height 4
click at [92, 42] on link at bounding box center [94, 41] width 15 height 11
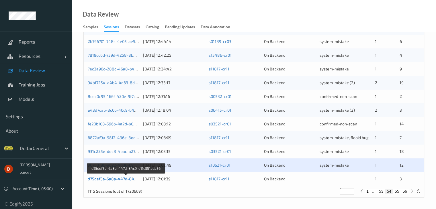
click at [128, 178] on link "d75def5a-6a8a-447d-84c9-e11c351ada56" at bounding box center [127, 179] width 78 height 5
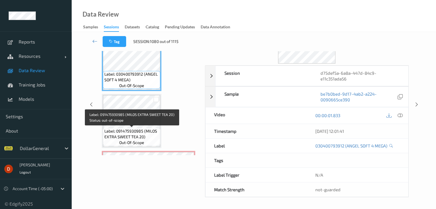
scroll to position [38, 0]
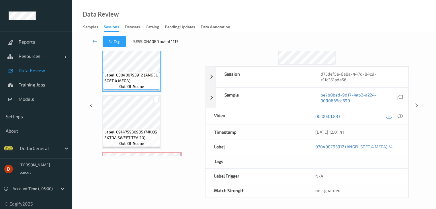
click at [374, 53] on div at bounding box center [307, 39] width 204 height 52
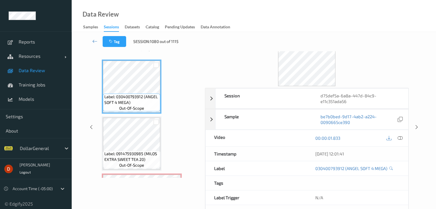
scroll to position [0, 0]
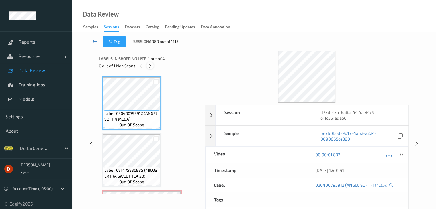
click at [149, 65] on icon at bounding box center [150, 65] width 5 height 5
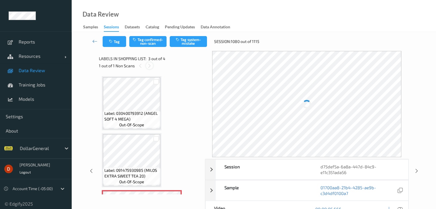
scroll to position [60, 0]
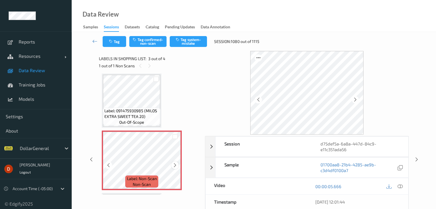
click at [177, 167] on icon at bounding box center [175, 165] width 5 height 5
click at [186, 44] on button "Tag system-mistake" at bounding box center [188, 41] width 37 height 11
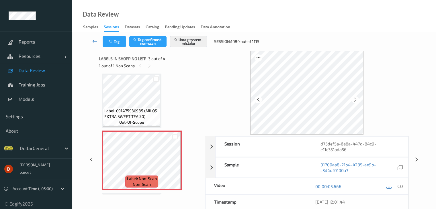
click at [92, 40] on link at bounding box center [94, 41] width 15 height 11
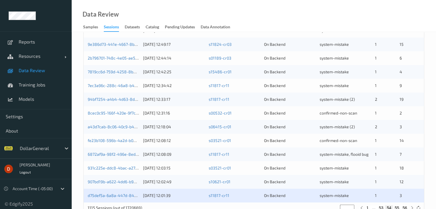
scroll to position [267, 0]
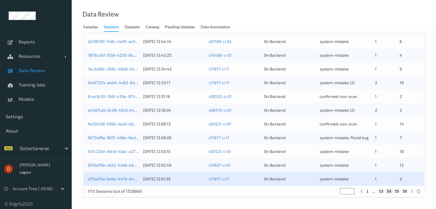
click at [399, 192] on button "55" at bounding box center [397, 191] width 8 height 5
type input "**"
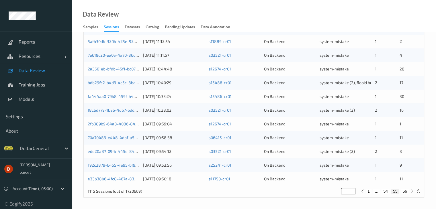
click at [383, 192] on button "54" at bounding box center [386, 191] width 8 height 5
type input "**"
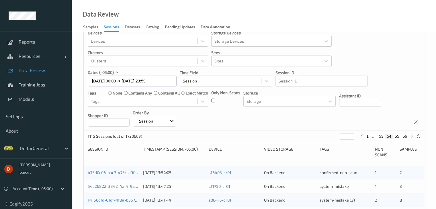
scroll to position [0, 0]
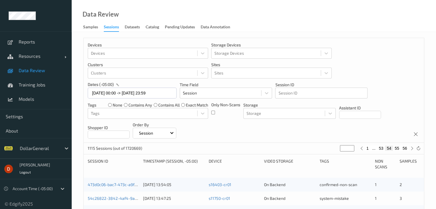
click at [382, 146] on button "53" at bounding box center [381, 148] width 8 height 5
type input "**"
click at [103, 185] on link "9e567320-14c5-434c-9f65-c6c2ca8a8746" at bounding box center [127, 184] width 79 height 5
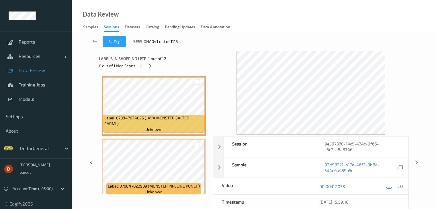
click at [399, 120] on div at bounding box center [311, 93] width 196 height 84
click at [94, 38] on link at bounding box center [94, 41] width 15 height 11
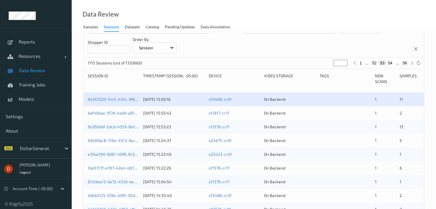
scroll to position [86, 0]
click at [346, 88] on div "Devices Devices Storage Devices Storage Devices Clusters Clusters Sites Sites d…" at bounding box center [253, 165] width 341 height 427
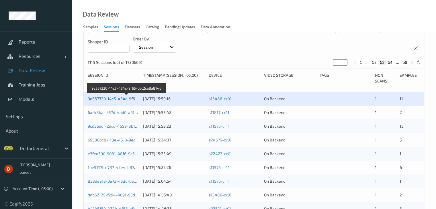
click at [131, 99] on link "9e567320-14c5-434c-9f65-c6c2ca8a8746" at bounding box center [127, 98] width 79 height 5
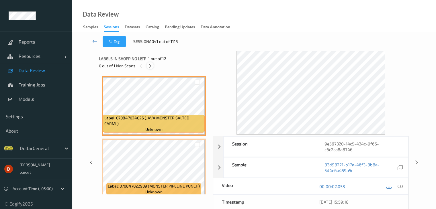
click at [152, 67] on icon at bounding box center [150, 65] width 5 height 5
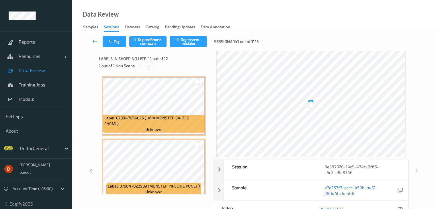
scroll to position [566, 0]
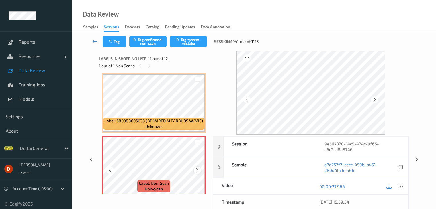
click at [195, 170] on icon at bounding box center [197, 170] width 5 height 5
click at [196, 170] on icon at bounding box center [197, 170] width 5 height 5
click at [197, 170] on icon at bounding box center [197, 170] width 5 height 5
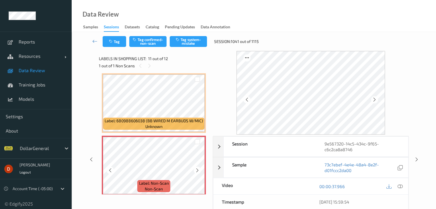
click at [197, 170] on icon at bounding box center [197, 170] width 5 height 5
click at [371, 39] on div "Tag Tag confirmed-non-scan Tag system-mistake Session: 1041 out of 1115" at bounding box center [253, 41] width 341 height 19
click at [197, 171] on icon at bounding box center [197, 170] width 5 height 5
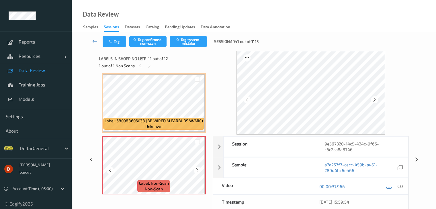
click at [196, 172] on icon at bounding box center [197, 170] width 5 height 5
click at [194, 169] on div at bounding box center [197, 170] width 7 height 7
click at [195, 170] on icon at bounding box center [197, 170] width 5 height 5
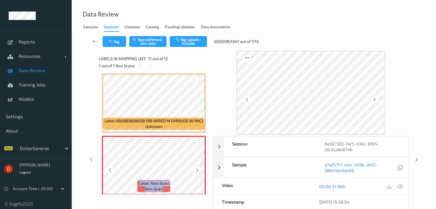
click at [195, 170] on icon at bounding box center [197, 170] width 5 height 5
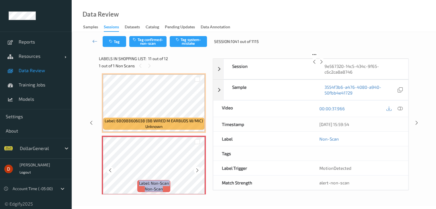
click at [195, 170] on icon at bounding box center [197, 170] width 5 height 5
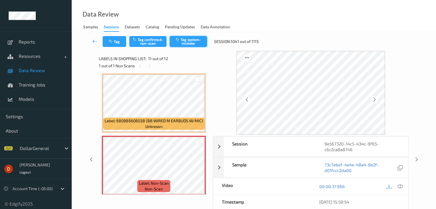
click at [178, 42] on button "Tag system-mistake" at bounding box center [188, 41] width 37 height 11
click at [194, 170] on div at bounding box center [197, 170] width 7 height 7
click at [194, 171] on div at bounding box center [197, 170] width 7 height 7
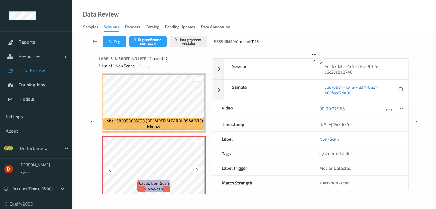
click at [194, 171] on div at bounding box center [197, 170] width 7 height 7
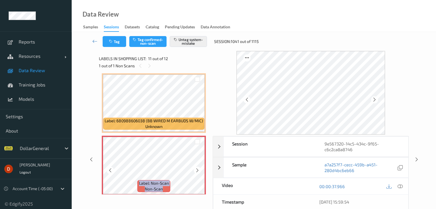
click at [194, 171] on div at bounding box center [197, 170] width 7 height 7
click at [91, 42] on link at bounding box center [94, 41] width 15 height 11
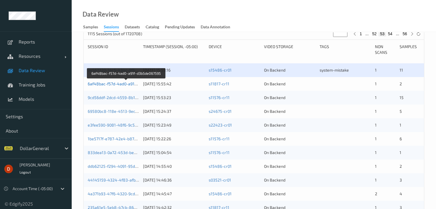
click at [118, 84] on link "6af48bac-f57d-4ad0-a91f-d3b5de067595" at bounding box center [126, 83] width 77 height 5
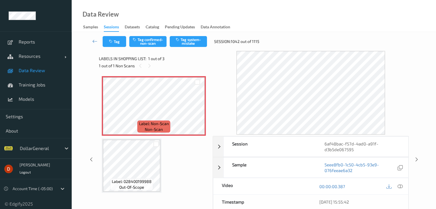
click at [392, 122] on div at bounding box center [311, 93] width 196 height 84
click at [188, 46] on div "Tag Tag confirmed-non-scan Tag system-mistake Session: 1042 out of 1115" at bounding box center [253, 41] width 341 height 19
click at [187, 44] on button "Tag system-mistake" at bounding box center [188, 41] width 37 height 11
click at [118, 42] on button "Tag" at bounding box center [115, 41] width 24 height 11
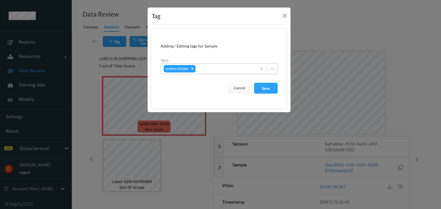
click at [210, 73] on div "system-mistake" at bounding box center [209, 69] width 96 height 10
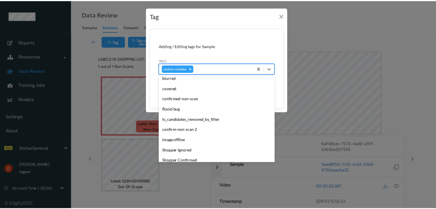
scroll to position [143, 0]
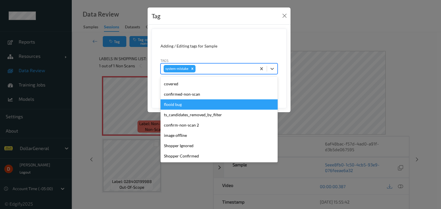
click at [190, 106] on div "flooid bug" at bounding box center [218, 105] width 117 height 10
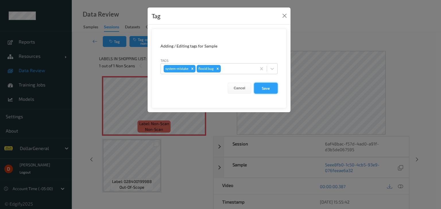
click at [261, 89] on button "Save" at bounding box center [266, 88] width 24 height 11
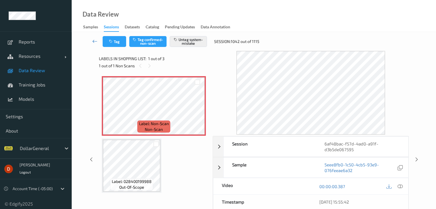
click at [95, 43] on icon at bounding box center [94, 41] width 5 height 6
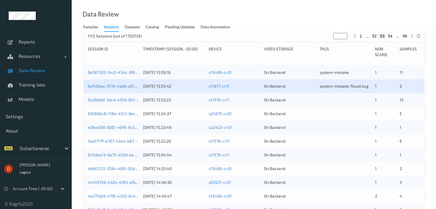
scroll to position [115, 0]
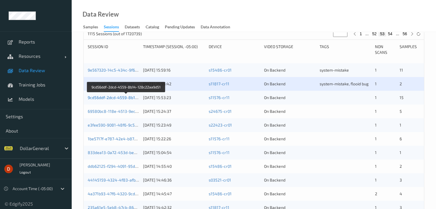
click at [128, 98] on link "9cd56ddf-2dcd-4559-8b14-128c22aa9d51" at bounding box center [127, 97] width 78 height 5
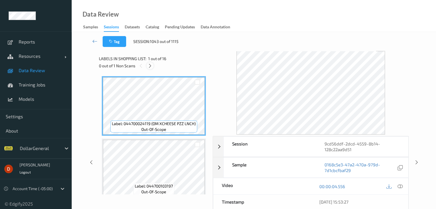
click at [150, 66] on icon at bounding box center [150, 65] width 5 height 5
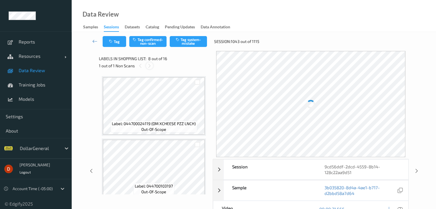
scroll to position [378, 0]
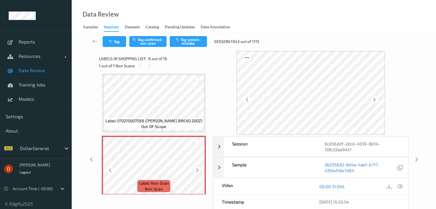
click at [196, 169] on icon at bounding box center [197, 170] width 5 height 5
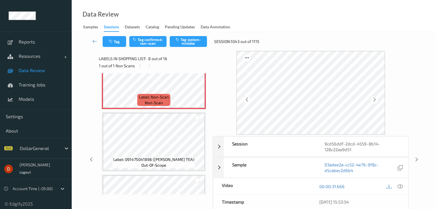
scroll to position [464, 0]
click at [180, 42] on button "Tag system-mistake" at bounding box center [188, 41] width 37 height 11
click at [170, 63] on div "1 out of 1 Non Scans" at bounding box center [154, 65] width 110 height 7
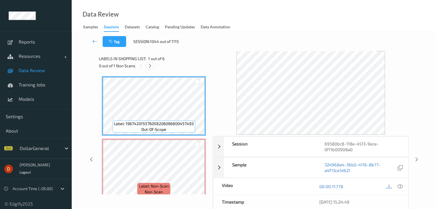
click at [150, 65] on icon at bounding box center [150, 65] width 5 height 5
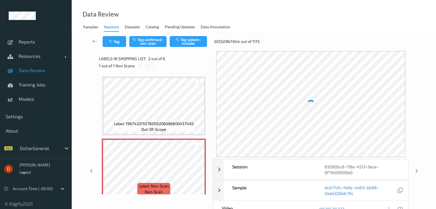
scroll to position [3, 0]
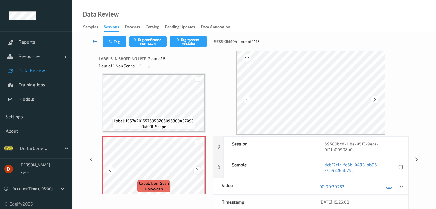
click at [198, 170] on icon at bounding box center [197, 170] width 5 height 5
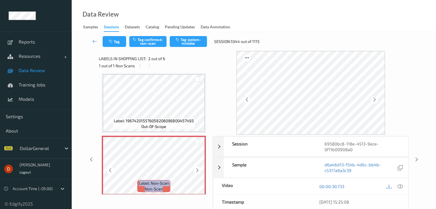
click at [198, 170] on icon at bounding box center [197, 170] width 5 height 5
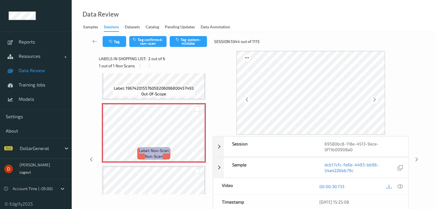
scroll to position [60, 0]
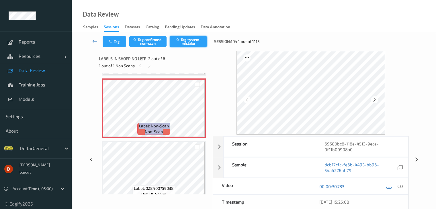
click at [184, 39] on button "Tag system-mistake" at bounding box center [188, 41] width 37 height 11
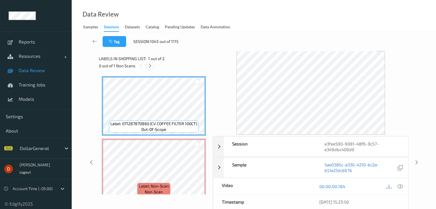
click at [150, 67] on icon at bounding box center [150, 65] width 5 height 5
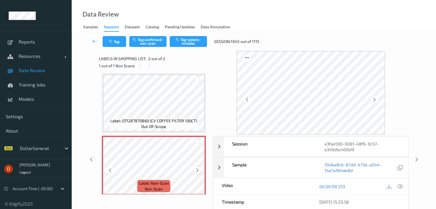
click at [196, 171] on icon at bounding box center [197, 170] width 5 height 5
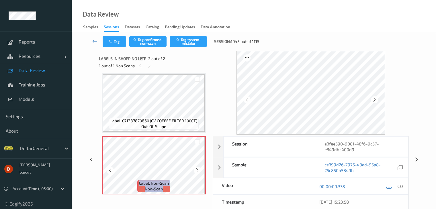
click at [196, 171] on icon at bounding box center [197, 170] width 5 height 5
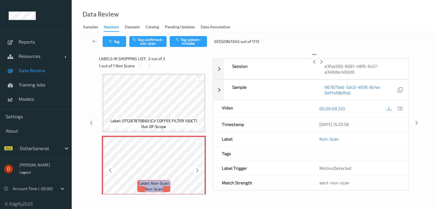
click at [196, 171] on icon at bounding box center [197, 170] width 5 height 5
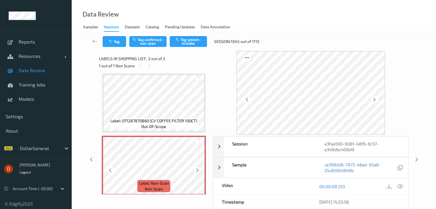
click at [196, 171] on icon at bounding box center [197, 170] width 5 height 5
click at [196, 172] on icon at bounding box center [197, 170] width 5 height 5
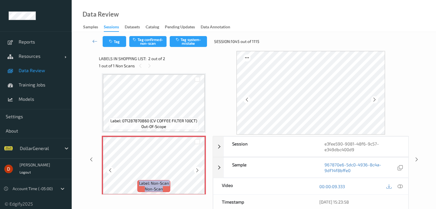
click at [196, 172] on icon at bounding box center [197, 170] width 5 height 5
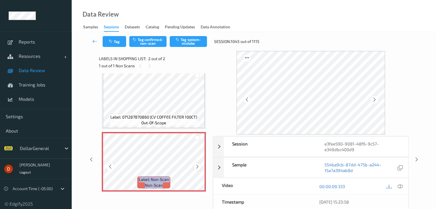
click at [199, 168] on icon at bounding box center [197, 166] width 5 height 5
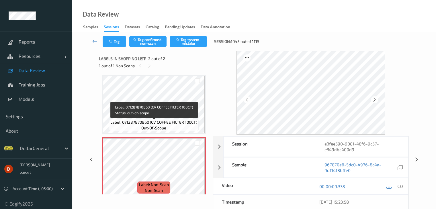
scroll to position [0, 0]
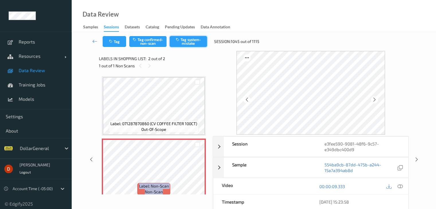
click at [197, 44] on button "Tag system-mistake" at bounding box center [188, 41] width 37 height 11
click at [196, 56] on div "Labels in shopping list: 2 out of 2" at bounding box center [154, 58] width 110 height 7
click at [403, 126] on div at bounding box center [311, 93] width 196 height 84
click at [176, 63] on div "1 out of 1 Non Scans" at bounding box center [154, 65] width 110 height 7
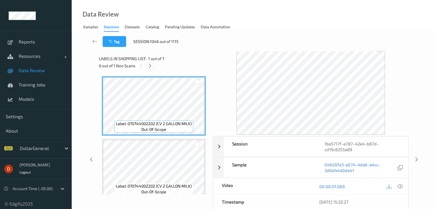
click at [153, 66] on div at bounding box center [150, 65] width 7 height 7
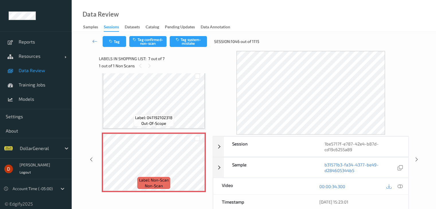
scroll to position [319, 0]
click at [185, 41] on button "Tag system-mistake" at bounding box center [188, 41] width 37 height 11
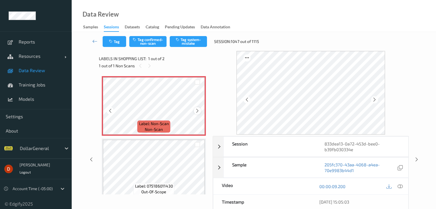
click at [197, 110] on icon at bounding box center [197, 110] width 5 height 5
click at [180, 44] on button "Tag system-mistake" at bounding box center [188, 41] width 37 height 11
click at [117, 43] on button "Tag" at bounding box center [115, 41] width 24 height 11
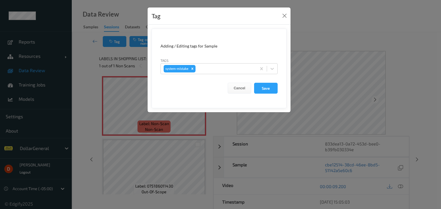
drag, startPoint x: 221, startPoint y: 66, endPoint x: 220, endPoint y: 75, distance: 8.3
click at [220, 67] on div at bounding box center [224, 68] width 57 height 7
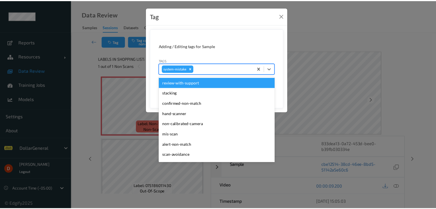
scroll to position [143, 0]
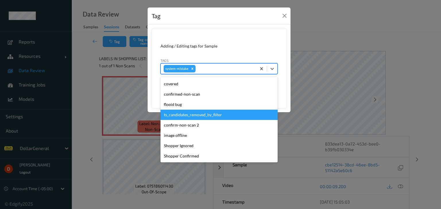
click at [208, 106] on div "flooid bug" at bounding box center [218, 105] width 117 height 10
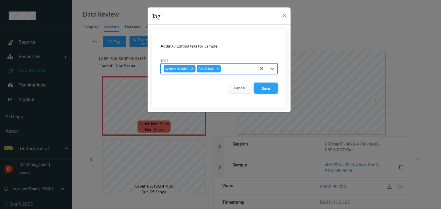
click at [258, 88] on button "Save" at bounding box center [266, 88] width 24 height 11
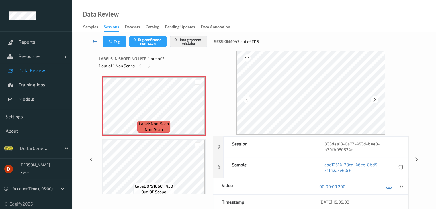
click at [164, 67] on div "1 out of 1 Non Scans" at bounding box center [154, 65] width 110 height 7
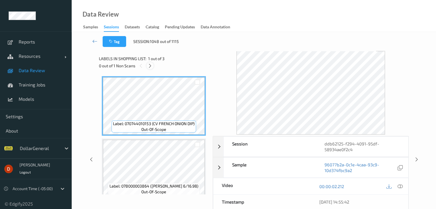
click at [151, 63] on icon at bounding box center [150, 65] width 5 height 5
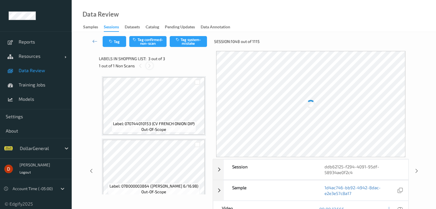
scroll to position [65, 0]
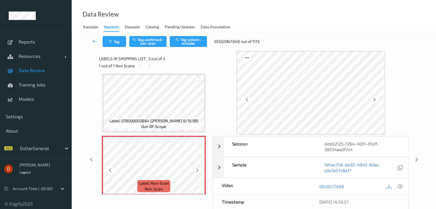
click at [195, 170] on icon at bounding box center [197, 170] width 5 height 5
click at [185, 40] on button "Tag system-mistake" at bounding box center [188, 41] width 37 height 11
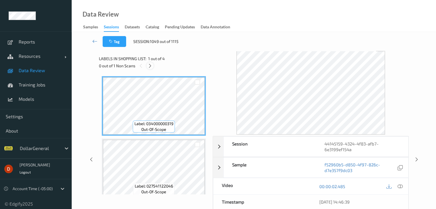
click at [151, 67] on icon at bounding box center [150, 65] width 5 height 5
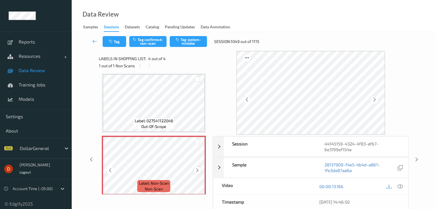
click at [198, 170] on icon at bounding box center [197, 170] width 5 height 5
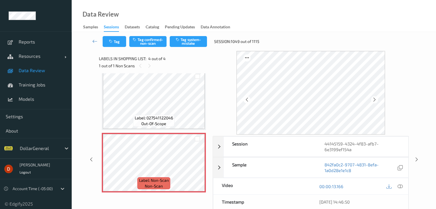
scroll to position [132, 0]
click at [185, 39] on button "Tag system-mistake" at bounding box center [188, 41] width 37 height 11
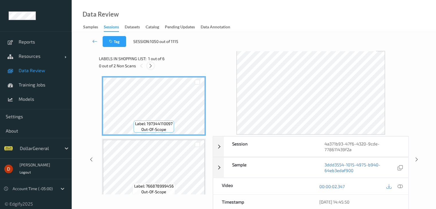
click at [150, 67] on icon at bounding box center [150, 65] width 5 height 5
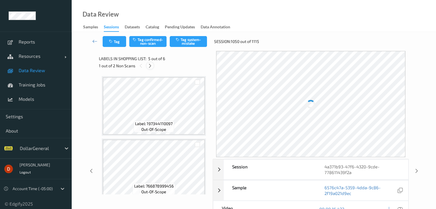
scroll to position [190, 0]
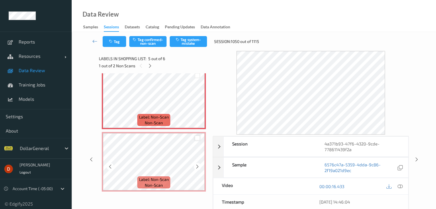
click at [196, 137] on div at bounding box center [197, 138] width 5 height 5
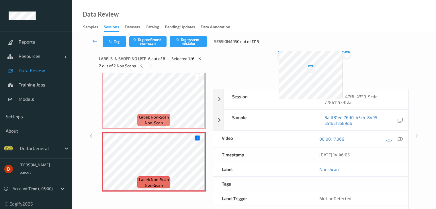
scroll to position [199, 0]
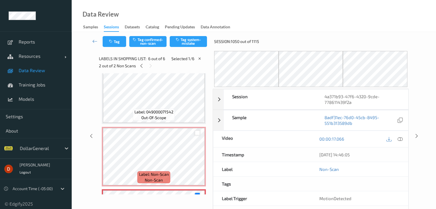
click at [197, 132] on div at bounding box center [197, 132] width 5 height 5
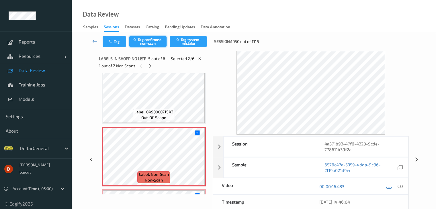
click at [144, 39] on button "Tag confirmed-non-scan" at bounding box center [147, 41] width 37 height 11
click at [186, 57] on div "Labels in shopping list: 5 out of 6" at bounding box center [154, 58] width 110 height 7
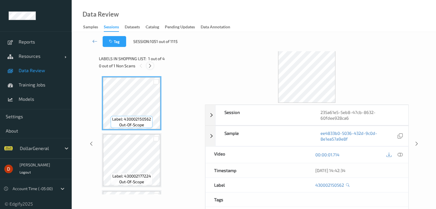
click at [151, 65] on icon at bounding box center [150, 65] width 5 height 5
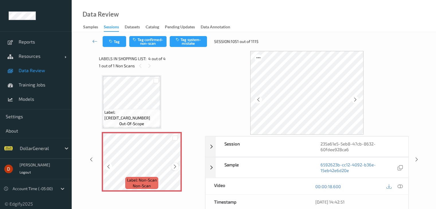
click at [173, 164] on div at bounding box center [175, 166] width 7 height 7
click at [179, 114] on div "Label: 430002150562 out-of-scope Label: 430002177224 out-of-scope Label: [CREDI…" at bounding box center [150, 76] width 96 height 231
click at [174, 163] on div "Label: Non-Scan non-scan" at bounding box center [142, 162] width 80 height 60
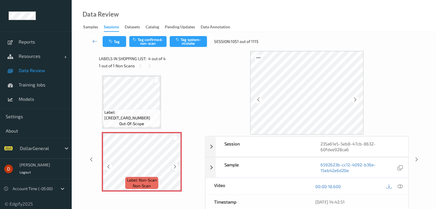
click at [174, 164] on icon at bounding box center [175, 166] width 5 height 5
click at [175, 165] on icon at bounding box center [175, 166] width 5 height 5
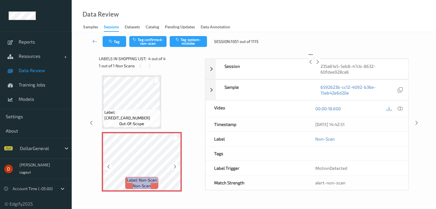
click at [175, 165] on icon at bounding box center [175, 166] width 5 height 5
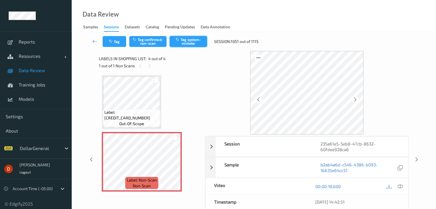
click at [185, 39] on button "Tag system-mistake" at bounding box center [188, 41] width 37 height 11
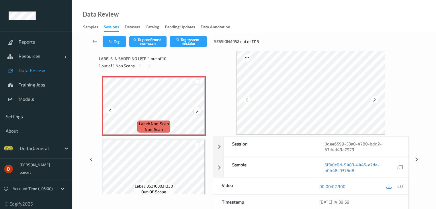
click at [197, 111] on icon at bounding box center [197, 110] width 5 height 5
click at [197, 114] on div at bounding box center [197, 110] width 7 height 7
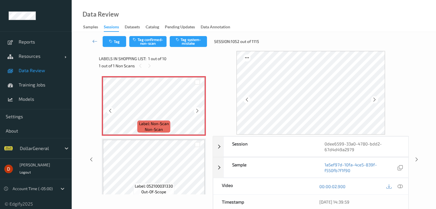
click at [197, 114] on div at bounding box center [197, 110] width 7 height 7
click at [183, 40] on button "Tag system-mistake" at bounding box center [188, 41] width 37 height 11
click at [114, 43] on button "Tag" at bounding box center [115, 41] width 24 height 11
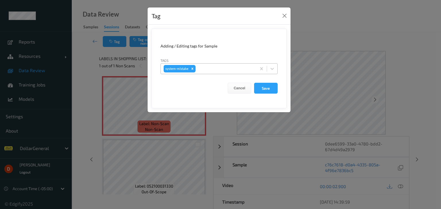
click at [229, 70] on div at bounding box center [224, 68] width 57 height 7
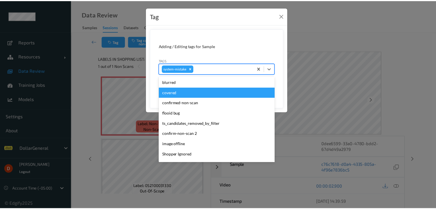
scroll to position [143, 0]
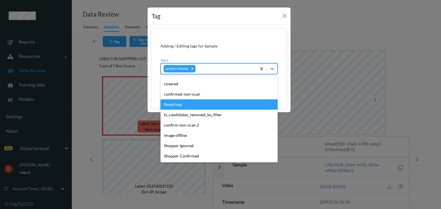
click at [210, 105] on div "flooid bug" at bounding box center [218, 105] width 117 height 10
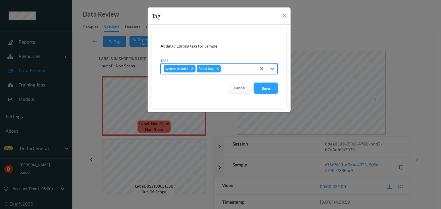
click at [262, 86] on button "Save" at bounding box center [266, 88] width 24 height 11
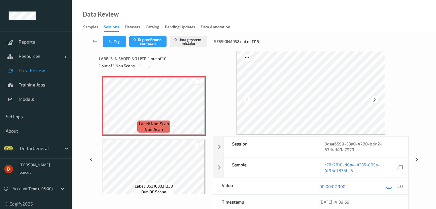
click at [206, 59] on div "Labels in shopping list: 1 out of 10" at bounding box center [154, 58] width 110 height 7
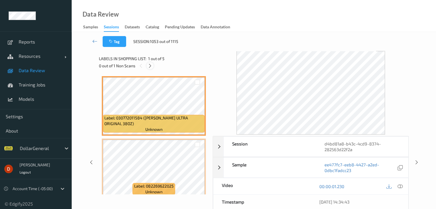
click at [151, 67] on icon at bounding box center [150, 65] width 5 height 5
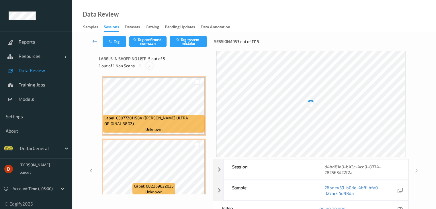
scroll to position [190, 0]
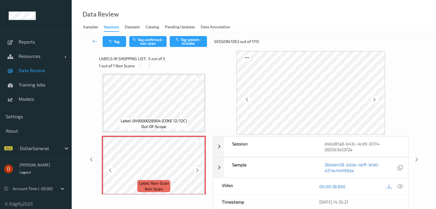
click at [197, 170] on icon at bounding box center [197, 170] width 5 height 5
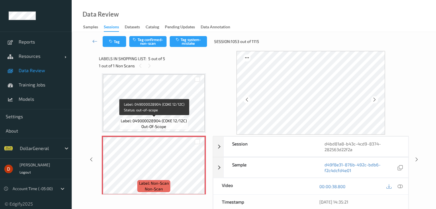
click at [186, 122] on span "Label: 049000028904 (COKE 12/12C)" at bounding box center [154, 121] width 66 height 6
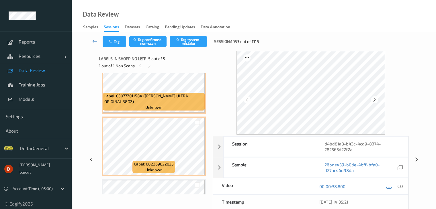
scroll to position [194, 0]
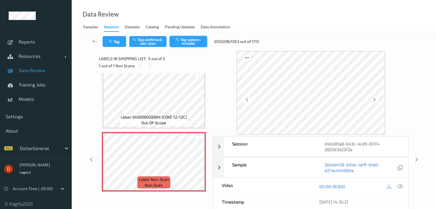
click at [184, 42] on button "Tag system-mistake" at bounding box center [188, 41] width 37 height 11
click at [178, 54] on div "Labels in shopping list: 5 out of 5 1 out of 1 Non Scans" at bounding box center [154, 62] width 110 height 22
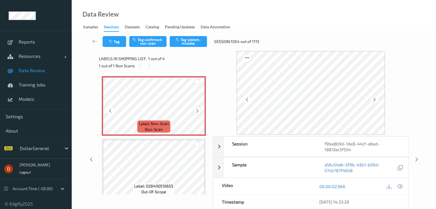
click at [196, 108] on icon at bounding box center [197, 110] width 5 height 5
click at [196, 109] on icon at bounding box center [197, 110] width 5 height 5
click at [178, 38] on icon "button" at bounding box center [178, 40] width 5 height 4
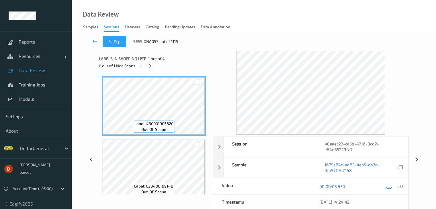
click at [151, 67] on icon at bounding box center [150, 65] width 5 height 5
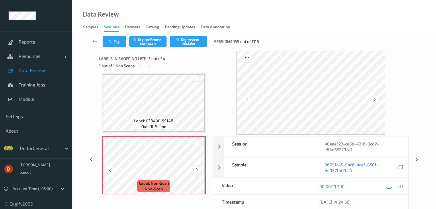
click at [198, 171] on icon at bounding box center [197, 170] width 5 height 5
click at [195, 170] on icon at bounding box center [197, 170] width 5 height 5
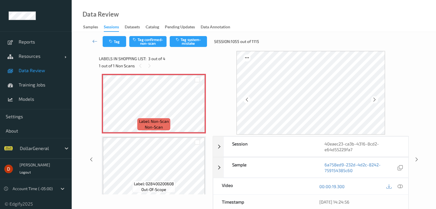
scroll to position [132, 0]
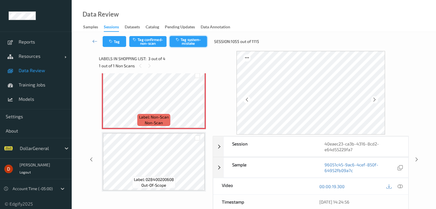
click at [174, 42] on button "Tag system-mistake" at bounding box center [188, 41] width 37 height 11
click at [173, 63] on div "1 out of 1 Non Scans" at bounding box center [154, 65] width 110 height 7
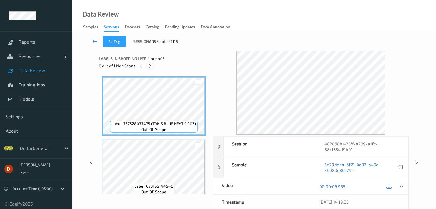
click at [147, 67] on div at bounding box center [150, 65] width 7 height 7
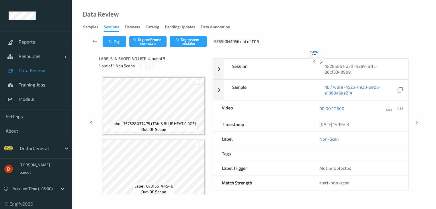
scroll to position [128, 0]
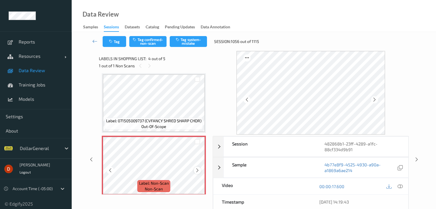
click at [196, 172] on icon at bounding box center [197, 170] width 5 height 5
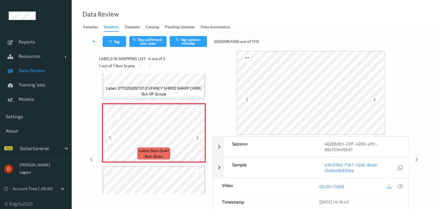
scroll to position [194, 0]
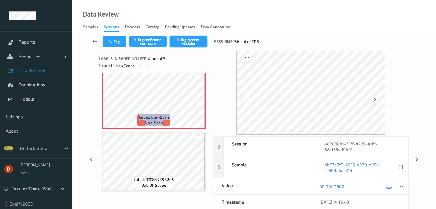
click at [181, 42] on button "Tag system-mistake" at bounding box center [188, 41] width 37 height 11
click at [174, 59] on div "Labels in shopping list: 4 out of 5" at bounding box center [154, 58] width 110 height 7
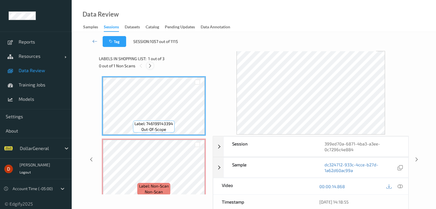
click at [151, 65] on icon at bounding box center [150, 65] width 5 height 5
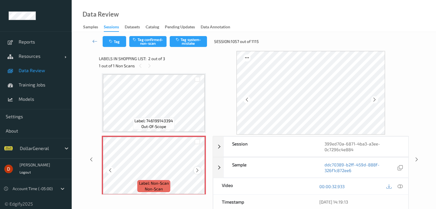
click at [197, 170] on icon at bounding box center [197, 170] width 5 height 5
click at [182, 43] on button "Tag system-mistake" at bounding box center [188, 41] width 37 height 11
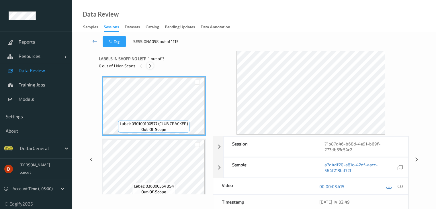
click at [148, 66] on icon at bounding box center [150, 65] width 5 height 5
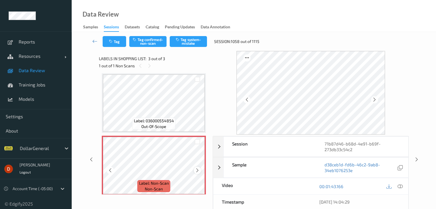
click at [196, 169] on icon at bounding box center [197, 170] width 5 height 5
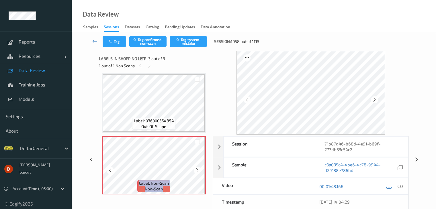
click at [196, 169] on icon at bounding box center [197, 170] width 5 height 5
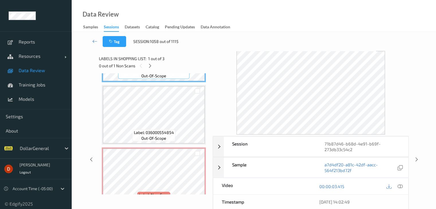
scroll to position [57, 0]
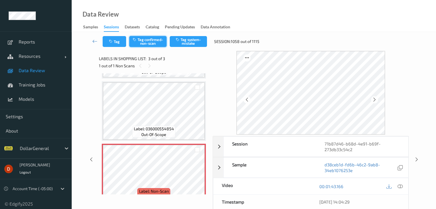
click at [145, 40] on button "Tag confirmed-non-scan" at bounding box center [147, 41] width 37 height 11
click at [209, 61] on div "Labels in shopping list: 3 out of 3" at bounding box center [154, 58] width 110 height 7
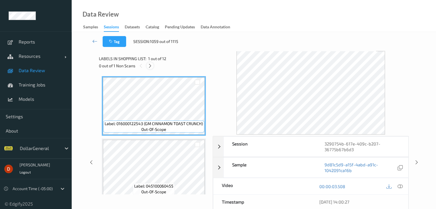
click at [152, 65] on icon at bounding box center [150, 65] width 5 height 5
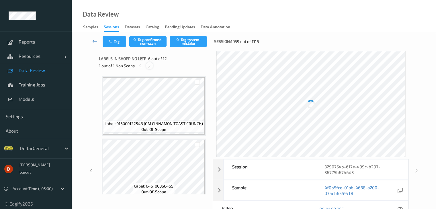
scroll to position [253, 0]
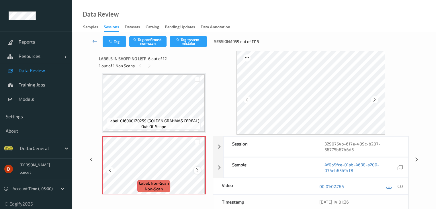
click at [198, 169] on icon at bounding box center [197, 170] width 5 height 5
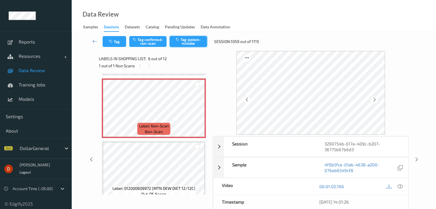
click at [182, 44] on button "Tag system-mistake" at bounding box center [188, 41] width 37 height 11
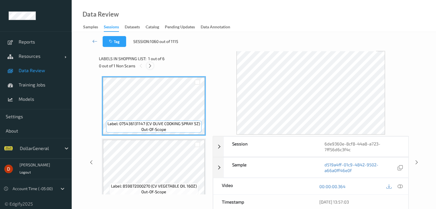
click at [150, 67] on icon at bounding box center [150, 65] width 5 height 5
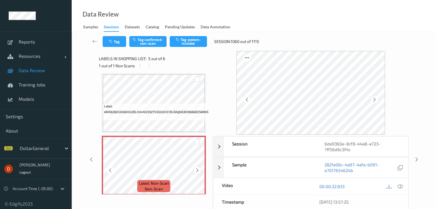
click at [196, 170] on icon at bounding box center [197, 170] width 5 height 5
click at [186, 38] on button "Tag system-mistake" at bounding box center [188, 41] width 37 height 11
click at [173, 64] on div "1 out of 1 Non Scans" at bounding box center [154, 65] width 110 height 7
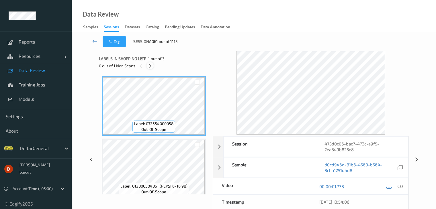
click at [149, 65] on icon at bounding box center [150, 65] width 5 height 5
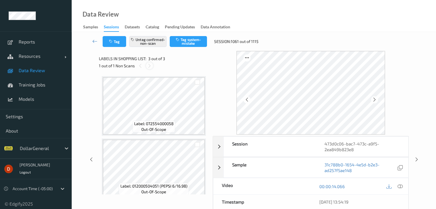
scroll to position [65, 0]
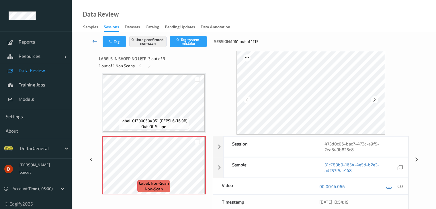
click at [93, 43] on icon at bounding box center [94, 41] width 5 height 6
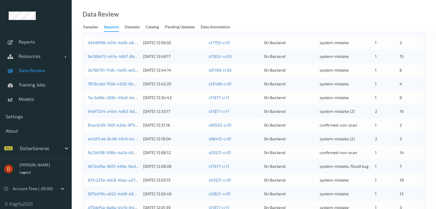
scroll to position [267, 0]
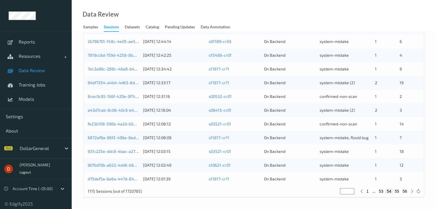
click at [381, 192] on button "53" at bounding box center [381, 191] width 8 height 5
type input "**"
click at [374, 191] on button "52" at bounding box center [375, 191] width 8 height 5
type input "**"
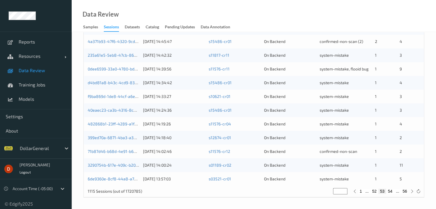
type input "**"
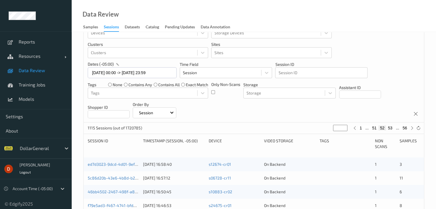
scroll to position [29, 0]
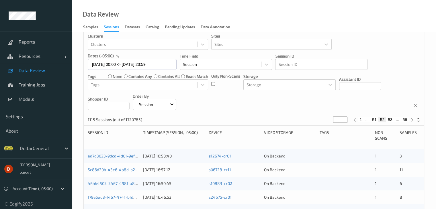
click at [375, 118] on button "51" at bounding box center [375, 119] width 8 height 5
type input "**"
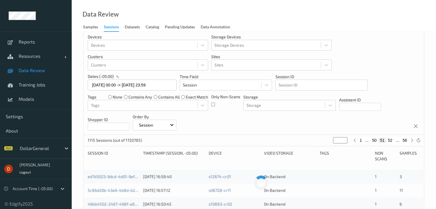
scroll to position [0, 0]
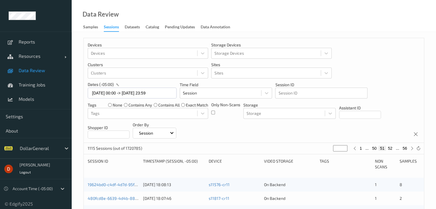
click at [375, 147] on button "50" at bounding box center [375, 148] width 8 height 5
type input "**"
click at [375, 149] on button "49" at bounding box center [375, 148] width 8 height 5
type input "**"
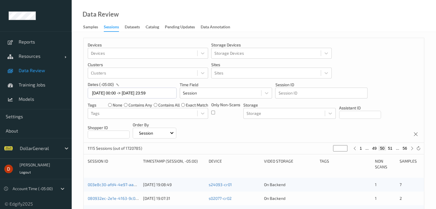
type input "**"
click at [375, 149] on button "48" at bounding box center [375, 148] width 8 height 5
type input "**"
click at [375, 149] on button "47" at bounding box center [375, 148] width 8 height 5
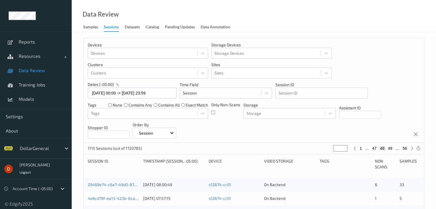
type input "**"
click at [375, 149] on button "46" at bounding box center [375, 148] width 8 height 5
type input "**"
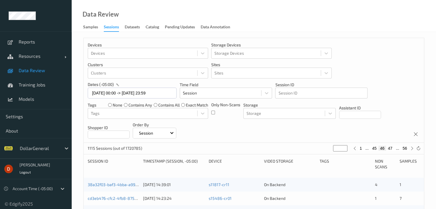
click at [375, 149] on button "45" at bounding box center [375, 148] width 8 height 5
type input "**"
click at [392, 149] on button "46" at bounding box center [390, 148] width 8 height 5
type input "**"
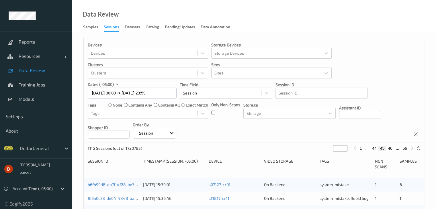
type input "**"
click at [392, 149] on button "47" at bounding box center [390, 148] width 8 height 5
type input "**"
click at [392, 149] on button "48" at bounding box center [390, 148] width 8 height 5
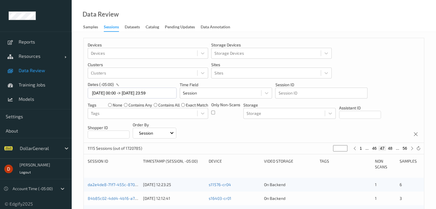
type input "**"
click at [392, 148] on button "49" at bounding box center [390, 148] width 8 height 5
type input "**"
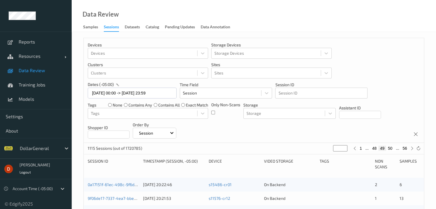
click at [392, 148] on button "50" at bounding box center [390, 148] width 8 height 5
type input "**"
click at [392, 148] on button "51" at bounding box center [390, 148] width 8 height 5
type input "**"
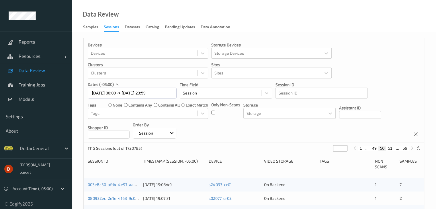
type input "**"
click at [392, 148] on button "52" at bounding box center [390, 148] width 8 height 5
type input "**"
click at [389, 148] on button "53" at bounding box center [390, 148] width 8 height 5
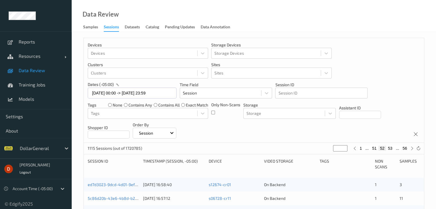
type input "**"
click at [376, 147] on button "52" at bounding box center [375, 148] width 8 height 5
type input "**"
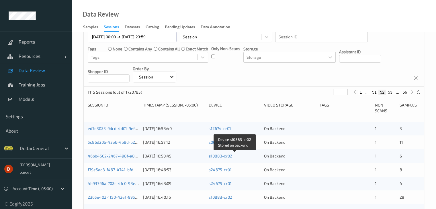
scroll to position [57, 0]
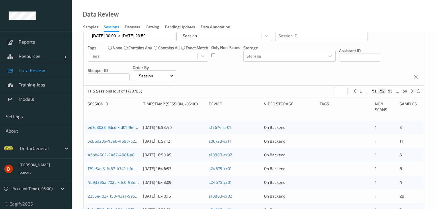
click at [102, 127] on link "ed7d3023-9dcd-4d01-9efa-75c7f3368f4a" at bounding box center [126, 127] width 76 height 5
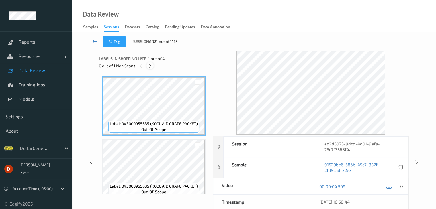
click at [153, 67] on div at bounding box center [150, 65] width 7 height 7
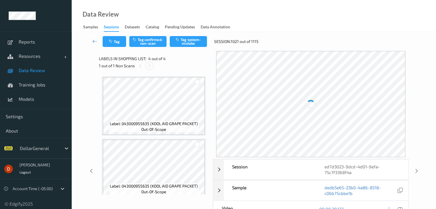
scroll to position [128, 0]
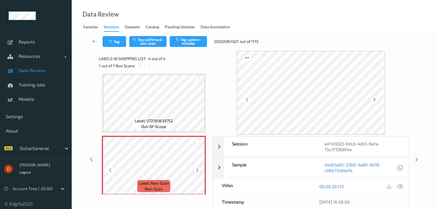
click at [197, 171] on icon at bounding box center [197, 170] width 5 height 5
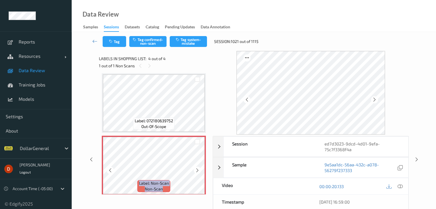
click at [197, 171] on icon at bounding box center [197, 170] width 5 height 5
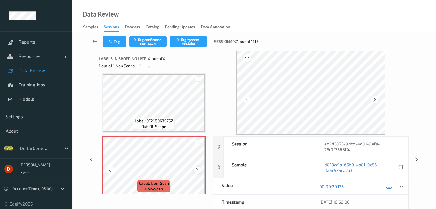
click at [199, 169] on icon at bounding box center [197, 170] width 5 height 5
click at [191, 43] on button "Tag system-mistake" at bounding box center [188, 41] width 37 height 11
click at [202, 61] on div "Labels in shopping list: 4 out of 4" at bounding box center [154, 58] width 110 height 7
click at [197, 174] on div at bounding box center [197, 170] width 7 height 7
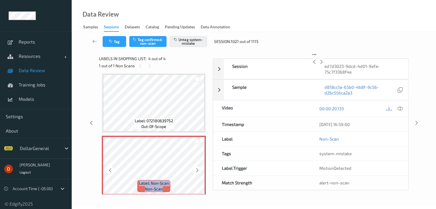
click at [197, 174] on div at bounding box center [197, 170] width 7 height 7
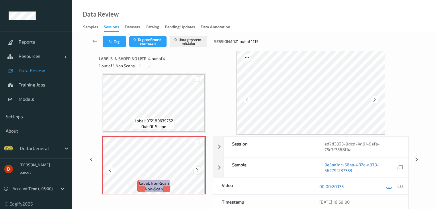
click at [197, 174] on div at bounding box center [197, 170] width 7 height 7
click at [94, 41] on icon at bounding box center [94, 41] width 5 height 6
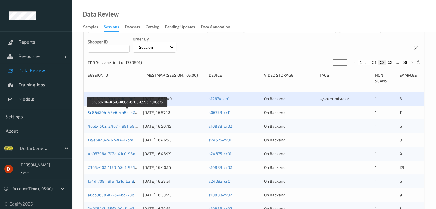
click at [123, 114] on link "5c86d20b-43e6-4b8d-b203-69531a918c76" at bounding box center [128, 112] width 80 height 5
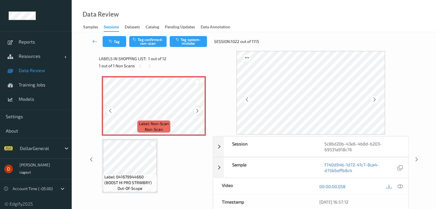
click at [198, 114] on div at bounding box center [197, 110] width 7 height 7
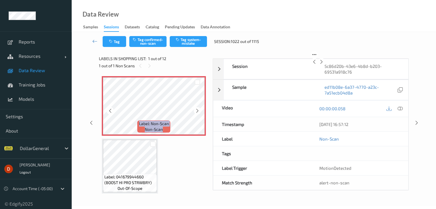
click at [198, 114] on div at bounding box center [197, 110] width 7 height 7
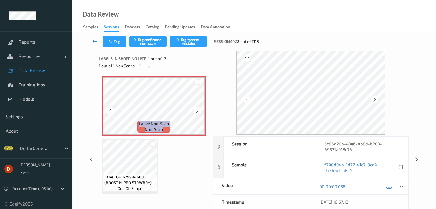
click at [198, 114] on div at bounding box center [197, 110] width 7 height 7
click at [198, 113] on div at bounding box center [197, 110] width 7 height 7
click at [198, 113] on icon at bounding box center [197, 110] width 5 height 5
click at [114, 46] on button "Tag" at bounding box center [115, 41] width 24 height 11
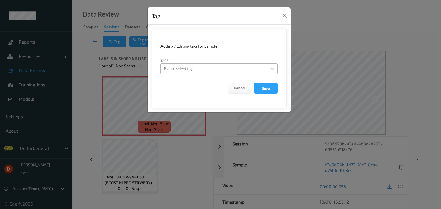
click at [207, 72] on div at bounding box center [213, 68] width 100 height 7
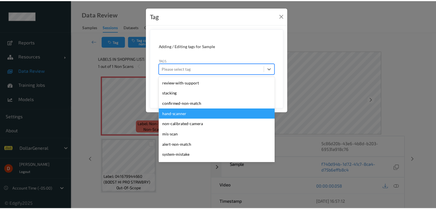
scroll to position [154, 0]
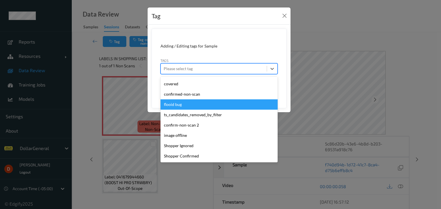
click at [190, 103] on div "flooid bug" at bounding box center [218, 105] width 117 height 10
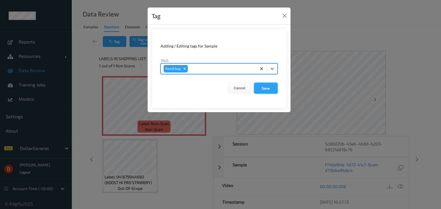
click at [265, 91] on button "Save" at bounding box center [266, 88] width 24 height 11
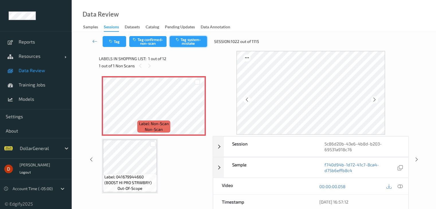
click at [192, 40] on button "Tag system-mistake" at bounding box center [188, 41] width 37 height 11
drag, startPoint x: 137, startPoint y: 57, endPoint x: 140, endPoint y: 61, distance: 4.7
click at [185, 59] on div "Labels in shopping list: 1 out of 12" at bounding box center [154, 58] width 110 height 7
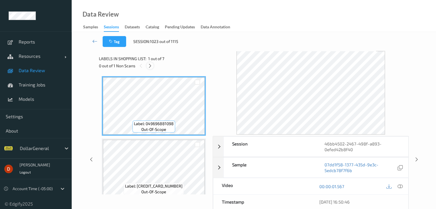
click at [151, 66] on icon at bounding box center [150, 65] width 5 height 5
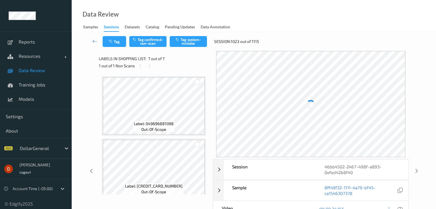
scroll to position [315, 0]
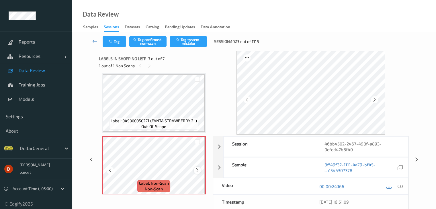
click at [196, 169] on icon at bounding box center [197, 170] width 5 height 5
click at [200, 171] on div at bounding box center [197, 170] width 7 height 7
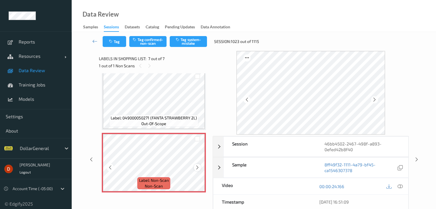
scroll to position [319, 0]
click at [189, 43] on button "Tag system-mistake" at bounding box center [188, 41] width 37 height 11
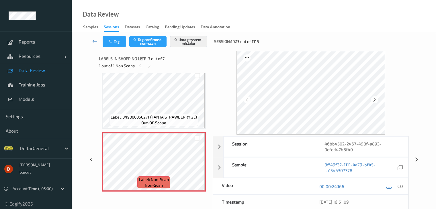
click at [187, 62] on div "1 out of 1 Non Scans" at bounding box center [154, 65] width 110 height 7
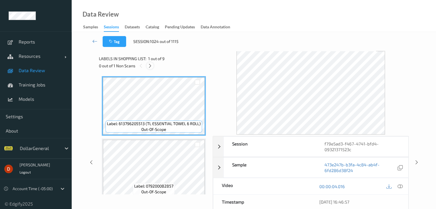
click at [151, 68] on icon at bounding box center [150, 65] width 5 height 5
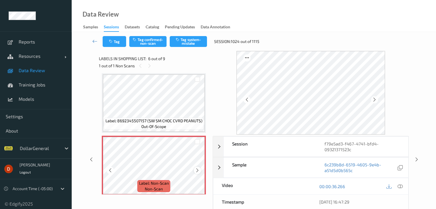
click at [198, 173] on div at bounding box center [197, 170] width 7 height 7
click at [196, 171] on icon at bounding box center [197, 170] width 5 height 5
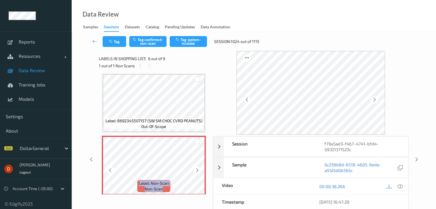
click at [196, 171] on icon at bounding box center [197, 170] width 5 height 5
click at [196, 44] on button "Tag system-mistake" at bounding box center [188, 41] width 37 height 11
click at [175, 63] on div "1 out of 1 Non Scans" at bounding box center [154, 65] width 110 height 7
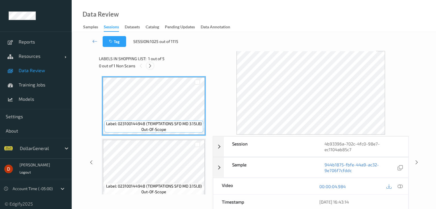
click at [149, 66] on icon at bounding box center [150, 65] width 5 height 5
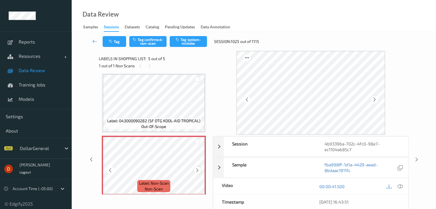
click at [197, 172] on icon at bounding box center [197, 170] width 5 height 5
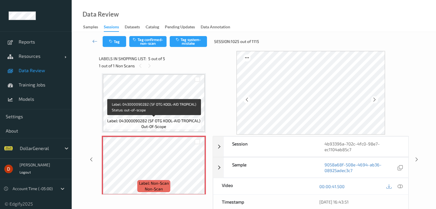
click at [184, 128] on div "Label: 043000090282 (SF OTG KOOL-AID TROPICAL) out-of-scope" at bounding box center [154, 124] width 96 height 12
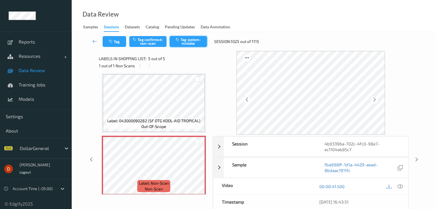
click at [183, 41] on button "Tag system-mistake" at bounding box center [188, 41] width 37 height 11
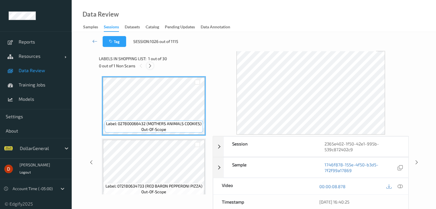
click at [149, 66] on icon at bounding box center [150, 65] width 5 height 5
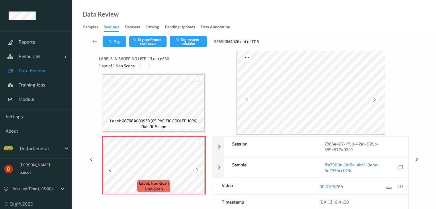
click at [195, 172] on icon at bounding box center [197, 170] width 5 height 5
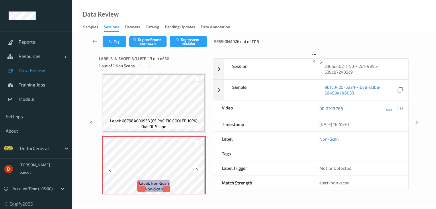
click at [195, 172] on icon at bounding box center [197, 170] width 5 height 5
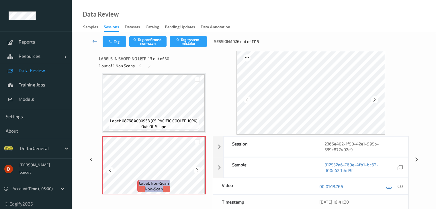
click at [195, 172] on icon at bounding box center [197, 170] width 5 height 5
click at [199, 171] on icon at bounding box center [197, 170] width 5 height 5
click at [199, 170] on icon at bounding box center [197, 170] width 5 height 5
click at [200, 170] on icon at bounding box center [197, 170] width 5 height 5
click at [186, 45] on button "Tag system-mistake" at bounding box center [188, 41] width 37 height 11
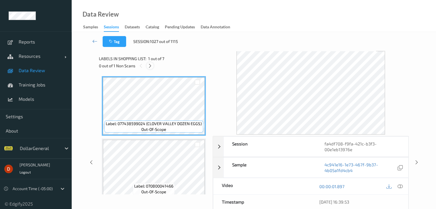
click at [150, 65] on icon at bounding box center [150, 65] width 5 height 5
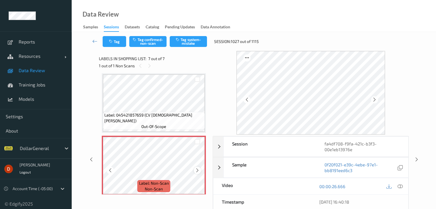
click at [196, 171] on icon at bounding box center [197, 170] width 5 height 5
click at [196, 172] on icon at bounding box center [197, 170] width 5 height 5
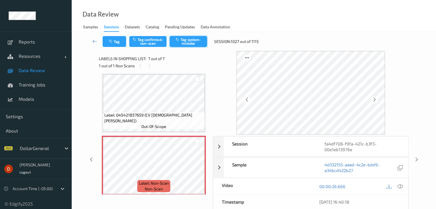
click at [188, 44] on button "Tag system-mistake" at bounding box center [188, 41] width 37 height 11
click at [196, 173] on icon at bounding box center [197, 170] width 5 height 5
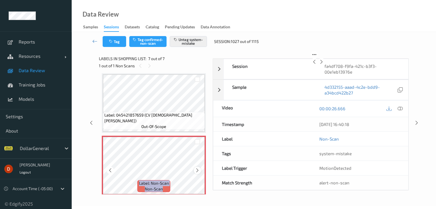
click at [196, 173] on icon at bounding box center [197, 170] width 5 height 5
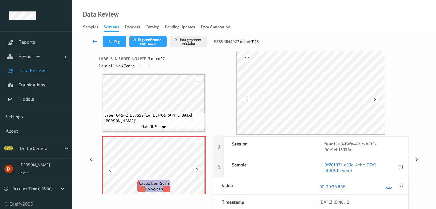
click at [197, 172] on icon at bounding box center [197, 170] width 5 height 5
click at [198, 64] on div "1 out of 1 Non Scans" at bounding box center [154, 65] width 110 height 7
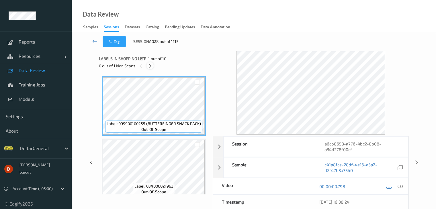
click at [147, 65] on div at bounding box center [150, 65] width 7 height 7
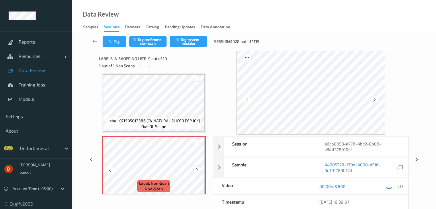
click at [200, 172] on icon at bounding box center [197, 170] width 5 height 5
click at [199, 172] on icon at bounding box center [197, 170] width 5 height 5
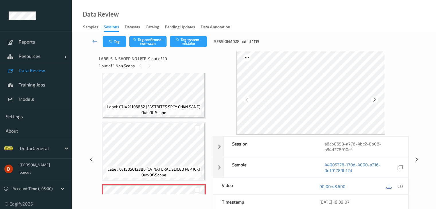
scroll to position [363, 0]
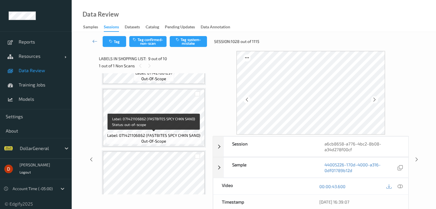
click at [186, 134] on span "Label: 071421106862 (FASTBITES SPCY CHKN SAND)" at bounding box center [153, 136] width 93 height 6
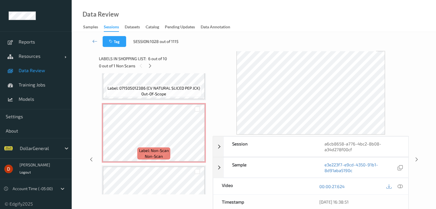
scroll to position [507, 0]
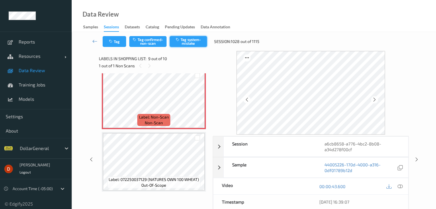
click at [182, 44] on button "Tag system-mistake" at bounding box center [188, 41] width 37 height 11
click at [183, 67] on div "1 out of 1 Non Scans" at bounding box center [154, 65] width 110 height 7
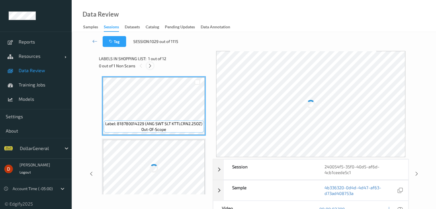
click at [151, 68] on icon at bounding box center [150, 65] width 5 height 5
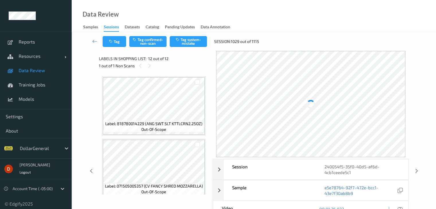
scroll to position [628, 0]
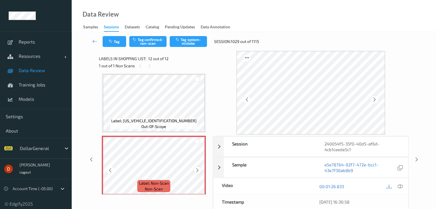
click at [196, 173] on div at bounding box center [197, 170] width 7 height 7
click at [196, 172] on icon at bounding box center [197, 170] width 5 height 5
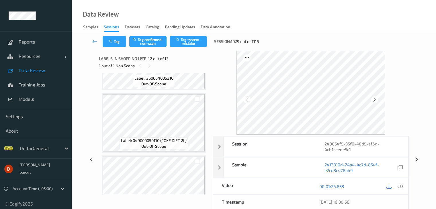
scroll to position [632, 0]
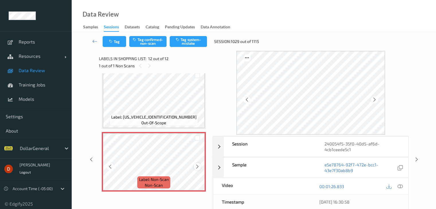
click at [197, 167] on icon at bounding box center [197, 166] width 5 height 5
click at [184, 40] on button "Tag system-mistake" at bounding box center [188, 41] width 37 height 11
click at [197, 66] on div "1 out of 1 Non Scans" at bounding box center [154, 65] width 110 height 7
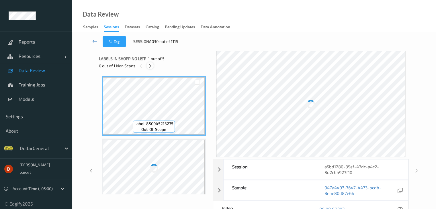
click at [153, 66] on div at bounding box center [150, 65] width 7 height 7
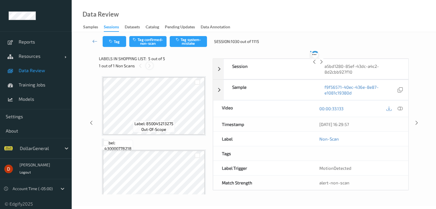
scroll to position [190, 0]
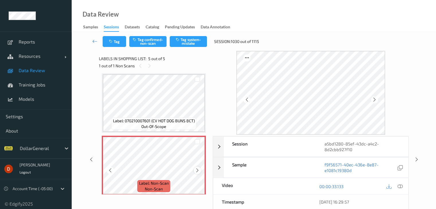
click at [197, 169] on icon at bounding box center [197, 170] width 5 height 5
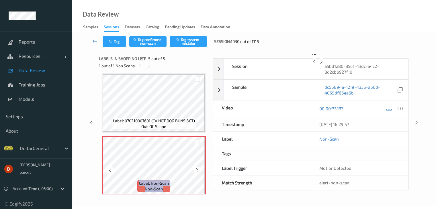
click at [197, 169] on icon at bounding box center [197, 170] width 5 height 5
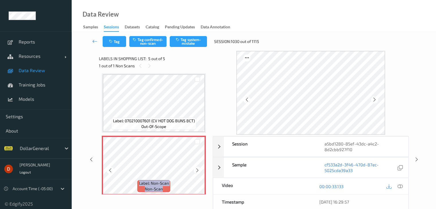
click at [197, 169] on icon at bounding box center [197, 170] width 5 height 5
click at [181, 40] on icon "button" at bounding box center [178, 40] width 5 height 4
click at [97, 43] on icon at bounding box center [94, 41] width 5 height 6
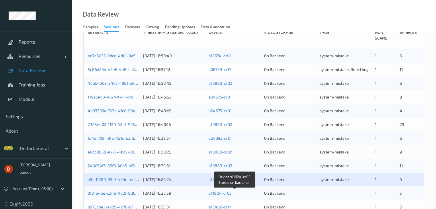
scroll to position [57, 0]
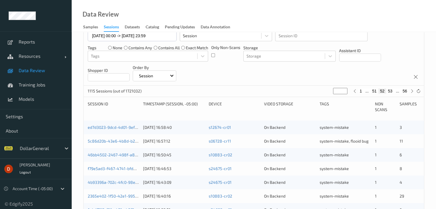
drag, startPoint x: 340, startPoint y: 91, endPoint x: 322, endPoint y: 93, distance: 18.1
click at [322, 93] on div "1115 Sessions (out of 1721032) ** 1 ... 51 52 53 ... 56" at bounding box center [254, 91] width 340 height 11
type input "*"
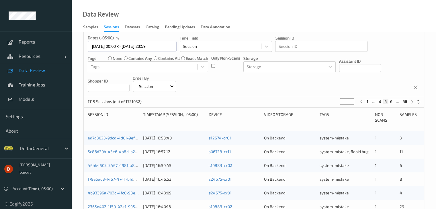
type input "**"
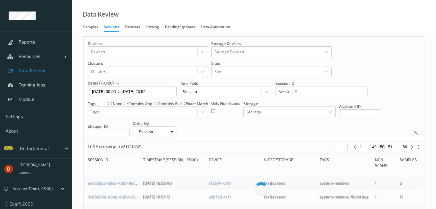
scroll to position [0, 0]
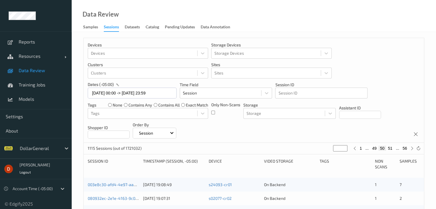
click at [301, 126] on div "Devices Devices Storage Devices Storage Devices Clusters Clusters Sites Sites d…" at bounding box center [254, 90] width 340 height 105
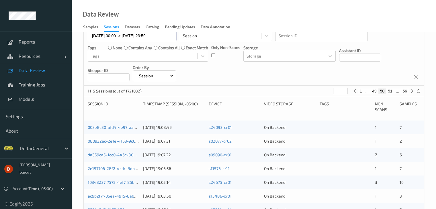
click at [373, 92] on button "49" at bounding box center [375, 91] width 8 height 5
type input "**"
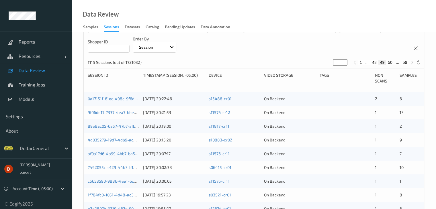
click at [372, 61] on button "48" at bounding box center [375, 62] width 8 height 5
type input "**"
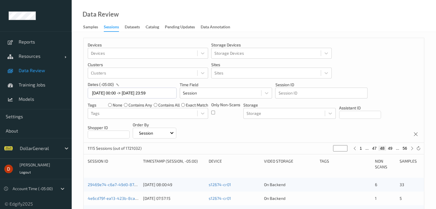
click at [373, 149] on button "47" at bounding box center [375, 148] width 8 height 5
type input "**"
click at [372, 147] on button "46" at bounding box center [375, 148] width 8 height 5
type input "**"
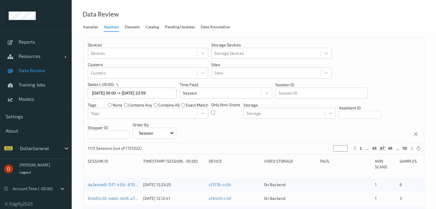
type input "**"
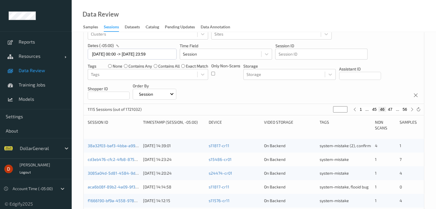
scroll to position [38, 0]
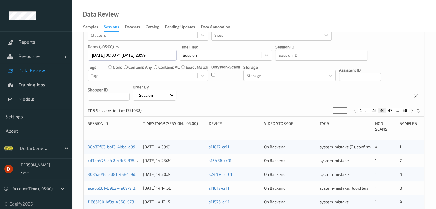
drag, startPoint x: 341, startPoint y: 110, endPoint x: 289, endPoint y: 107, distance: 52.0
click at [289, 107] on div "1115 Sessions (out of 1721032) ** 1 ... 45 46 47 ... 56" at bounding box center [254, 110] width 340 height 11
type input "*"
type input "**"
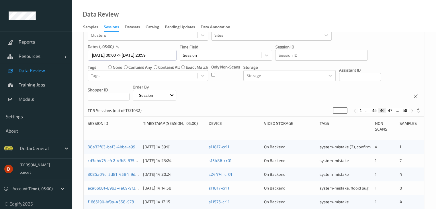
type input "**"
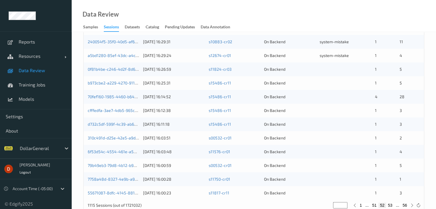
scroll to position [258, 0]
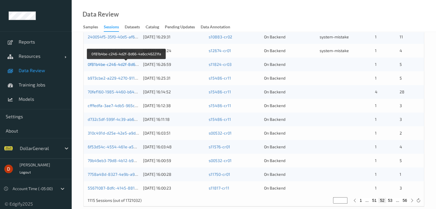
type input "**"
click at [116, 65] on link "0f81b4be-c246-4d2f-8d66-4a6cc46221fa" at bounding box center [127, 64] width 78 height 5
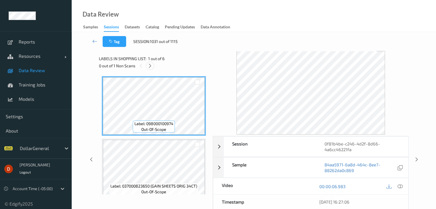
click at [149, 65] on icon at bounding box center [150, 65] width 5 height 5
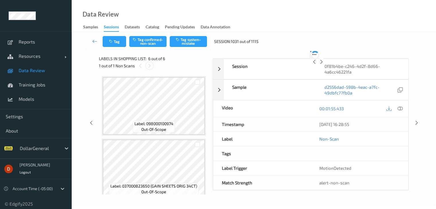
scroll to position [253, 0]
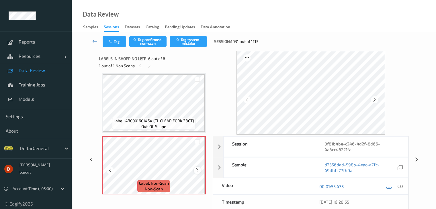
click at [199, 174] on div at bounding box center [197, 170] width 7 height 7
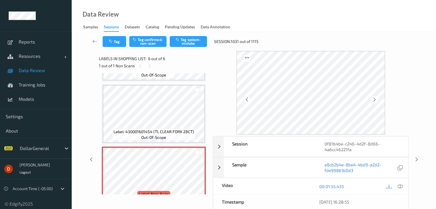
scroll to position [257, 0]
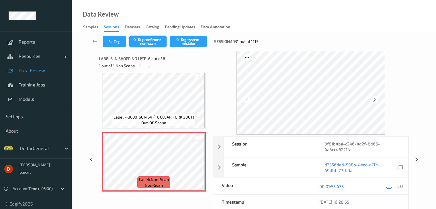
click at [147, 44] on button "Tag confirmed-non-scan" at bounding box center [147, 41] width 37 height 11
click at [200, 61] on div "Labels in shopping list: 6 out of 6" at bounding box center [154, 58] width 110 height 7
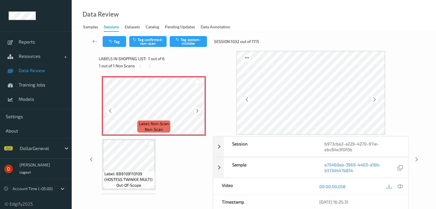
click at [196, 108] on icon at bounding box center [197, 110] width 5 height 5
click at [196, 110] on icon at bounding box center [197, 110] width 5 height 5
drag, startPoint x: 180, startPoint y: 40, endPoint x: 180, endPoint y: 46, distance: 5.7
click at [180, 40] on icon "button" at bounding box center [178, 40] width 5 height 4
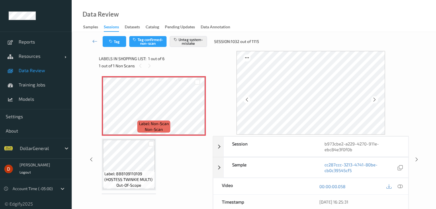
click at [181, 53] on div "Labels in shopping list: 1 out of 6 1 out of 1 Non Scans" at bounding box center [154, 62] width 110 height 22
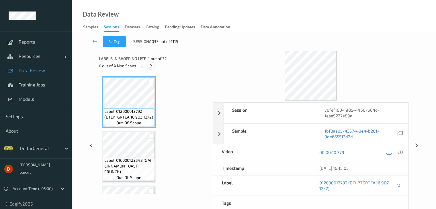
click at [148, 67] on div at bounding box center [150, 65] width 7 height 7
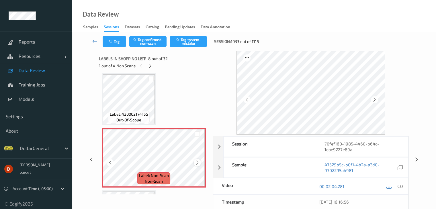
click at [195, 163] on div at bounding box center [197, 162] width 7 height 7
click at [185, 41] on button "Tag system-mistake" at bounding box center [188, 41] width 37 height 11
click at [149, 69] on div at bounding box center [150, 65] width 7 height 7
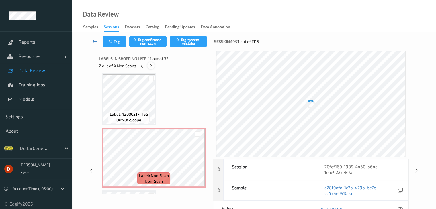
scroll to position [504, 0]
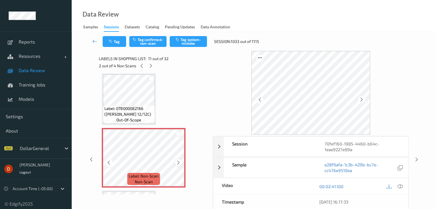
click at [175, 163] on div "Label: Non-Scan non-scan" at bounding box center [144, 158] width 84 height 60
click at [178, 163] on icon at bounding box center [178, 162] width 5 height 5
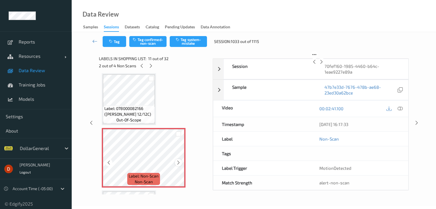
click at [179, 163] on icon at bounding box center [178, 162] width 5 height 5
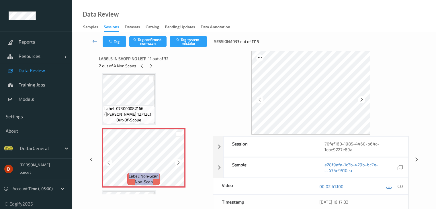
click at [179, 163] on icon at bounding box center [178, 162] width 5 height 5
click at [399, 188] on icon at bounding box center [400, 186] width 5 height 5
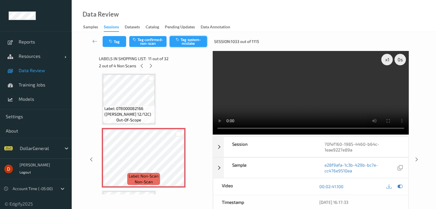
click at [178, 45] on button "Tag system-mistake" at bounding box center [188, 41] width 37 height 11
click at [150, 67] on icon at bounding box center [151, 65] width 5 height 5
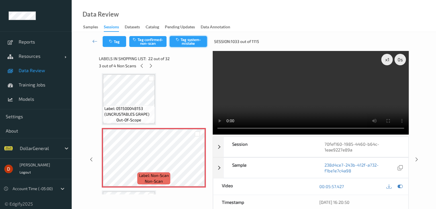
click at [193, 45] on button "Tag system-mistake" at bounding box center [188, 41] width 37 height 11
click at [149, 67] on icon at bounding box center [151, 65] width 5 height 5
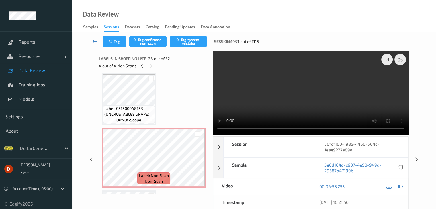
scroll to position [1450, 0]
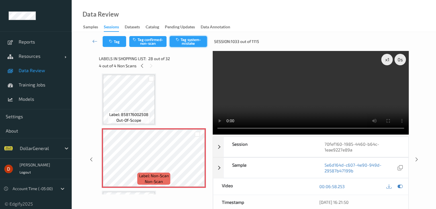
click at [185, 45] on button "Tag system-mistake" at bounding box center [188, 41] width 37 height 11
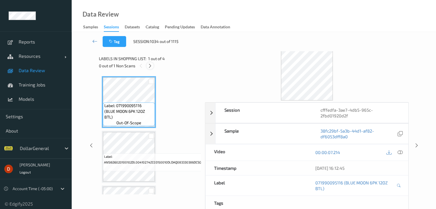
click at [151, 68] on icon at bounding box center [150, 65] width 5 height 5
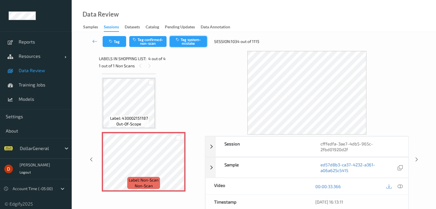
click at [183, 45] on button "Tag system-mistake" at bounding box center [188, 41] width 37 height 11
click at [162, 54] on div "Labels in shopping list: 4 out of 4 1 out of 1 Non Scans" at bounding box center [150, 62] width 102 height 22
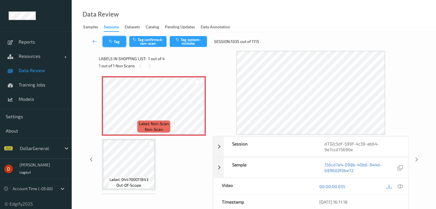
click at [117, 39] on button "Tag" at bounding box center [115, 41] width 24 height 11
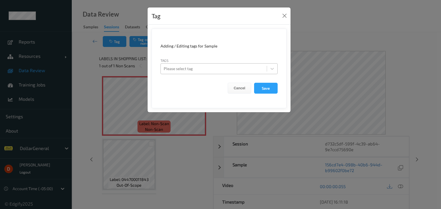
click at [201, 67] on div at bounding box center [213, 68] width 100 height 7
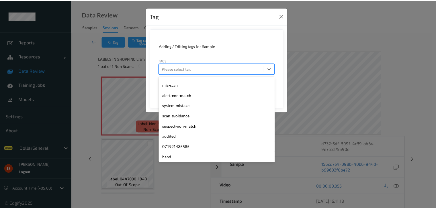
scroll to position [154, 0]
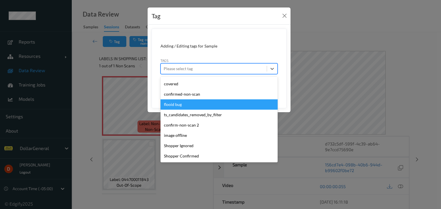
click at [193, 105] on div "flooid bug" at bounding box center [218, 105] width 117 height 10
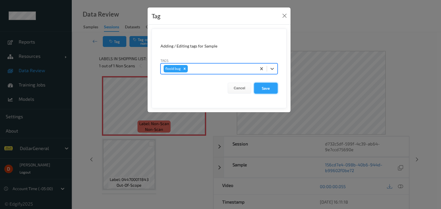
click at [262, 91] on button "Save" at bounding box center [266, 88] width 24 height 11
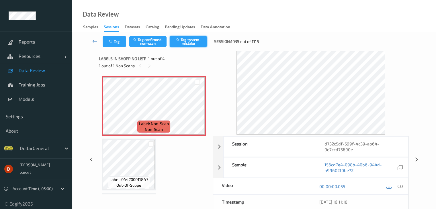
click at [182, 45] on button "Tag system-mistake" at bounding box center [188, 41] width 37 height 11
click at [189, 60] on div "Labels in shopping list: 1 out of 4" at bounding box center [154, 58] width 110 height 7
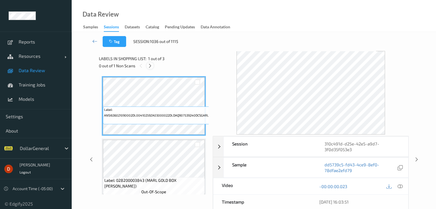
click at [149, 67] on icon at bounding box center [150, 65] width 5 height 5
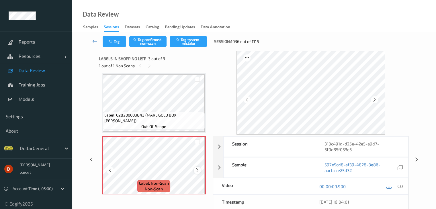
click at [197, 170] on icon at bounding box center [197, 170] width 5 height 5
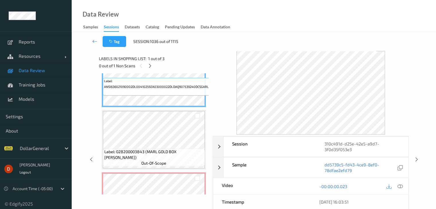
scroll to position [72, 0]
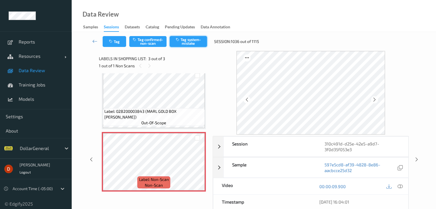
click at [186, 44] on button "Tag system-mistake" at bounding box center [188, 41] width 37 height 11
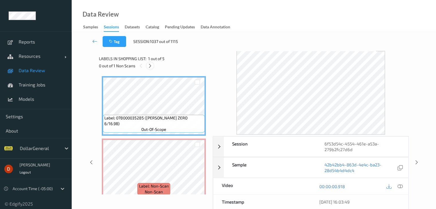
click at [147, 65] on div at bounding box center [150, 65] width 7 height 7
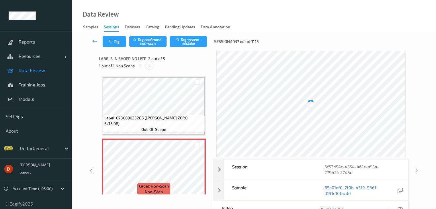
scroll to position [3, 0]
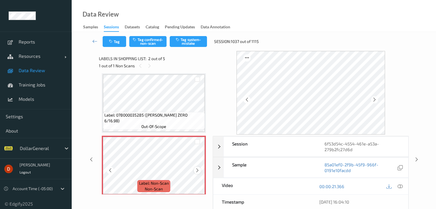
click at [196, 171] on icon at bounding box center [197, 170] width 5 height 5
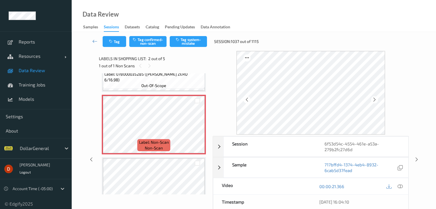
scroll to position [0, 0]
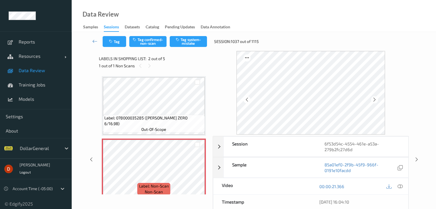
click at [184, 34] on div "Tag Tag confirmed-non-scan Tag system-mistake Session: 1037 out of 1115" at bounding box center [253, 41] width 341 height 19
click at [185, 39] on button "Tag system-mistake" at bounding box center [188, 41] width 37 height 11
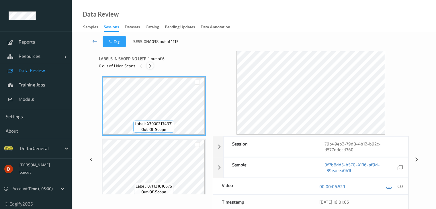
click at [151, 63] on icon at bounding box center [150, 65] width 5 height 5
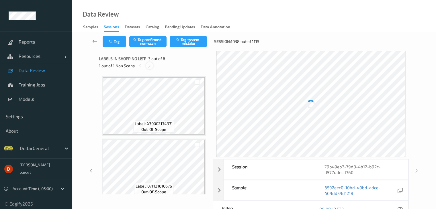
scroll to position [65, 0]
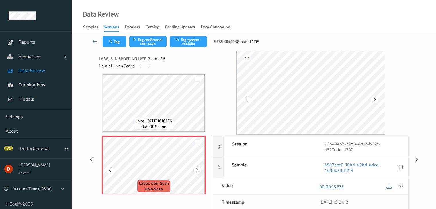
click at [198, 171] on icon at bounding box center [197, 170] width 5 height 5
click at [169, 120] on span "Label: 071121610676" at bounding box center [154, 121] width 36 height 6
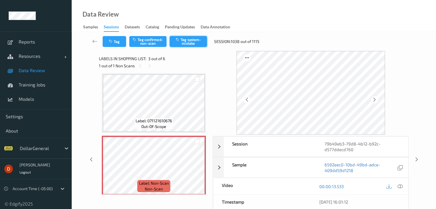
click at [181, 40] on button "Tag system-mistake" at bounding box center [188, 41] width 37 height 11
click at [173, 60] on div "Labels in shopping list: 3 out of 6" at bounding box center [154, 58] width 110 height 7
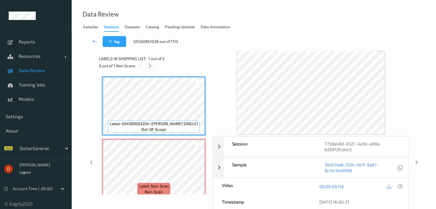
click at [151, 68] on icon at bounding box center [150, 65] width 5 height 5
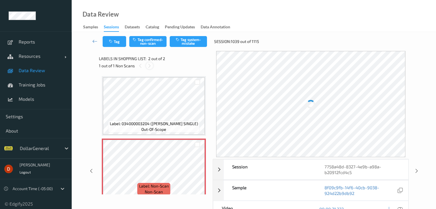
scroll to position [3, 0]
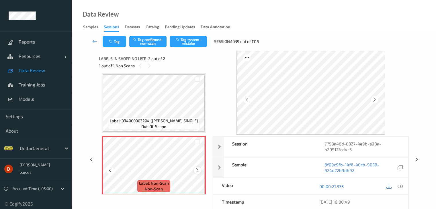
click at [198, 169] on icon at bounding box center [197, 170] width 5 height 5
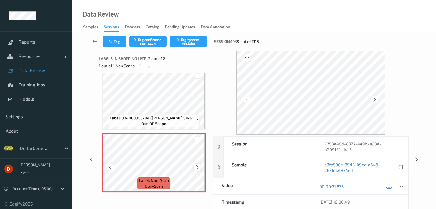
scroll to position [7, 0]
click at [179, 40] on icon "button" at bounding box center [178, 40] width 5 height 4
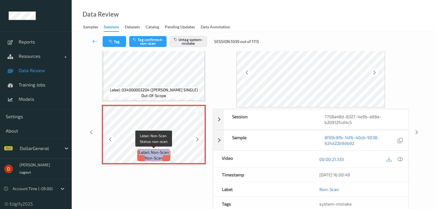
scroll to position [29, 0]
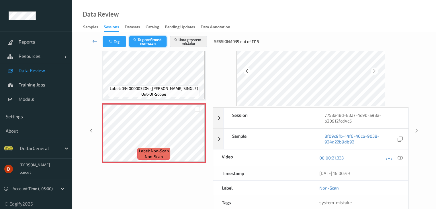
drag, startPoint x: 154, startPoint y: 48, endPoint x: 155, endPoint y: 45, distance: 3.0
click at [154, 48] on div "Tag Tag confirmed-non-scan Untag system-mistake Session: 1039 out of 1115" at bounding box center [253, 41] width 341 height 19
click at [155, 44] on button "Tag confirmed-non-scan" at bounding box center [147, 41] width 37 height 11
click at [188, 43] on button "Untag system-mistake" at bounding box center [188, 41] width 37 height 11
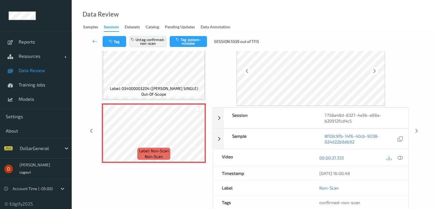
click at [403, 157] on div at bounding box center [400, 158] width 8 height 8
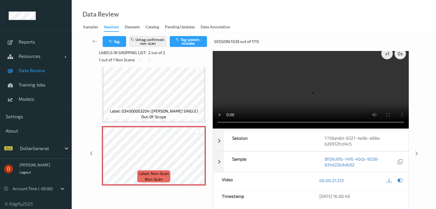
scroll to position [0, 0]
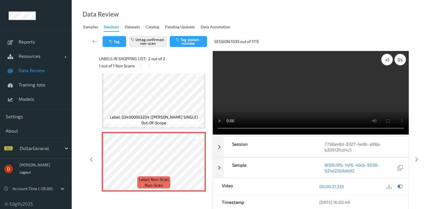
click at [388, 60] on div "x 1" at bounding box center [386, 59] width 11 height 11
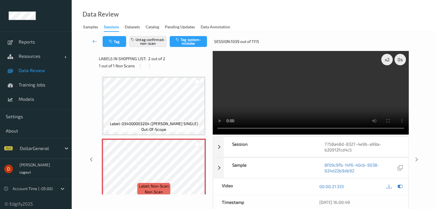
click at [180, 58] on div "Labels in shopping list: 2 out of 2" at bounding box center [154, 58] width 110 height 7
click at [402, 187] on icon at bounding box center [400, 186] width 5 height 5
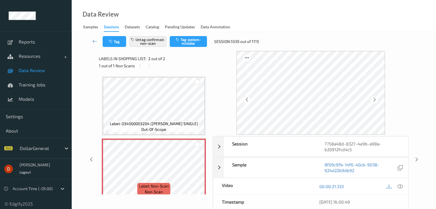
click at [172, 63] on div "1 out of 1 Non Scans" at bounding box center [154, 65] width 110 height 7
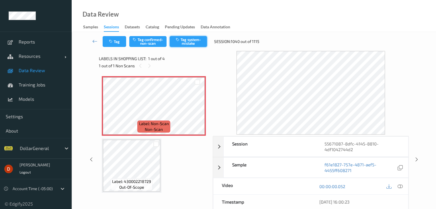
click at [187, 44] on button "Tag system-mistake" at bounding box center [188, 41] width 37 height 11
click at [185, 59] on div "Labels in shopping list: 1 out of 4" at bounding box center [154, 58] width 110 height 7
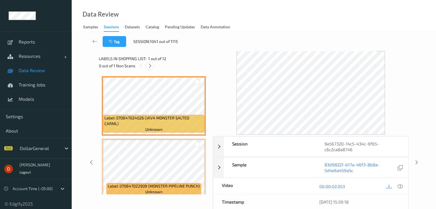
click at [148, 65] on icon at bounding box center [150, 65] width 5 height 5
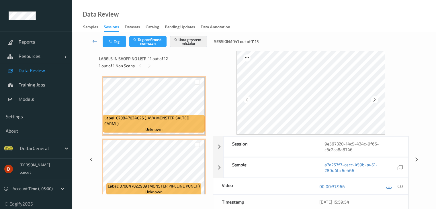
scroll to position [566, 0]
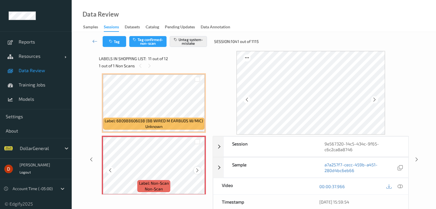
click at [199, 170] on icon at bounding box center [197, 170] width 5 height 5
click at [187, 68] on div "1 out of 1 Non Scans" at bounding box center [154, 65] width 110 height 7
click at [95, 42] on icon at bounding box center [94, 41] width 5 height 6
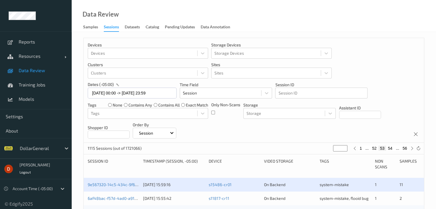
click at [373, 148] on button "52" at bounding box center [375, 148] width 8 height 5
type input "**"
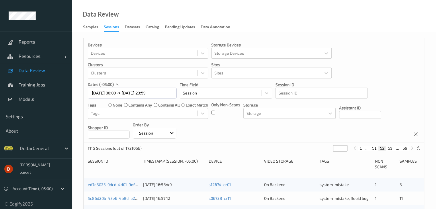
click at [373, 148] on button "51" at bounding box center [375, 148] width 8 height 5
type input "**"
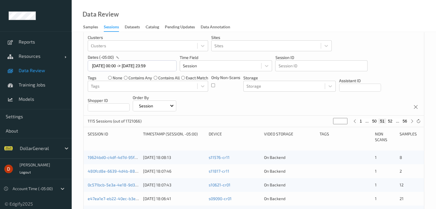
scroll to position [115, 0]
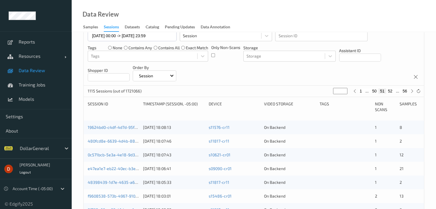
click at [373, 90] on button "50" at bounding box center [375, 91] width 8 height 5
type input "**"
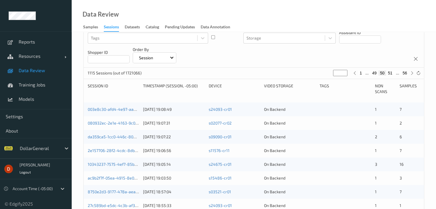
scroll to position [86, 0]
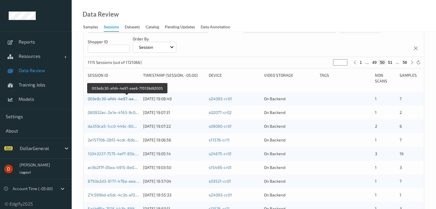
click at [111, 100] on link "003e8c30-afd4-4e97-aae6-770139d92005" at bounding box center [127, 98] width 78 height 5
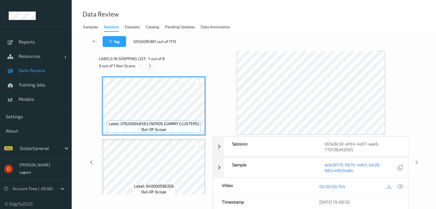
click at [151, 66] on icon at bounding box center [150, 65] width 5 height 5
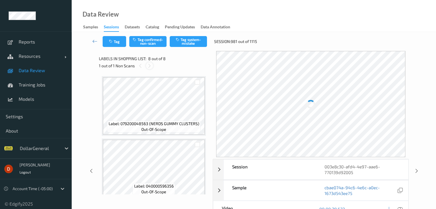
scroll to position [378, 0]
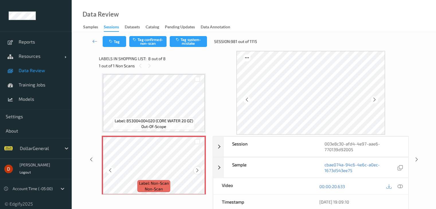
click at [196, 170] on icon at bounding box center [197, 170] width 5 height 5
click at [196, 169] on icon at bounding box center [197, 170] width 5 height 5
click at [196, 170] on icon at bounding box center [197, 170] width 5 height 5
click at [189, 46] on button "Tag system-mistake" at bounding box center [188, 41] width 37 height 11
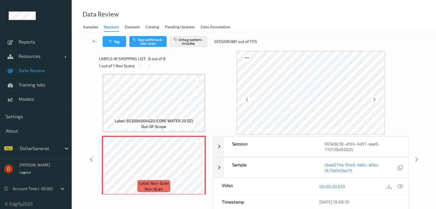
click at [190, 61] on div "Labels in shopping list: 8 out of 8" at bounding box center [154, 58] width 110 height 7
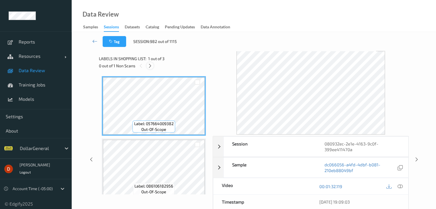
click at [148, 67] on icon at bounding box center [150, 65] width 5 height 5
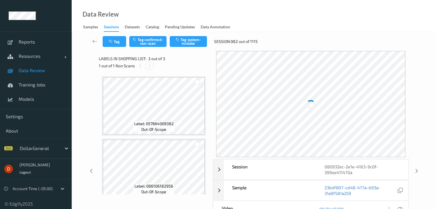
scroll to position [65, 0]
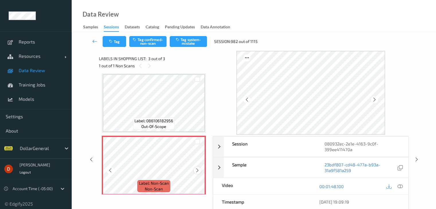
click at [197, 173] on div at bounding box center [197, 170] width 7 height 7
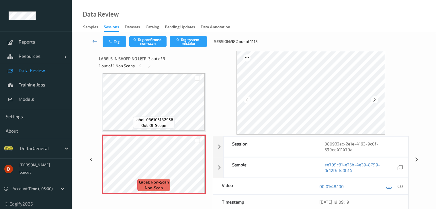
scroll to position [69, 0]
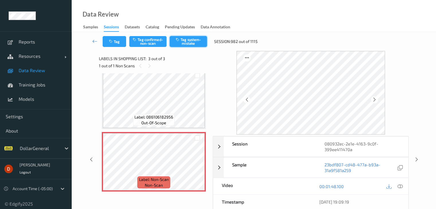
click at [187, 43] on button "Tag system-mistake" at bounding box center [188, 41] width 37 height 11
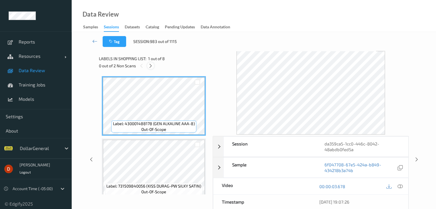
click at [151, 66] on icon at bounding box center [150, 65] width 5 height 5
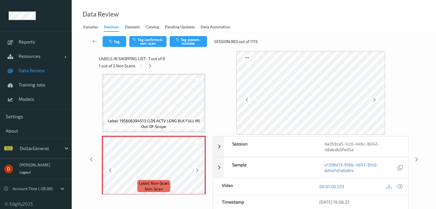
click at [198, 171] on icon at bounding box center [197, 170] width 5 height 5
click at [186, 41] on button "Tag system-mistake" at bounding box center [188, 41] width 37 height 11
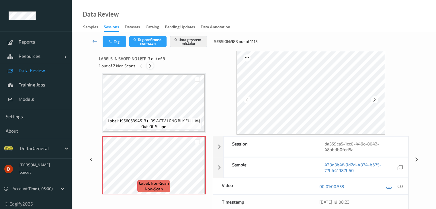
click at [151, 64] on icon at bounding box center [150, 65] width 5 height 5
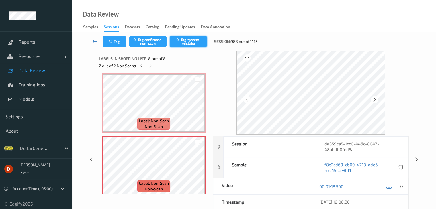
click at [192, 42] on button "Tag system-mistake" at bounding box center [188, 41] width 37 height 11
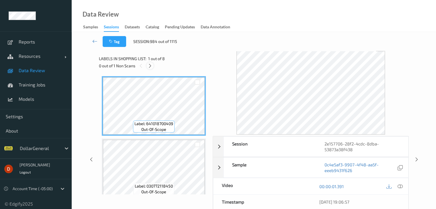
click at [153, 65] on icon at bounding box center [150, 65] width 5 height 5
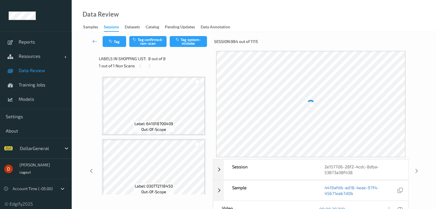
scroll to position [378, 0]
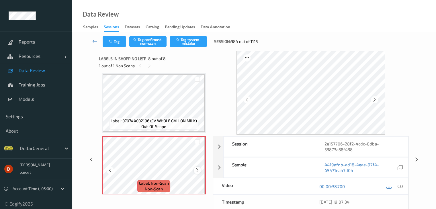
click at [200, 170] on icon at bounding box center [197, 170] width 5 height 5
click at [195, 39] on button "Tag system-mistake" at bounding box center [188, 41] width 37 height 11
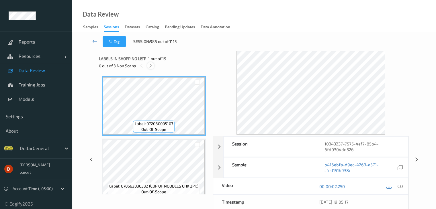
click at [151, 66] on icon at bounding box center [150, 65] width 5 height 5
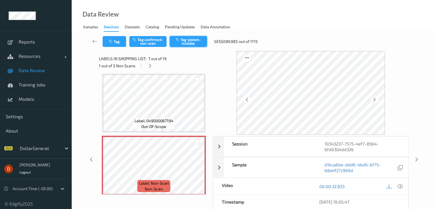
click at [187, 44] on button "Tag system-mistake" at bounding box center [188, 41] width 37 height 11
click at [149, 67] on icon at bounding box center [150, 65] width 5 height 5
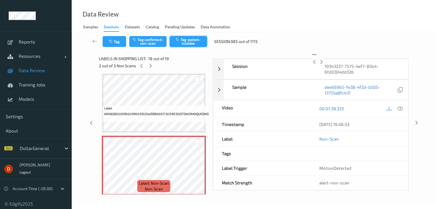
click at [190, 42] on button "Tag system-mistake" at bounding box center [188, 41] width 37 height 11
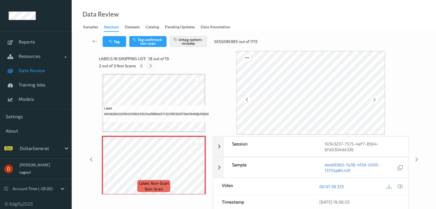
click at [149, 68] on icon at bounding box center [150, 65] width 5 height 5
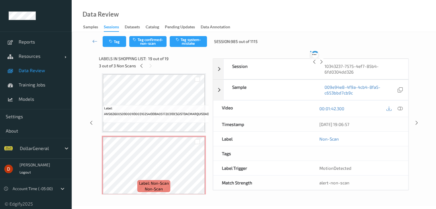
scroll to position [1066, 0]
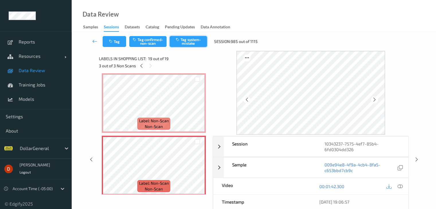
click at [190, 42] on button "Tag system-mistake" at bounding box center [188, 41] width 37 height 11
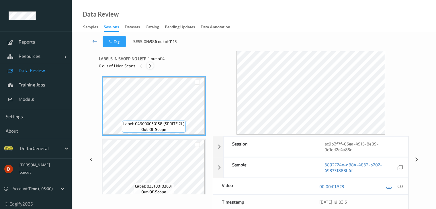
click at [149, 65] on icon at bounding box center [150, 65] width 5 height 5
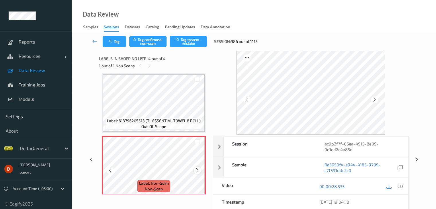
click at [195, 169] on icon at bounding box center [197, 170] width 5 height 5
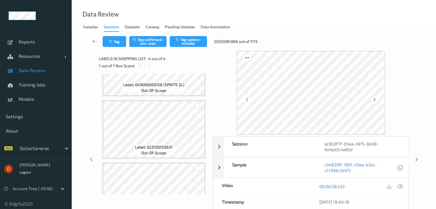
scroll to position [132, 0]
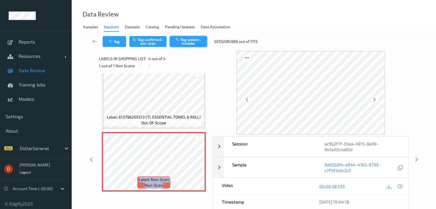
click at [196, 40] on button "Tag system-mistake" at bounding box center [188, 41] width 37 height 11
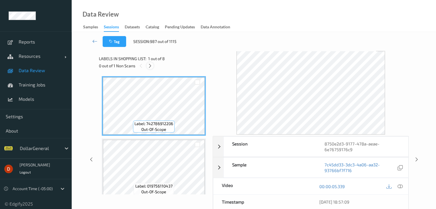
click at [151, 66] on icon at bounding box center [150, 65] width 5 height 5
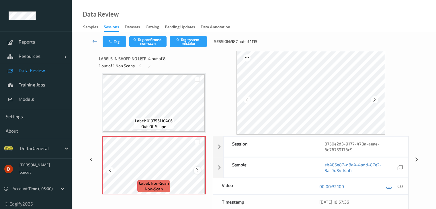
click at [198, 173] on div at bounding box center [197, 170] width 7 height 7
click at [197, 173] on div at bounding box center [197, 170] width 7 height 7
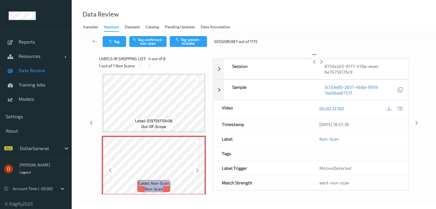
click at [197, 173] on div at bounding box center [197, 170] width 7 height 7
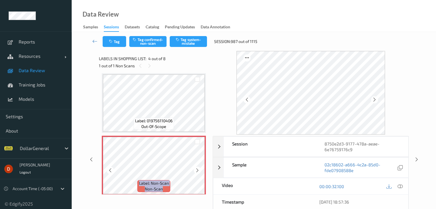
click at [197, 173] on div at bounding box center [197, 170] width 7 height 7
click at [178, 61] on div "Labels in shopping list: 4 out of 8" at bounding box center [154, 58] width 110 height 7
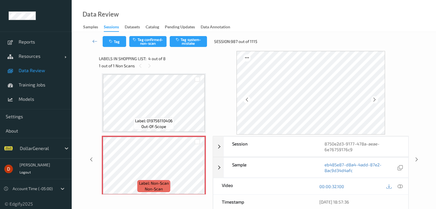
click at [179, 63] on div "1 out of 1 Non Scans" at bounding box center [154, 65] width 110 height 7
click at [185, 40] on button "Tag system-mistake" at bounding box center [188, 41] width 37 height 11
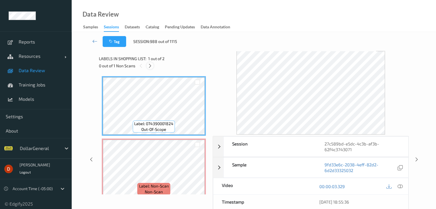
click at [153, 65] on div at bounding box center [150, 65] width 7 height 7
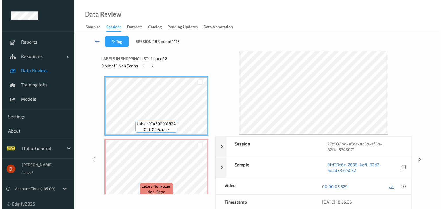
scroll to position [3, 0]
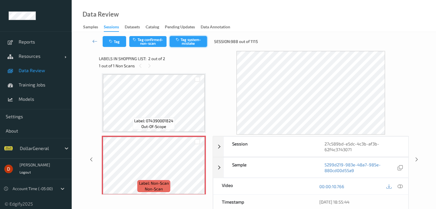
click at [190, 38] on button "Tag system-mistake" at bounding box center [188, 41] width 37 height 11
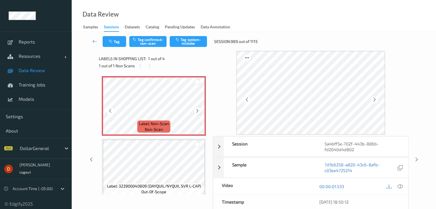
click at [196, 111] on icon at bounding box center [197, 110] width 5 height 5
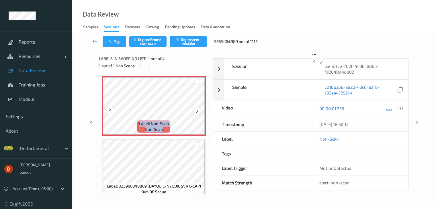
click at [196, 111] on icon at bounding box center [197, 110] width 5 height 5
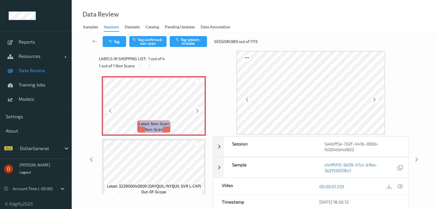
click at [196, 111] on icon at bounding box center [197, 110] width 5 height 5
click at [111, 40] on icon "button" at bounding box center [111, 42] width 5 height 4
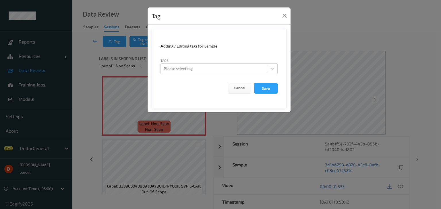
click at [231, 75] on form "Adding / Editing tags for Sample Tags Please select tag Cancel Save" at bounding box center [218, 69] width 135 height 80
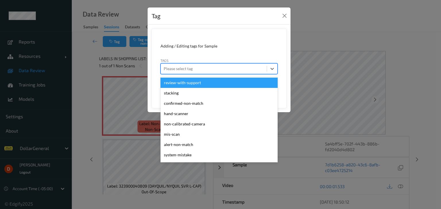
drag, startPoint x: 216, startPoint y: 72, endPoint x: 213, endPoint y: 73, distance: 3.4
click at [216, 71] on div at bounding box center [213, 68] width 100 height 7
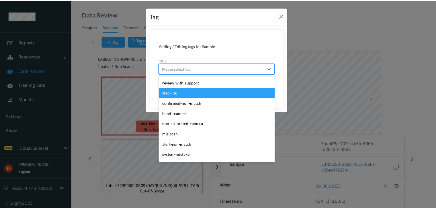
scroll to position [154, 0]
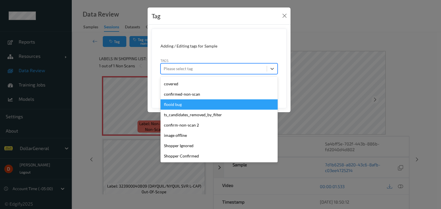
click at [196, 104] on div "flooid bug" at bounding box center [218, 105] width 117 height 10
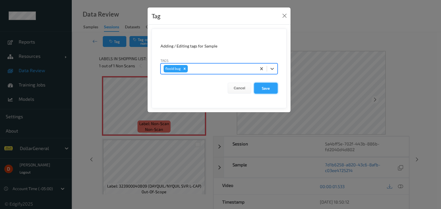
click at [267, 91] on button "Save" at bounding box center [266, 88] width 24 height 11
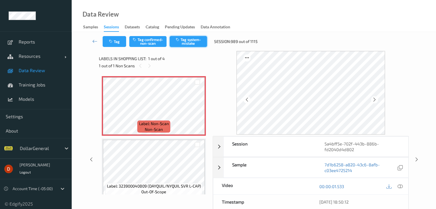
click at [198, 44] on button "Tag system-mistake" at bounding box center [188, 41] width 37 height 11
click at [185, 62] on div "Labels in shopping list: 1 out of 4" at bounding box center [154, 58] width 110 height 7
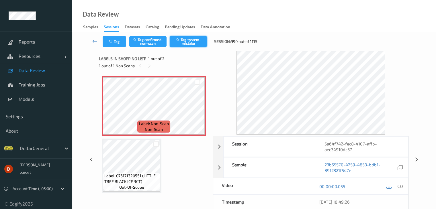
click at [186, 39] on button "Tag system-mistake" at bounding box center [188, 41] width 37 height 11
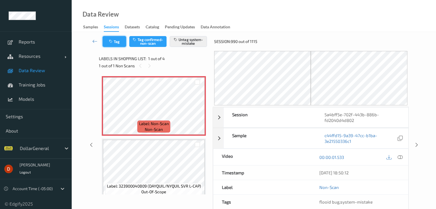
click at [116, 37] on button "Tag" at bounding box center [115, 41] width 24 height 11
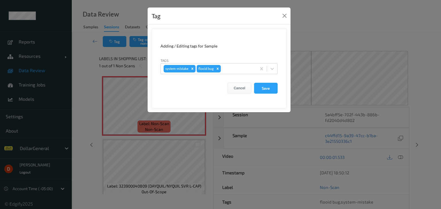
click at [229, 88] on button "Cancel" at bounding box center [239, 88] width 24 height 11
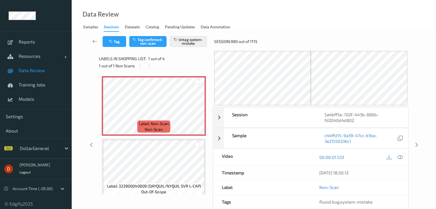
click at [91, 42] on link at bounding box center [94, 41] width 15 height 11
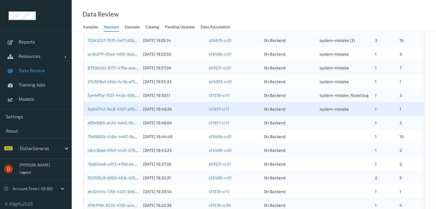
scroll to position [143, 0]
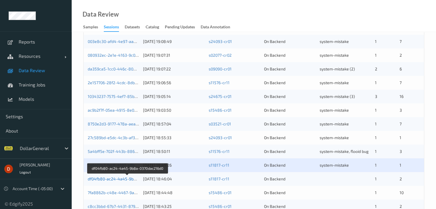
click at [125, 178] on link "df04fb80-ac24-4a45-9b8a-0370dac216d0" at bounding box center [127, 179] width 79 height 5
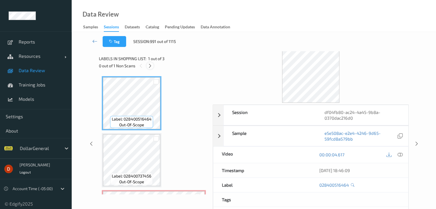
click at [149, 66] on icon at bounding box center [150, 65] width 5 height 5
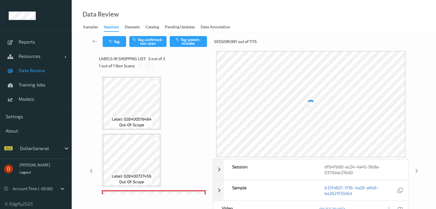
scroll to position [59, 0]
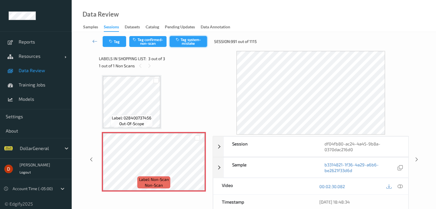
click at [177, 41] on icon "button" at bounding box center [178, 40] width 5 height 4
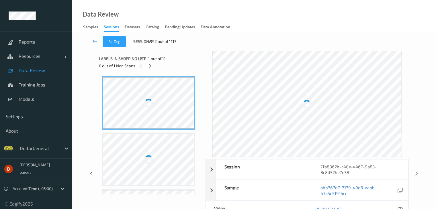
click at [155, 64] on div "0 out of 1 Non Scans" at bounding box center [150, 65] width 102 height 7
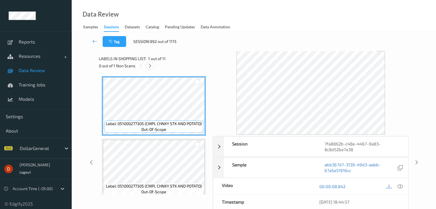
click at [150, 66] on icon at bounding box center [150, 65] width 5 height 5
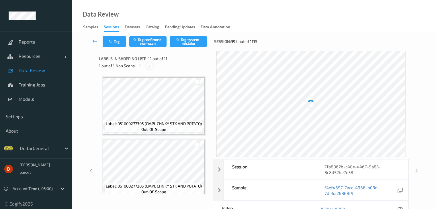
scroll to position [566, 0]
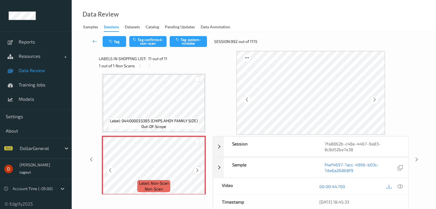
click at [196, 169] on icon at bounding box center [197, 170] width 5 height 5
click at [188, 44] on button "Tag system-mistake" at bounding box center [188, 41] width 37 height 11
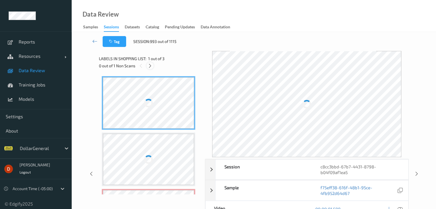
click at [151, 68] on icon at bounding box center [150, 65] width 5 height 5
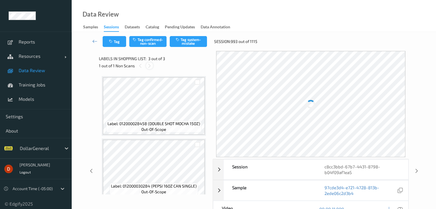
scroll to position [65, 0]
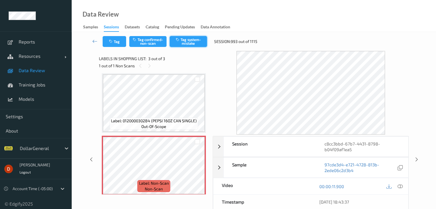
click at [194, 42] on button "Tag system-mistake" at bounding box center [188, 41] width 37 height 11
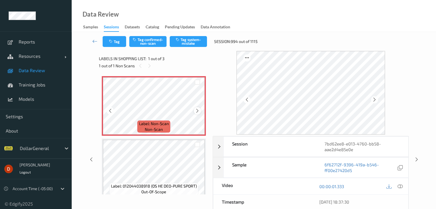
click at [195, 110] on div at bounding box center [197, 110] width 7 height 7
click at [195, 110] on icon at bounding box center [197, 110] width 5 height 5
click at [185, 40] on button "Tag system-mistake" at bounding box center [188, 41] width 37 height 11
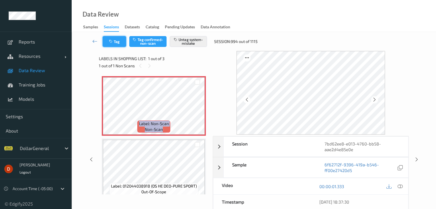
click at [108, 45] on button "Tag" at bounding box center [115, 41] width 24 height 11
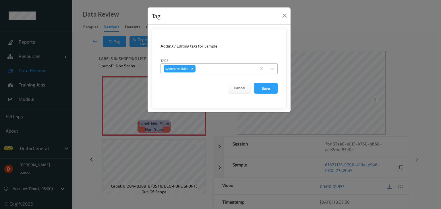
click at [229, 69] on div at bounding box center [224, 68] width 57 height 7
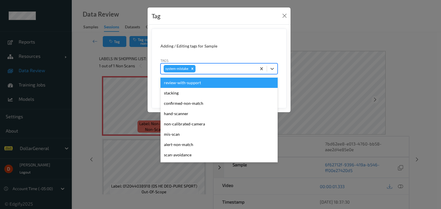
scroll to position [143, 0]
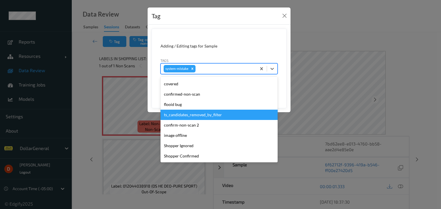
click at [211, 110] on div "ts_candidates_removed_by_filter" at bounding box center [218, 115] width 117 height 10
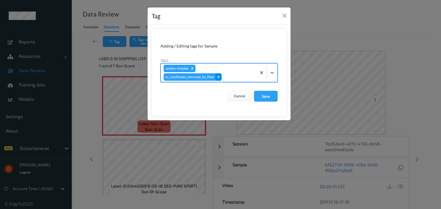
click at [217, 77] on icon "Remove ts_candidates_removed_by_filter" at bounding box center [218, 77] width 2 height 2
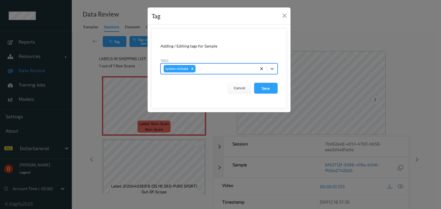
click at [219, 72] on div at bounding box center [224, 68] width 57 height 7
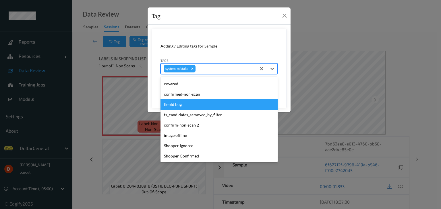
click at [195, 104] on div "flooid bug" at bounding box center [218, 105] width 117 height 10
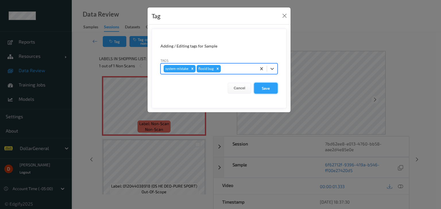
click at [264, 88] on button "Save" at bounding box center [266, 88] width 24 height 11
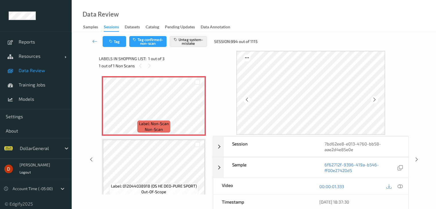
click at [179, 63] on div "1 out of 1 Non Scans" at bounding box center [154, 65] width 110 height 7
click at [195, 109] on icon at bounding box center [197, 110] width 5 height 5
click at [194, 110] on div at bounding box center [197, 110] width 7 height 7
click at [178, 38] on icon "button" at bounding box center [178, 40] width 5 height 4
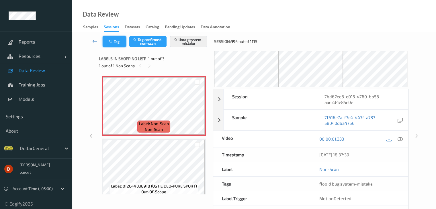
click at [118, 40] on button "Tag" at bounding box center [115, 41] width 24 height 11
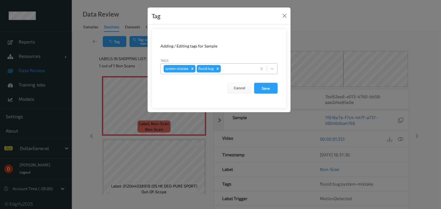
click at [228, 67] on div at bounding box center [238, 68] width 32 height 7
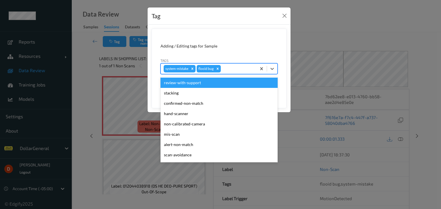
scroll to position [133, 0]
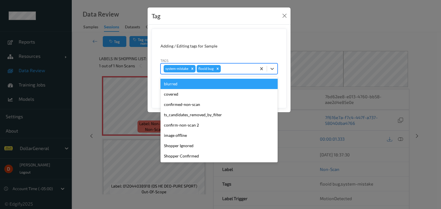
click at [237, 42] on form "Adding / Editing tags for Sample Tags option blurred focused, 14 of 21. 21 resu…" at bounding box center [218, 69] width 135 height 80
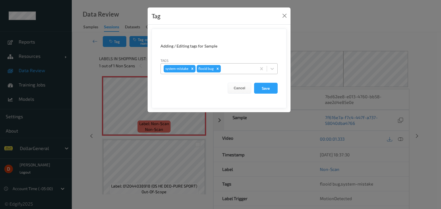
click at [216, 69] on icon "Remove flooid bug" at bounding box center [217, 69] width 4 height 4
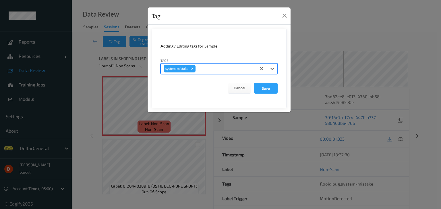
click at [193, 69] on icon "Remove system-mistake" at bounding box center [192, 69] width 4 height 4
click at [212, 71] on div at bounding box center [213, 68] width 100 height 7
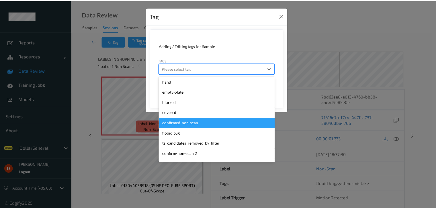
scroll to position [154, 0]
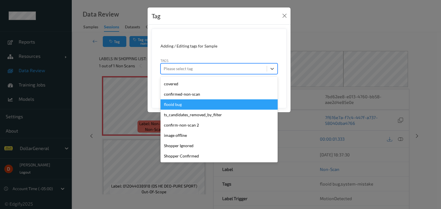
click at [196, 102] on div "flooid bug" at bounding box center [218, 105] width 117 height 10
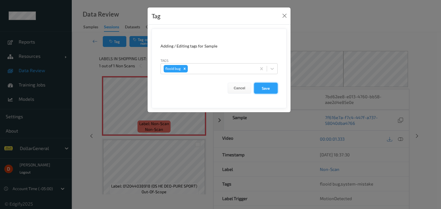
click at [262, 90] on button "Save" at bounding box center [266, 88] width 24 height 11
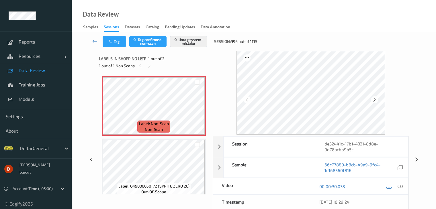
click at [178, 50] on div "Tag Tag confirmed-non-scan Untag system-mistake Session: 996 out of 1115" at bounding box center [253, 41] width 341 height 19
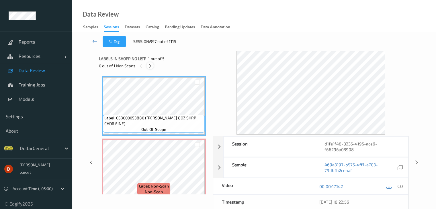
click at [150, 67] on icon at bounding box center [150, 65] width 5 height 5
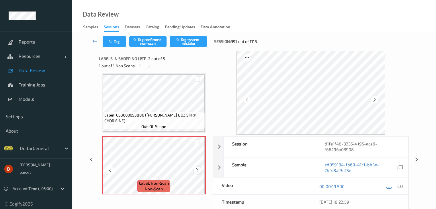
click at [196, 169] on icon at bounding box center [197, 170] width 5 height 5
click at [184, 39] on button "Tag system-mistake" at bounding box center [188, 41] width 37 height 11
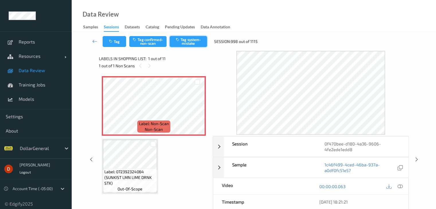
click at [195, 41] on button "Tag system-mistake" at bounding box center [188, 41] width 37 height 11
click at [178, 68] on div "1 out of 1 Non Scans" at bounding box center [154, 65] width 110 height 7
drag, startPoint x: 177, startPoint y: 43, endPoint x: 164, endPoint y: 43, distance: 12.6
click at [177, 43] on button "Tag system-mistake" at bounding box center [188, 41] width 37 height 11
click at [188, 60] on div "Labels in shopping list: 1 out of 11" at bounding box center [154, 58] width 110 height 7
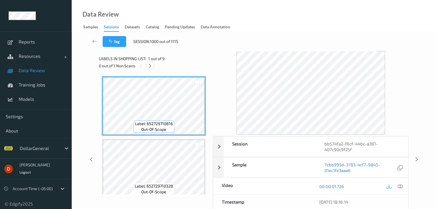
click at [147, 68] on div at bounding box center [150, 65] width 7 height 7
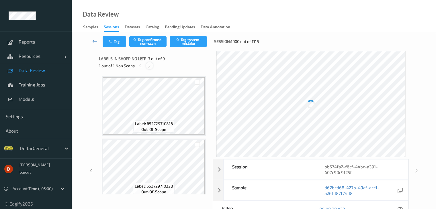
scroll to position [315, 0]
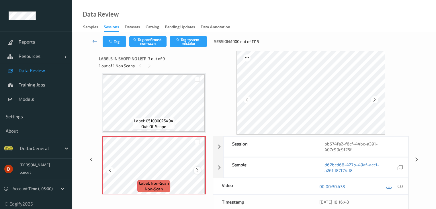
click at [198, 172] on icon at bounding box center [197, 170] width 5 height 5
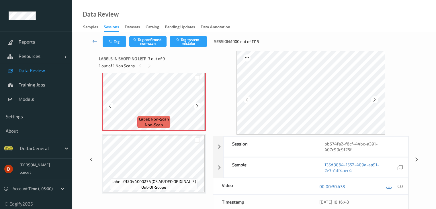
scroll to position [373, 0]
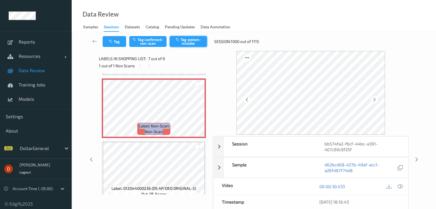
click at [180, 40] on icon "button" at bounding box center [178, 40] width 5 height 4
click at [177, 65] on div "1 out of 1 Non Scans" at bounding box center [154, 65] width 110 height 7
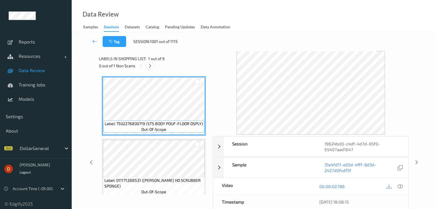
click at [148, 67] on icon at bounding box center [150, 65] width 5 height 5
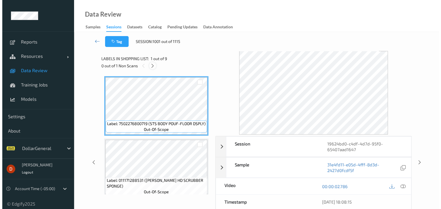
scroll to position [441, 0]
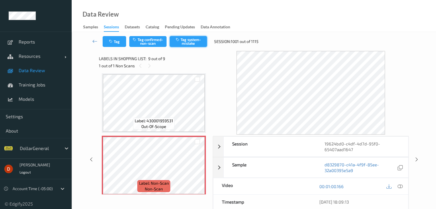
click at [188, 42] on button "Tag system-mistake" at bounding box center [188, 41] width 37 height 11
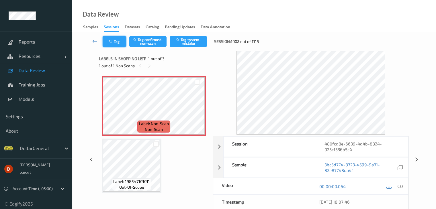
click at [120, 44] on button "Tag" at bounding box center [115, 41] width 24 height 11
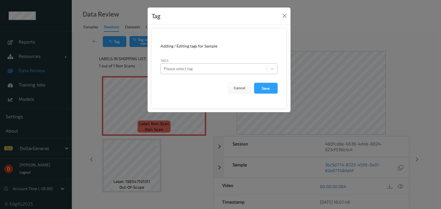
click at [208, 69] on div at bounding box center [213, 68] width 100 height 7
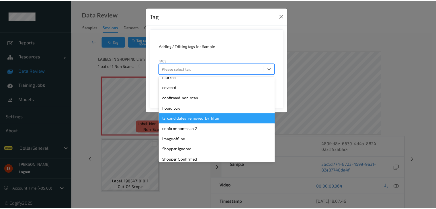
scroll to position [154, 0]
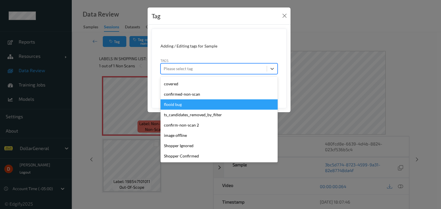
click at [200, 100] on div "flooid bug" at bounding box center [218, 105] width 117 height 10
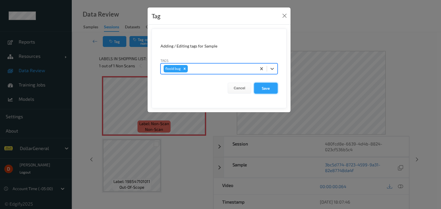
click at [259, 86] on button "Save" at bounding box center [266, 88] width 24 height 11
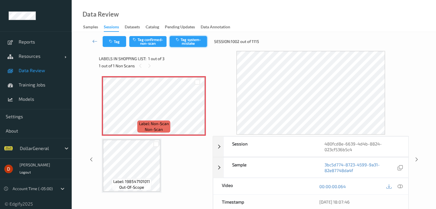
click at [189, 45] on button "Tag system-mistake" at bounding box center [188, 41] width 37 height 11
click at [185, 62] on div "Labels in shopping list: 1 out of 3" at bounding box center [154, 58] width 110 height 7
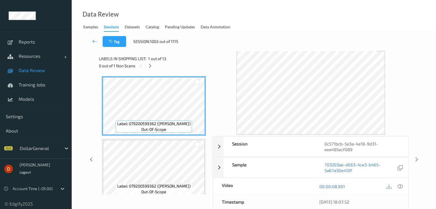
click at [147, 63] on div "0 out of 1 Non Scans" at bounding box center [154, 65] width 110 height 7
click at [148, 66] on icon at bounding box center [150, 65] width 5 height 5
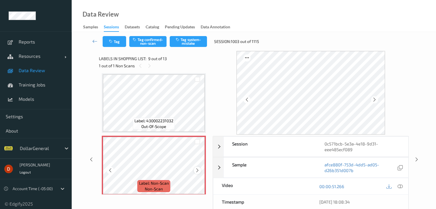
click at [195, 172] on icon at bounding box center [197, 170] width 5 height 5
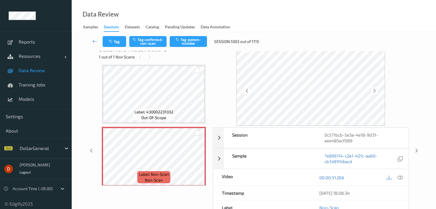
scroll to position [0, 0]
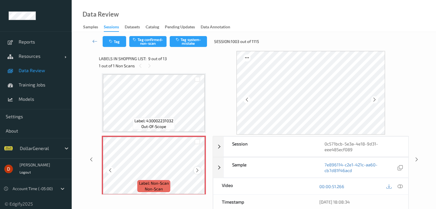
click at [196, 172] on icon at bounding box center [197, 170] width 5 height 5
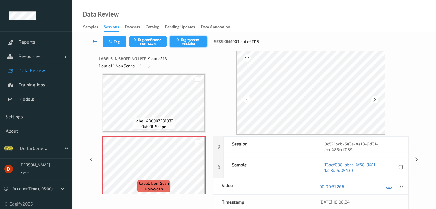
click at [191, 47] on button "Tag system-mistake" at bounding box center [188, 41] width 37 height 11
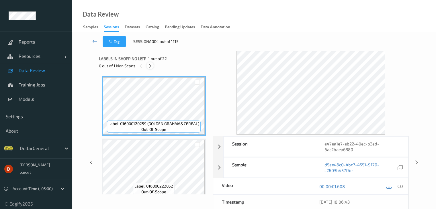
click at [151, 67] on icon at bounding box center [150, 65] width 5 height 5
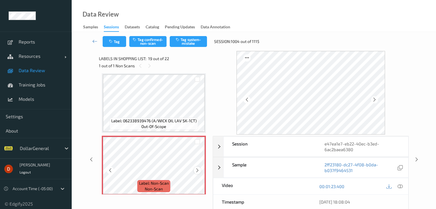
click at [196, 169] on icon at bounding box center [197, 170] width 5 height 5
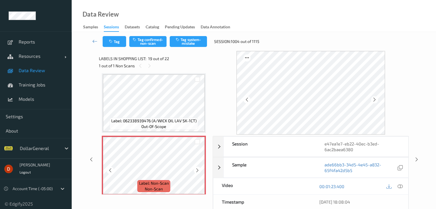
click at [196, 169] on icon at bounding box center [197, 170] width 5 height 5
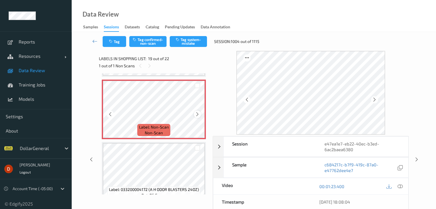
scroll to position [1123, 0]
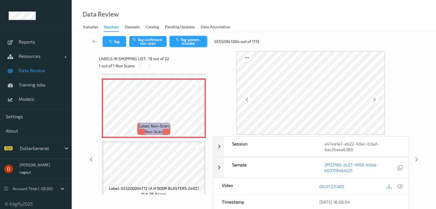
click at [182, 42] on button "Tag system-mistake" at bounding box center [188, 41] width 37 height 11
click at [178, 62] on div "Labels in shopping list: 19 out of 22" at bounding box center [154, 58] width 110 height 7
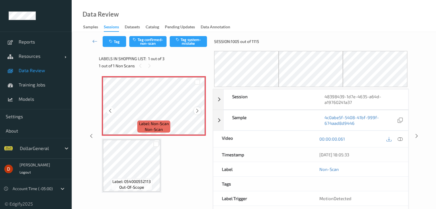
click at [199, 112] on icon at bounding box center [197, 110] width 5 height 5
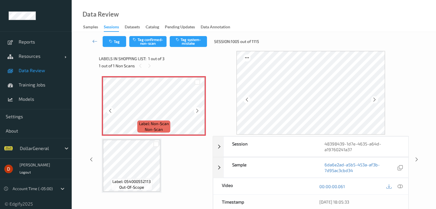
click at [199, 112] on icon at bounding box center [197, 110] width 5 height 5
click at [179, 46] on button "Tag system-mistake" at bounding box center [188, 41] width 37 height 11
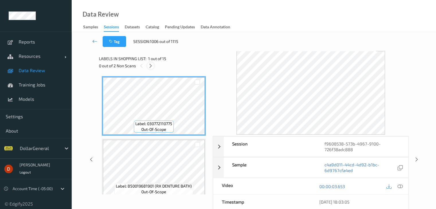
click at [152, 65] on icon at bounding box center [150, 65] width 5 height 5
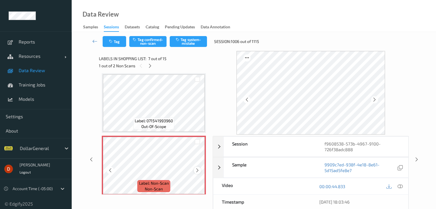
click at [196, 170] on icon at bounding box center [197, 170] width 5 height 5
click at [186, 40] on button "Tag system-mistake" at bounding box center [188, 41] width 37 height 11
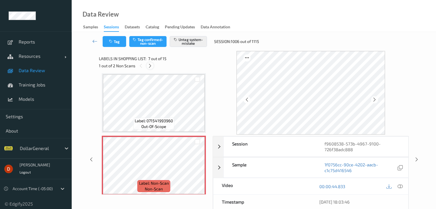
click at [148, 65] on icon at bounding box center [150, 65] width 5 height 5
click at [192, 42] on button "Tag system-mistake" at bounding box center [188, 41] width 37 height 11
click at [191, 64] on div "2 out of 2 Non Scans" at bounding box center [154, 65] width 110 height 7
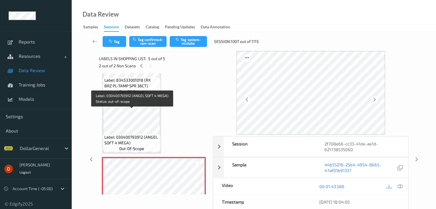
scroll to position [178, 0]
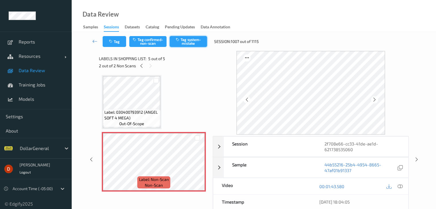
click at [195, 42] on button "Tag system-mistake" at bounding box center [188, 41] width 37 height 11
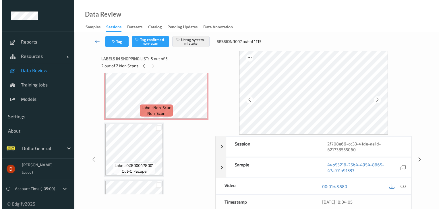
scroll to position [0, 0]
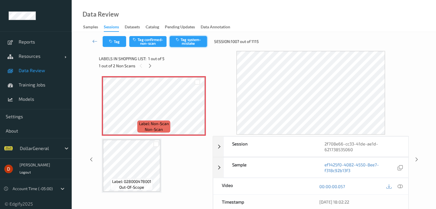
click at [185, 44] on button "Tag system-mistake" at bounding box center [188, 41] width 37 height 11
click at [111, 44] on button "Tag" at bounding box center [115, 41] width 24 height 11
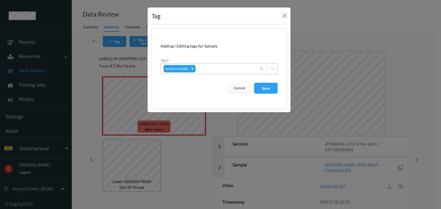
click at [223, 69] on div at bounding box center [224, 68] width 57 height 7
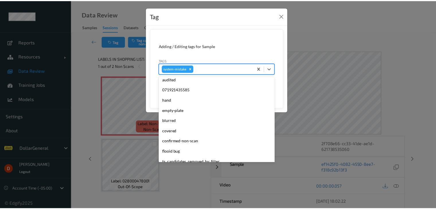
scroll to position [143, 0]
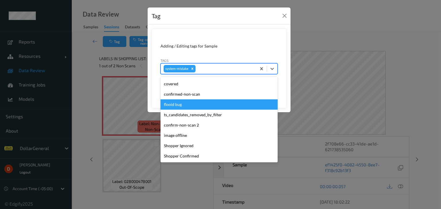
click at [201, 104] on div "flooid bug" at bounding box center [218, 105] width 117 height 10
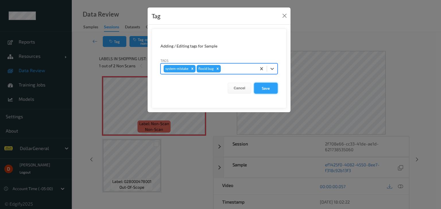
click at [259, 89] on button "Save" at bounding box center [266, 88] width 24 height 11
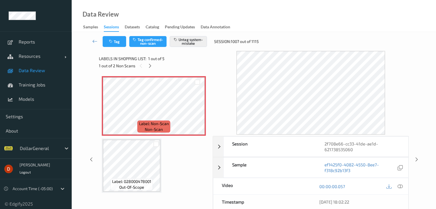
click at [194, 56] on div "Labels in shopping list: 1 out of 5" at bounding box center [154, 58] width 110 height 7
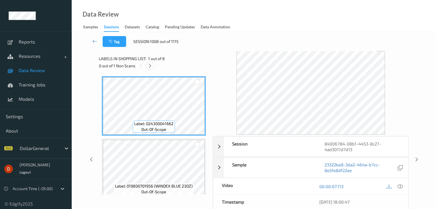
click at [153, 67] on div at bounding box center [150, 65] width 7 height 7
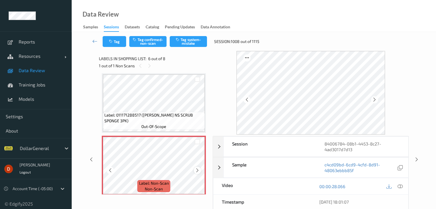
click at [196, 170] on icon at bounding box center [197, 170] width 5 height 5
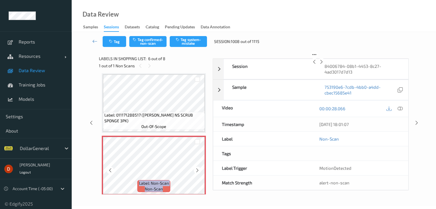
click at [196, 170] on icon at bounding box center [197, 170] width 5 height 5
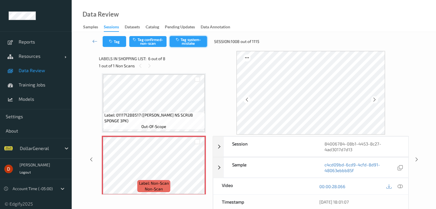
click at [185, 42] on button "Tag system-mistake" at bounding box center [188, 41] width 37 height 11
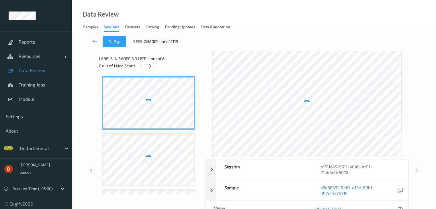
click at [149, 66] on icon at bounding box center [150, 65] width 5 height 5
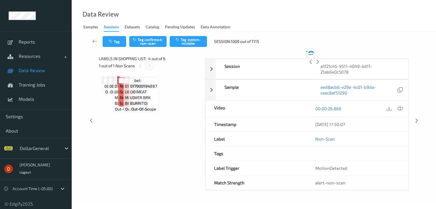
scroll to position [128, 0]
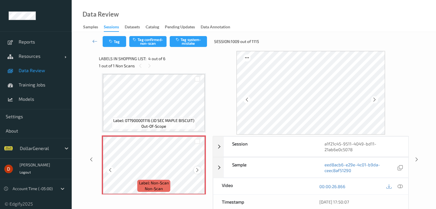
click at [197, 172] on icon at bounding box center [197, 170] width 5 height 5
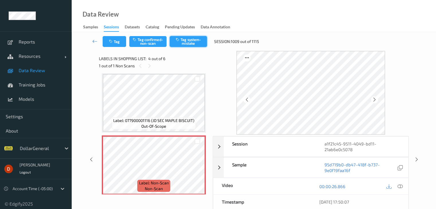
click at [194, 42] on button "Tag system-mistake" at bounding box center [188, 41] width 37 height 11
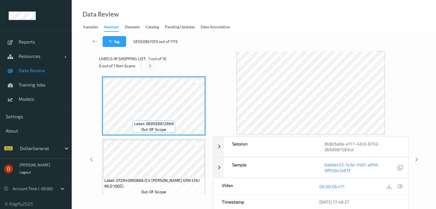
click at [151, 66] on icon at bounding box center [150, 65] width 5 height 5
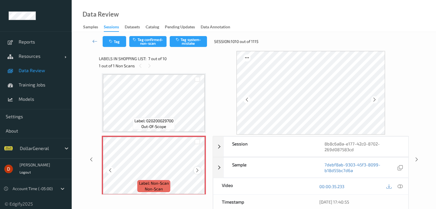
click at [195, 171] on icon at bounding box center [197, 170] width 5 height 5
click at [196, 171] on icon at bounding box center [197, 170] width 5 height 5
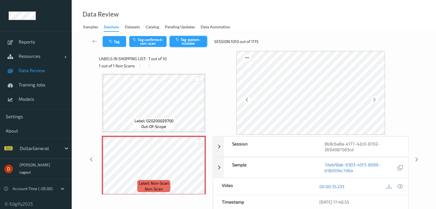
click at [182, 45] on button "Tag system-mistake" at bounding box center [188, 41] width 37 height 11
click at [164, 67] on div "1 out of 1 Non Scans" at bounding box center [154, 65] width 110 height 7
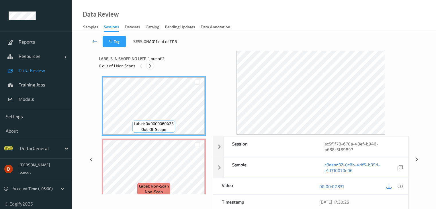
click at [153, 66] on div at bounding box center [150, 65] width 7 height 7
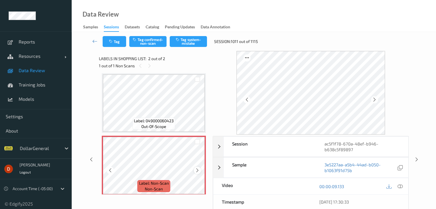
click at [196, 170] on icon at bounding box center [197, 170] width 5 height 5
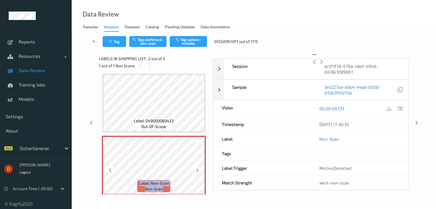
click at [196, 170] on icon at bounding box center [197, 170] width 5 height 5
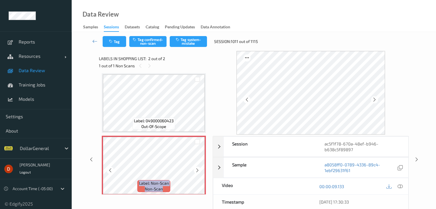
click at [196, 170] on icon at bounding box center [197, 170] width 5 height 5
click at [187, 43] on button "Tag system-mistake" at bounding box center [188, 41] width 37 height 11
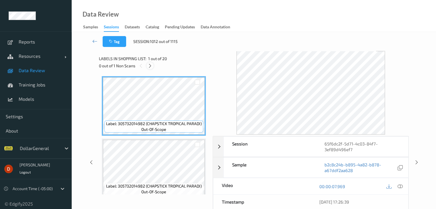
click at [149, 65] on icon at bounding box center [150, 65] width 5 height 5
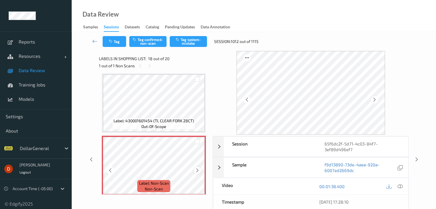
click at [197, 171] on icon at bounding box center [197, 170] width 5 height 5
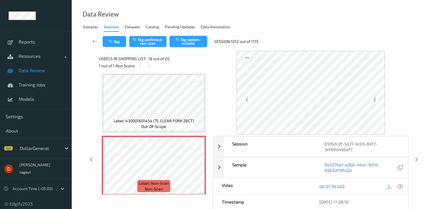
click at [196, 42] on button "Tag system-mistake" at bounding box center [188, 41] width 37 height 11
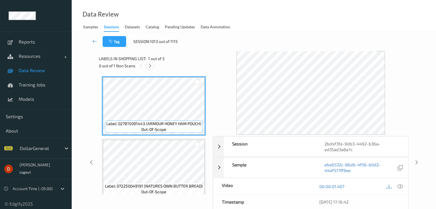
click at [152, 65] on icon at bounding box center [150, 65] width 5 height 5
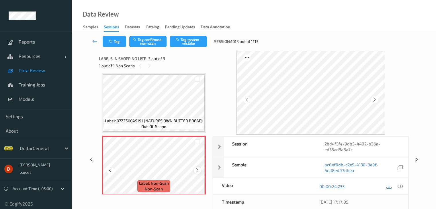
click at [195, 171] on icon at bounding box center [197, 170] width 5 height 5
click at [197, 170] on icon at bounding box center [197, 170] width 5 height 5
click at [182, 44] on button "Tag system-mistake" at bounding box center [188, 41] width 37 height 11
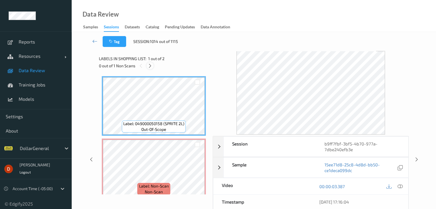
click at [152, 67] on icon at bounding box center [150, 65] width 5 height 5
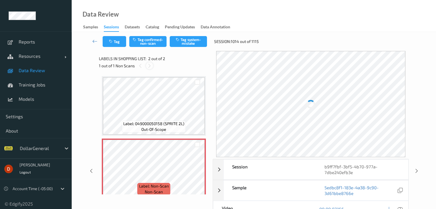
scroll to position [3, 0]
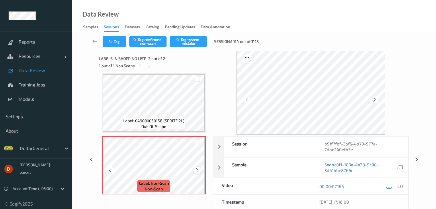
click at [196, 171] on icon at bounding box center [197, 170] width 5 height 5
click at [177, 38] on icon "button" at bounding box center [178, 40] width 5 height 4
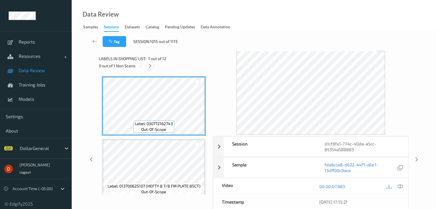
click at [149, 69] on div at bounding box center [150, 65] width 7 height 7
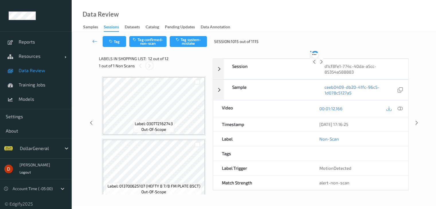
scroll to position [628, 0]
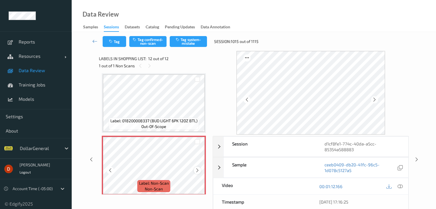
click at [197, 167] on div at bounding box center [197, 170] width 7 height 7
click at [198, 167] on div at bounding box center [197, 170] width 7 height 7
click at [182, 45] on button "Tag system-mistake" at bounding box center [188, 41] width 37 height 11
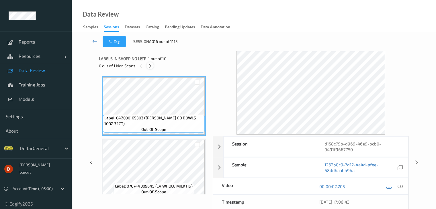
click at [148, 67] on icon at bounding box center [150, 65] width 5 height 5
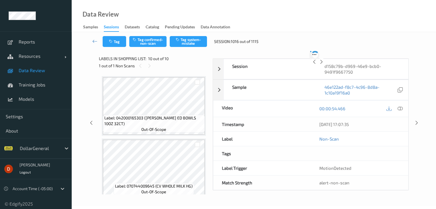
scroll to position [503, 0]
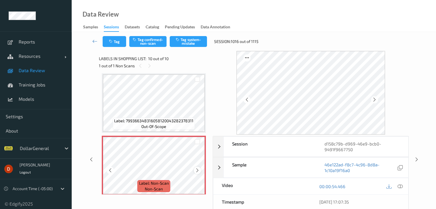
click at [197, 169] on icon at bounding box center [197, 170] width 5 height 5
click at [198, 169] on icon at bounding box center [197, 170] width 5 height 5
click at [197, 169] on icon at bounding box center [197, 170] width 5 height 5
click at [198, 169] on icon at bounding box center [197, 170] width 5 height 5
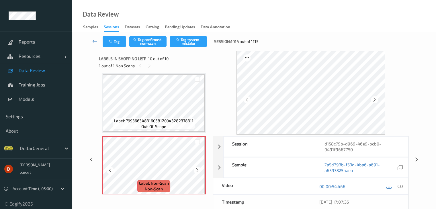
click at [198, 169] on icon at bounding box center [197, 170] width 5 height 5
click at [190, 41] on button "Tag system-mistake" at bounding box center [188, 41] width 37 height 11
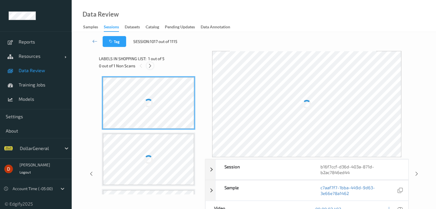
click at [150, 66] on icon at bounding box center [150, 65] width 5 height 5
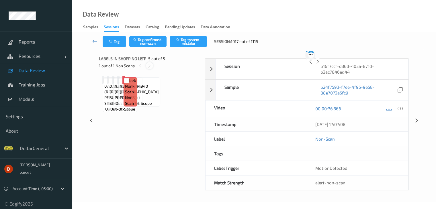
scroll to position [190, 0]
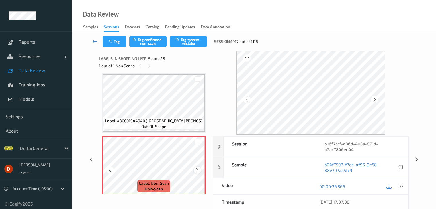
click at [198, 168] on div at bounding box center [197, 170] width 7 height 7
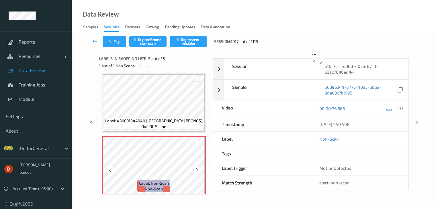
click at [198, 168] on div at bounding box center [197, 170] width 7 height 7
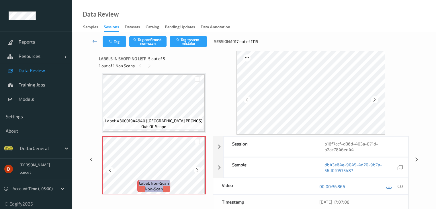
click at [198, 168] on div at bounding box center [197, 170] width 7 height 7
click at [200, 169] on div at bounding box center [197, 170] width 7 height 7
click at [179, 43] on button "Tag system-mistake" at bounding box center [188, 41] width 37 height 11
click at [196, 172] on icon at bounding box center [197, 170] width 5 height 5
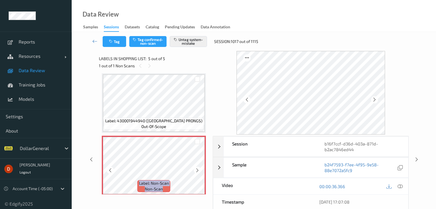
click at [196, 172] on icon at bounding box center [197, 170] width 5 height 5
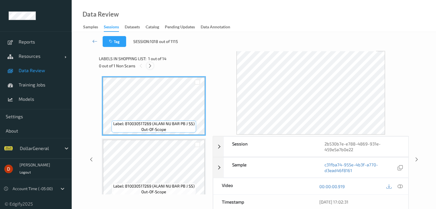
click at [149, 67] on icon at bounding box center [150, 65] width 5 height 5
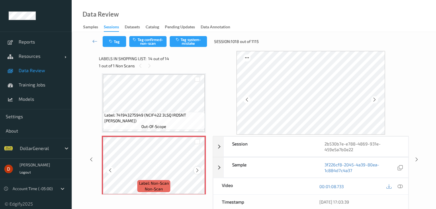
click at [197, 170] on icon at bounding box center [197, 170] width 5 height 5
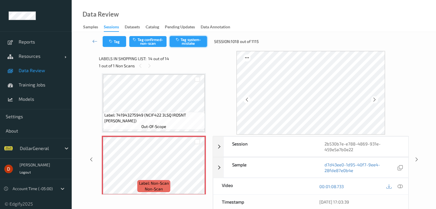
click at [189, 45] on button "Tag system-mistake" at bounding box center [188, 41] width 37 height 11
click at [190, 58] on div "Labels in shopping list: 14 out of 14" at bounding box center [154, 58] width 110 height 7
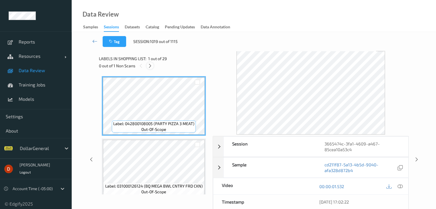
click at [149, 69] on div at bounding box center [150, 65] width 7 height 7
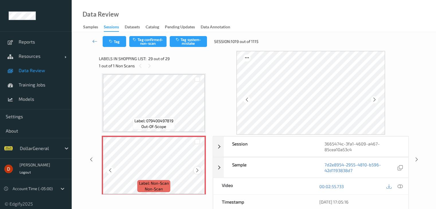
click at [196, 169] on icon at bounding box center [197, 170] width 5 height 5
click at [196, 170] on icon at bounding box center [197, 170] width 5 height 5
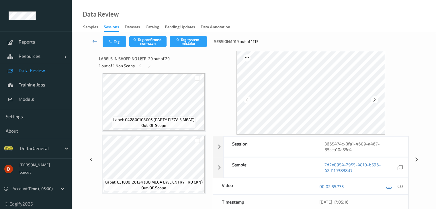
scroll to position [0, 0]
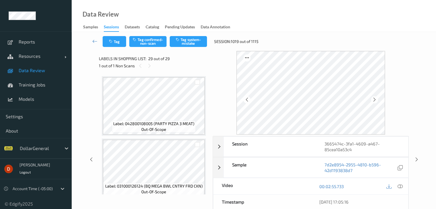
click at [174, 68] on div "1 out of 1 Non Scans" at bounding box center [154, 65] width 110 height 7
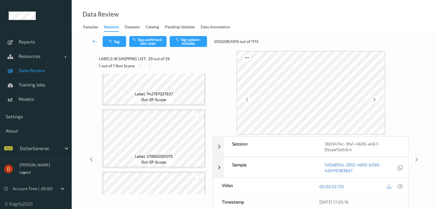
scroll to position [1695, 0]
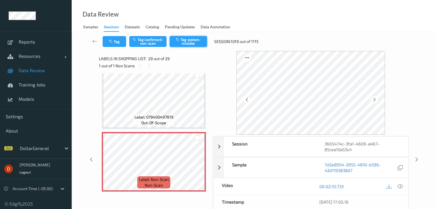
click at [186, 40] on button "Tag system-mistake" at bounding box center [188, 41] width 37 height 11
click at [184, 60] on div "Labels in shopping list: 29 out of 29" at bounding box center [154, 58] width 110 height 7
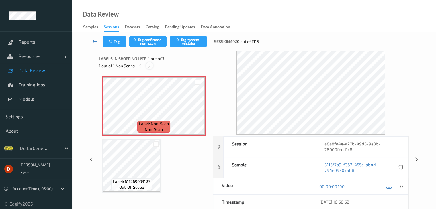
click at [150, 67] on icon at bounding box center [149, 65] width 5 height 5
click at [183, 41] on button "Tag system-mistake" at bounding box center [188, 41] width 37 height 11
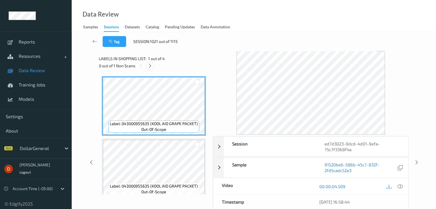
click at [149, 67] on icon at bounding box center [150, 65] width 5 height 5
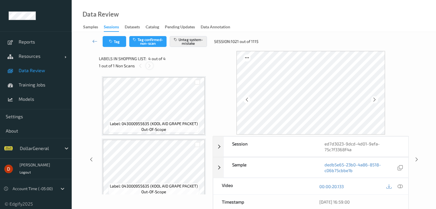
scroll to position [128, 0]
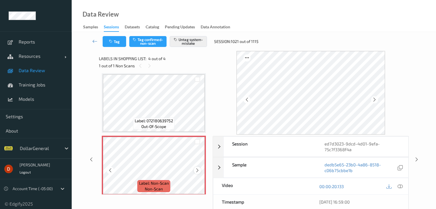
click at [196, 167] on div at bounding box center [197, 170] width 7 height 7
click at [88, 42] on link at bounding box center [94, 41] width 15 height 11
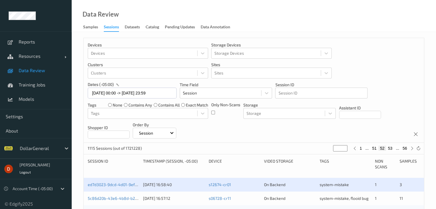
click at [374, 147] on button "51" at bounding box center [375, 148] width 8 height 5
type input "**"
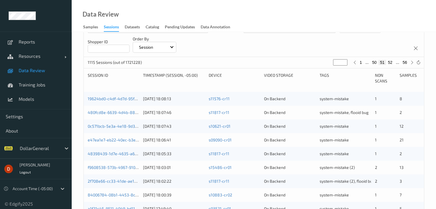
click at [375, 62] on button "50" at bounding box center [375, 62] width 8 height 5
type input "**"
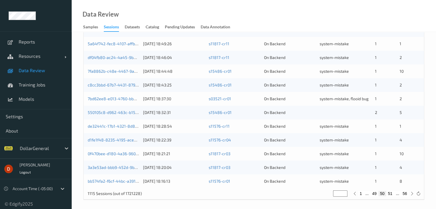
scroll to position [267, 0]
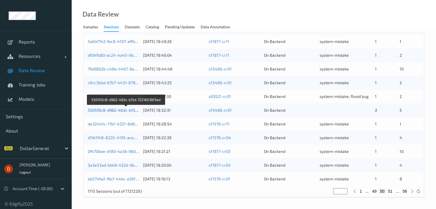
click at [130, 111] on link "550105c8-d962-463c-b15d-72216036f3ed" at bounding box center [126, 110] width 77 height 5
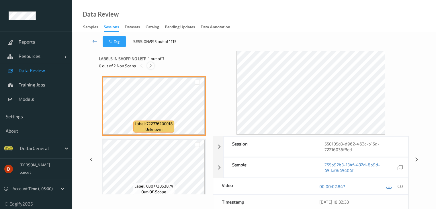
click at [151, 66] on icon at bounding box center [150, 65] width 5 height 5
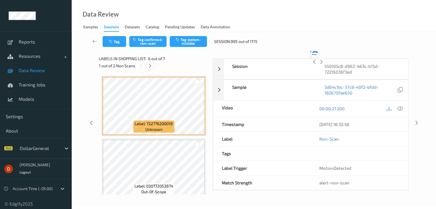
scroll to position [253, 0]
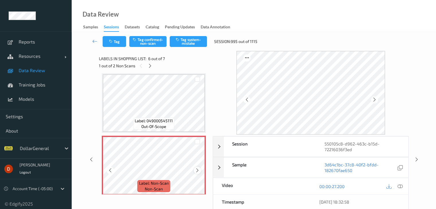
click at [200, 170] on div at bounding box center [197, 170] width 7 height 7
click at [180, 44] on button "Tag system-mistake" at bounding box center [188, 41] width 37 height 11
click at [151, 67] on icon at bounding box center [150, 65] width 5 height 5
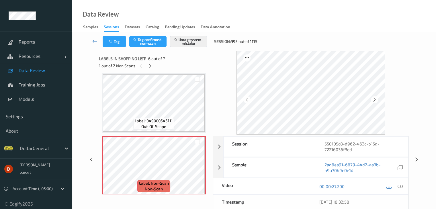
scroll to position [315, 0]
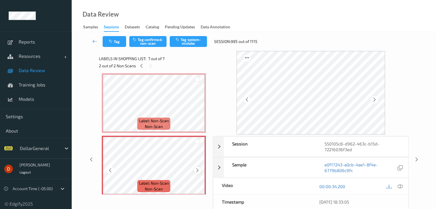
click at [198, 168] on div at bounding box center [197, 170] width 7 height 7
click at [194, 39] on button "Tag system-mistake" at bounding box center [188, 41] width 37 height 11
click at [182, 65] on div "2 out of 2 Non Scans" at bounding box center [154, 65] width 110 height 7
click at [93, 39] on icon at bounding box center [94, 41] width 5 height 6
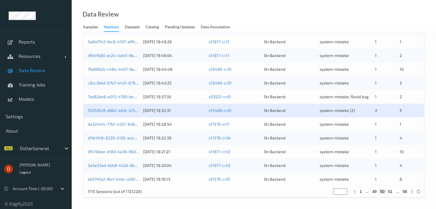
scroll to position [267, 0]
click at [389, 193] on button "51" at bounding box center [390, 191] width 8 height 5
type input "**"
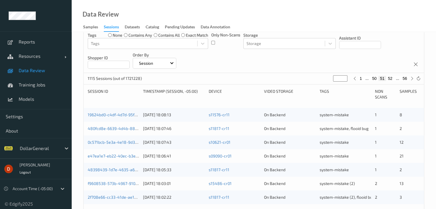
scroll to position [0, 0]
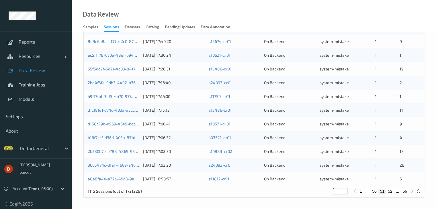
click at [375, 192] on button "50" at bounding box center [375, 191] width 8 height 5
type input "**"
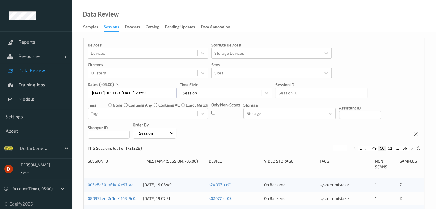
click at [374, 150] on button "49" at bounding box center [375, 148] width 8 height 5
type input "**"
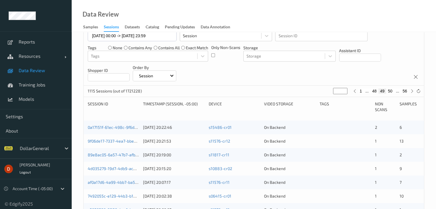
click at [375, 93] on button "48" at bounding box center [375, 91] width 8 height 5
type input "**"
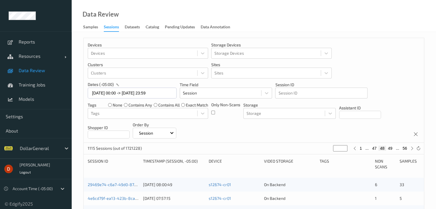
click at [376, 146] on button "47" at bounding box center [375, 148] width 8 height 5
type input "**"
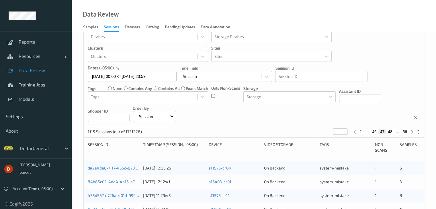
scroll to position [9, 0]
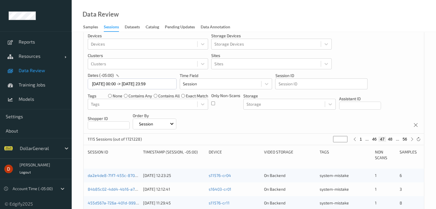
click at [393, 139] on div "1 ... 46 47 48 ... 56" at bounding box center [383, 139] width 51 height 5
click at [391, 139] on button "48" at bounding box center [390, 139] width 8 height 5
type input "**"
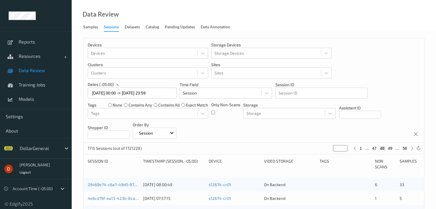
click at [392, 149] on button "49" at bounding box center [390, 148] width 8 height 5
type input "**"
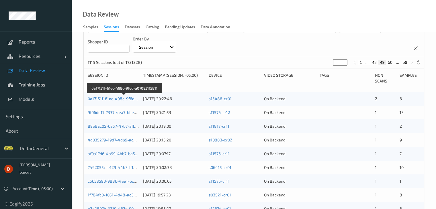
click at [113, 98] on link "0a17151f-61ec-498c-9f6d-a07093115811" at bounding box center [125, 98] width 74 height 5
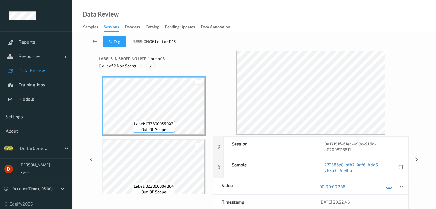
click at [148, 65] on div at bounding box center [150, 65] width 7 height 7
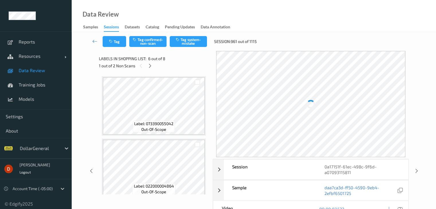
scroll to position [253, 0]
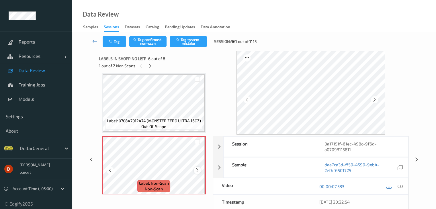
click at [199, 171] on icon at bounding box center [197, 170] width 5 height 5
click at [187, 45] on button "Tag system-mistake" at bounding box center [188, 41] width 37 height 11
click at [153, 66] on div at bounding box center [150, 65] width 7 height 7
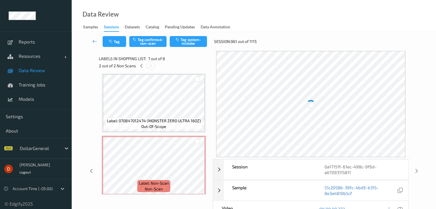
scroll to position [315, 0]
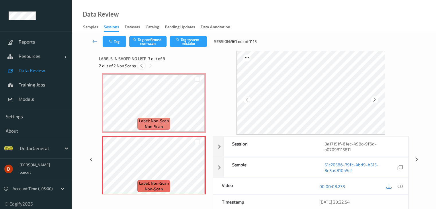
click at [142, 63] on icon at bounding box center [141, 65] width 5 height 5
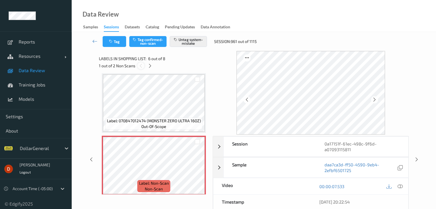
click at [142, 63] on icon at bounding box center [141, 65] width 5 height 5
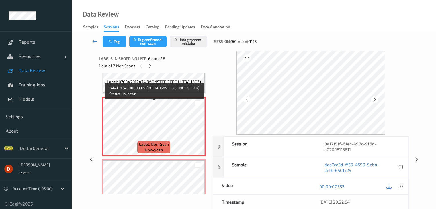
scroll to position [339, 0]
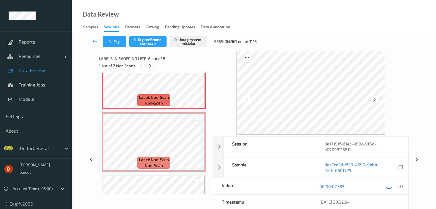
click at [147, 65] on div at bounding box center [150, 65] width 7 height 7
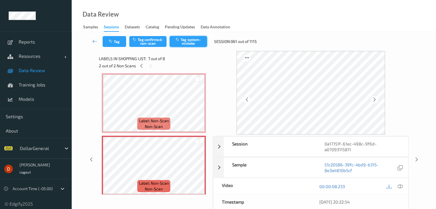
click at [178, 44] on button "Tag system-mistake" at bounding box center [188, 41] width 37 height 11
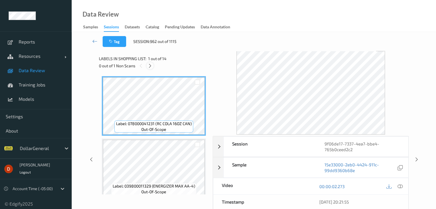
click at [153, 66] on icon at bounding box center [150, 65] width 5 height 5
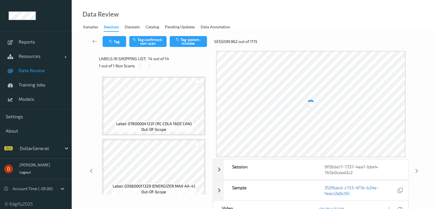
scroll to position [753, 0]
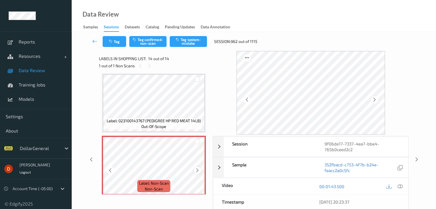
click at [198, 170] on icon at bounding box center [197, 170] width 5 height 5
click at [189, 45] on button "Tag system-mistake" at bounding box center [188, 41] width 37 height 11
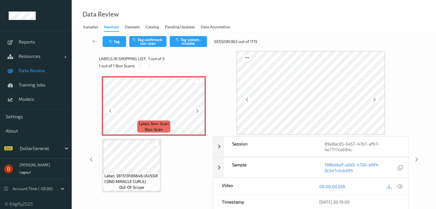
click at [195, 110] on icon at bounding box center [197, 110] width 5 height 5
click at [186, 42] on button "Tag system-mistake" at bounding box center [188, 41] width 37 height 11
click at [111, 45] on button "Tag" at bounding box center [115, 41] width 24 height 11
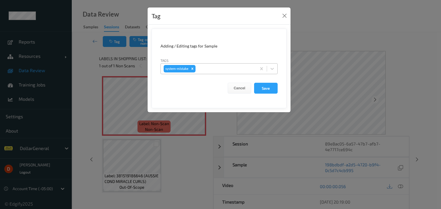
click at [231, 70] on div at bounding box center [224, 68] width 57 height 7
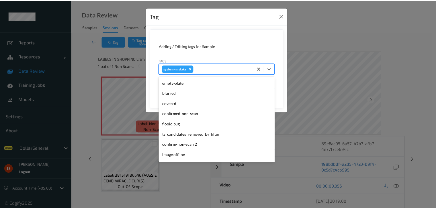
scroll to position [143, 0]
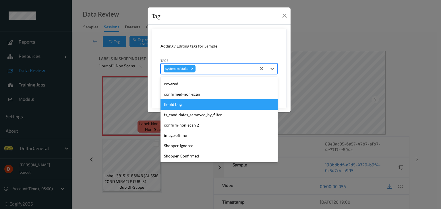
click at [193, 102] on div "flooid bug" at bounding box center [218, 105] width 117 height 10
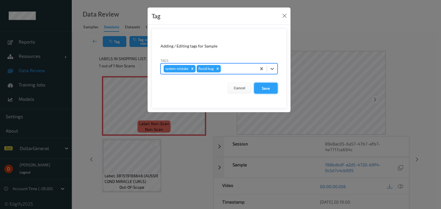
click at [257, 89] on button "Save" at bounding box center [266, 88] width 24 height 11
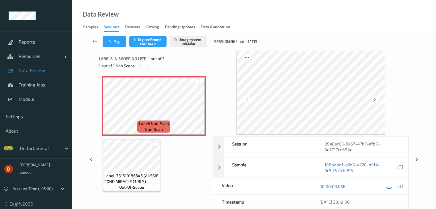
click at [190, 68] on div "1 out of 1 Non Scans" at bounding box center [154, 65] width 110 height 7
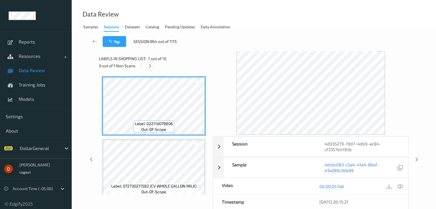
click at [150, 68] on icon at bounding box center [150, 65] width 5 height 5
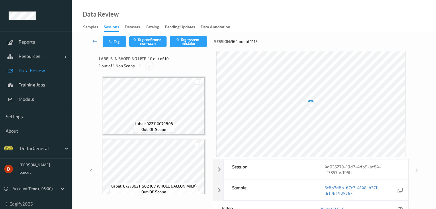
scroll to position [503, 0]
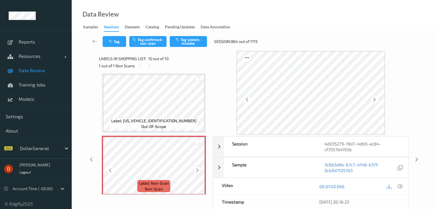
click at [196, 172] on icon at bounding box center [197, 170] width 5 height 5
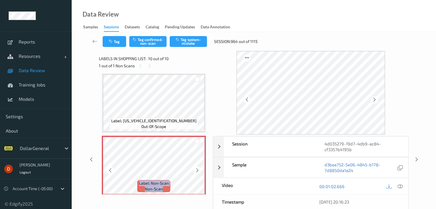
click at [196, 172] on icon at bounding box center [197, 170] width 5 height 5
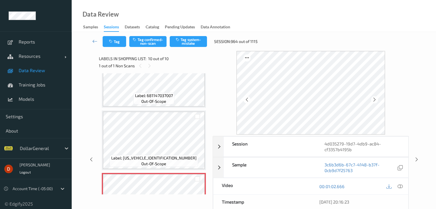
scroll to position [507, 0]
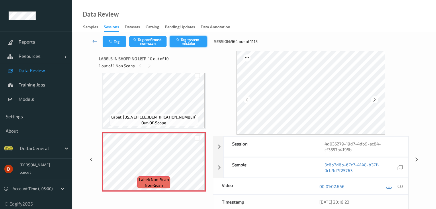
click at [188, 44] on button "Tag system-mistake" at bounding box center [188, 41] width 37 height 11
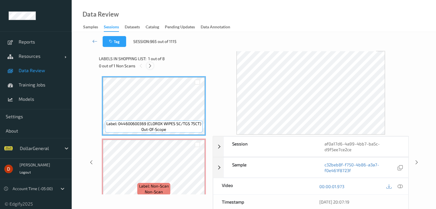
click at [153, 67] on div at bounding box center [150, 65] width 7 height 7
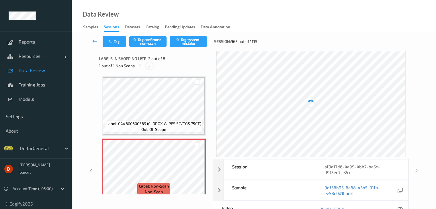
scroll to position [3, 0]
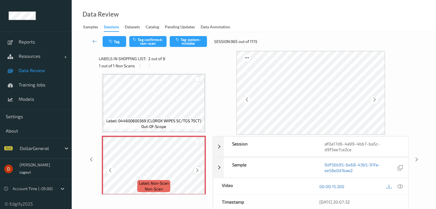
click at [195, 171] on icon at bounding box center [197, 170] width 5 height 5
click at [190, 34] on div "Tag Tag confirmed-non-scan Tag system-mistake Session: 965 out of 1115" at bounding box center [253, 41] width 341 height 19
click at [189, 40] on button "Tag system-mistake" at bounding box center [188, 41] width 37 height 11
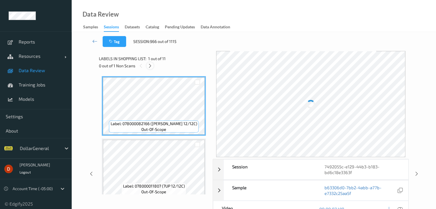
click at [151, 65] on icon at bounding box center [150, 65] width 5 height 5
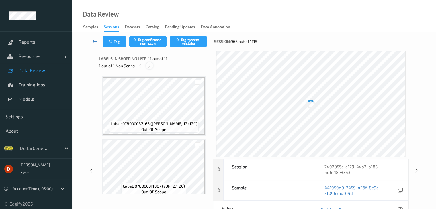
scroll to position [566, 0]
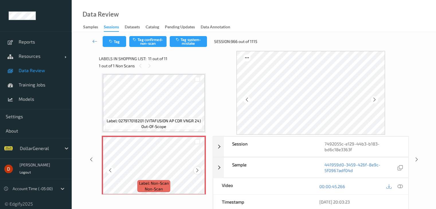
click at [198, 170] on icon at bounding box center [197, 170] width 5 height 5
click at [199, 170] on icon at bounding box center [197, 170] width 5 height 5
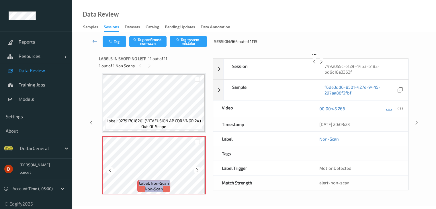
click at [199, 170] on icon at bounding box center [197, 170] width 5 height 5
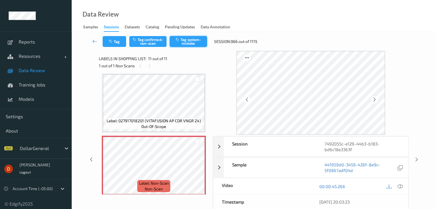
click at [185, 40] on button "Tag system-mistake" at bounding box center [188, 41] width 37 height 11
click at [174, 67] on div "1 out of 1 Non Scans" at bounding box center [154, 65] width 110 height 7
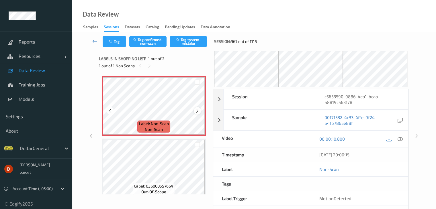
click at [198, 110] on icon at bounding box center [197, 110] width 5 height 5
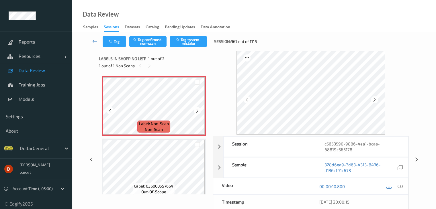
click at [198, 110] on icon at bounding box center [197, 110] width 5 height 5
click at [177, 45] on button "Tag system-mistake" at bounding box center [188, 41] width 37 height 11
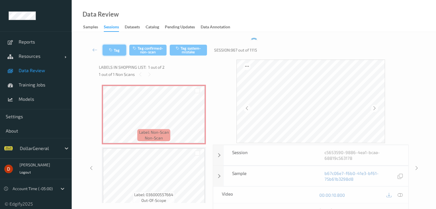
click at [112, 45] on button "Tag" at bounding box center [115, 50] width 24 height 11
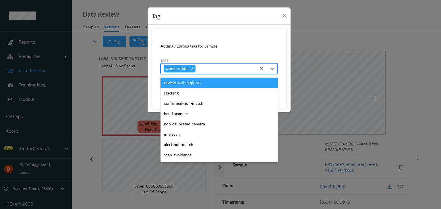
click at [233, 71] on div at bounding box center [224, 68] width 57 height 7
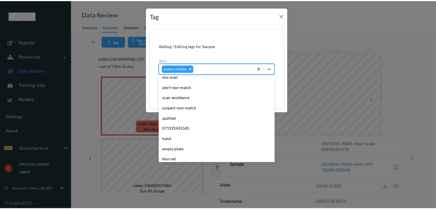
scroll to position [143, 0]
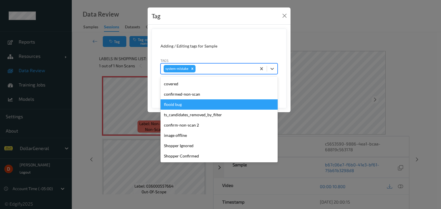
click at [192, 106] on div "flooid bug" at bounding box center [218, 105] width 117 height 10
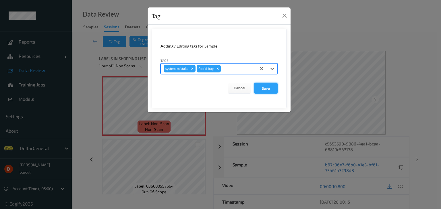
click at [260, 84] on button "Save" at bounding box center [266, 88] width 24 height 11
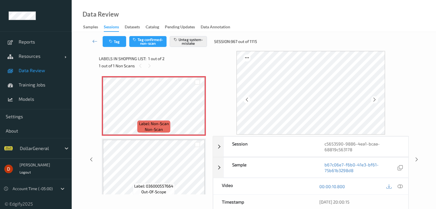
click at [189, 68] on div "1 out of 1 Non Scans" at bounding box center [154, 65] width 110 height 7
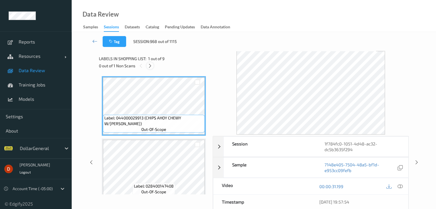
click at [150, 67] on icon at bounding box center [150, 65] width 5 height 5
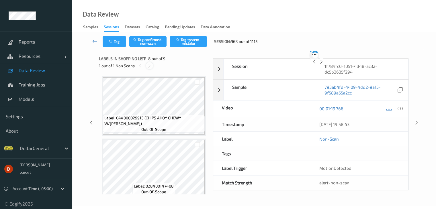
scroll to position [378, 0]
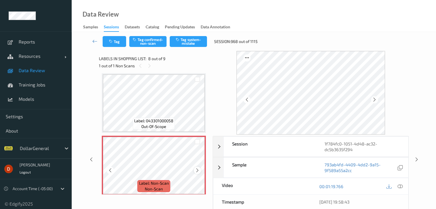
click at [196, 170] on icon at bounding box center [197, 170] width 5 height 5
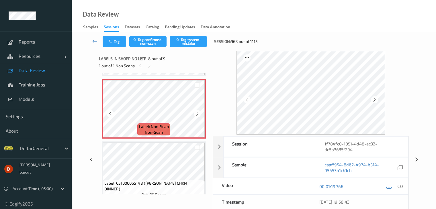
scroll to position [444, 0]
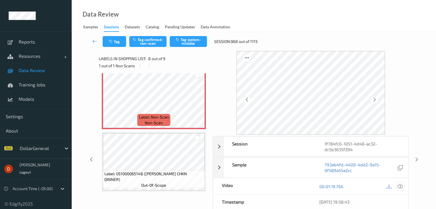
click at [402, 188] on icon at bounding box center [400, 186] width 5 height 5
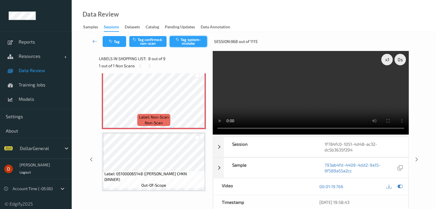
click at [183, 41] on button "Tag system-mistake" at bounding box center [188, 41] width 37 height 11
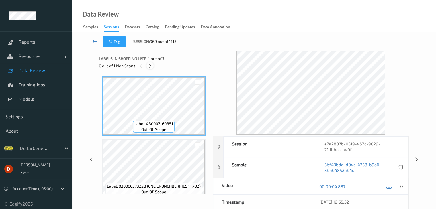
click at [150, 66] on icon at bounding box center [150, 65] width 5 height 5
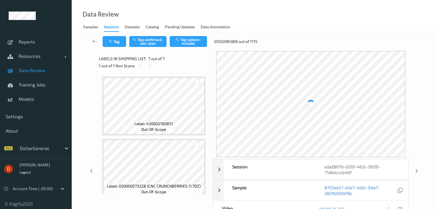
scroll to position [315, 0]
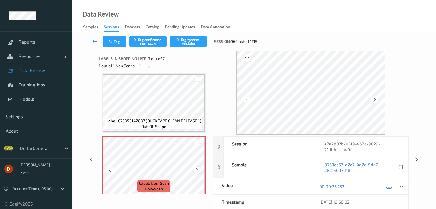
click at [194, 172] on div at bounding box center [197, 170] width 7 height 7
click at [189, 44] on button "Tag system-mistake" at bounding box center [188, 41] width 37 height 11
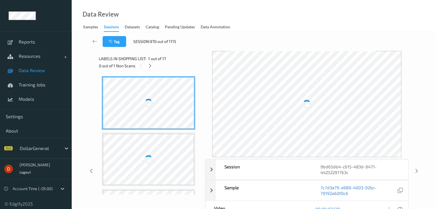
click at [151, 66] on icon at bounding box center [150, 65] width 5 height 5
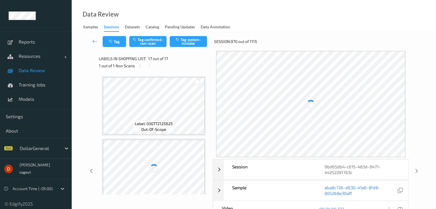
scroll to position [941, 0]
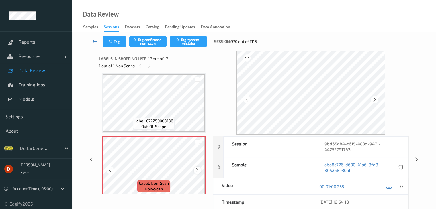
click at [196, 171] on icon at bounding box center [197, 170] width 5 height 5
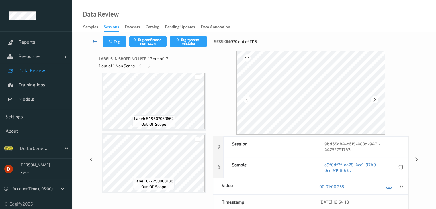
scroll to position [944, 0]
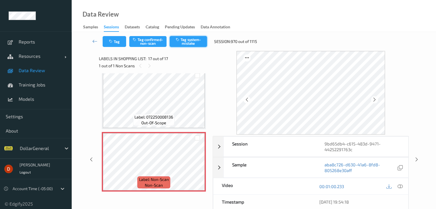
click at [179, 40] on icon "button" at bounding box center [178, 40] width 5 height 4
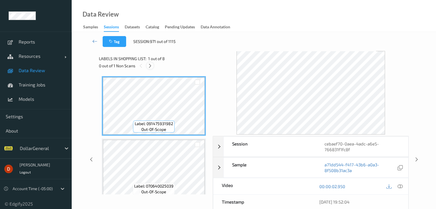
click at [150, 66] on icon at bounding box center [150, 65] width 5 height 5
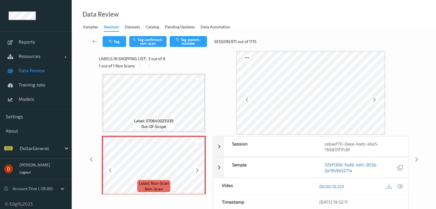
click at [198, 171] on icon at bounding box center [197, 170] width 5 height 5
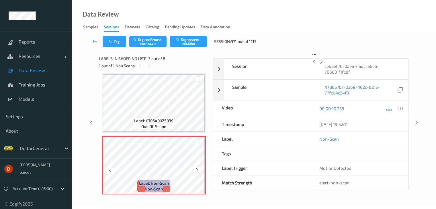
click at [198, 171] on icon at bounding box center [197, 170] width 5 height 5
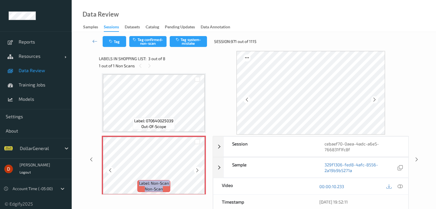
click at [198, 171] on icon at bounding box center [197, 170] width 5 height 5
click at [192, 46] on button "Tag system-mistake" at bounding box center [188, 41] width 37 height 11
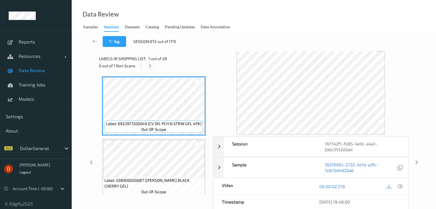
click at [148, 66] on icon at bounding box center [150, 65] width 5 height 5
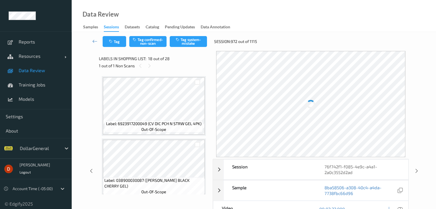
scroll to position [1003, 0]
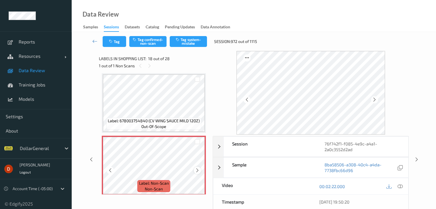
click at [196, 171] on icon at bounding box center [197, 170] width 5 height 5
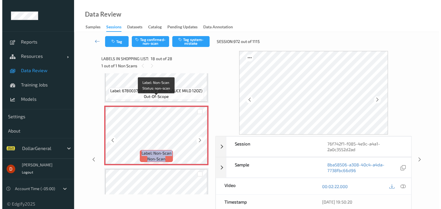
scroll to position [1032, 0]
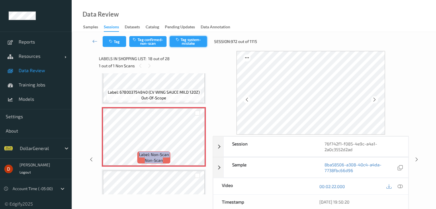
click at [193, 42] on button "Tag system-mistake" at bounding box center [188, 41] width 37 height 11
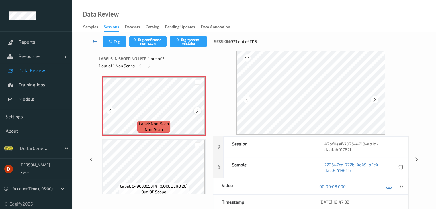
click at [198, 111] on icon at bounding box center [197, 110] width 5 height 5
click at [198, 110] on icon at bounding box center [197, 110] width 5 height 5
click at [180, 38] on icon "button" at bounding box center [178, 40] width 5 height 4
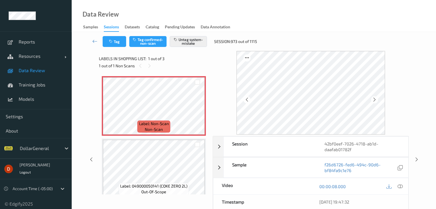
click at [118, 43] on button "Tag" at bounding box center [115, 41] width 24 height 11
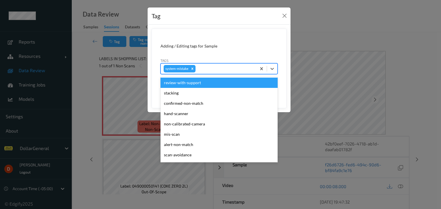
drag, startPoint x: 216, startPoint y: 66, endPoint x: 213, endPoint y: 77, distance: 11.2
click at [217, 66] on div at bounding box center [224, 68] width 57 height 7
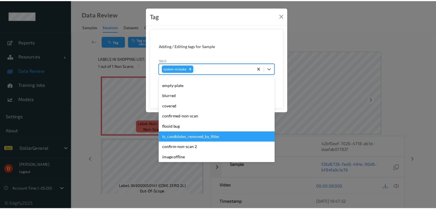
scroll to position [143, 0]
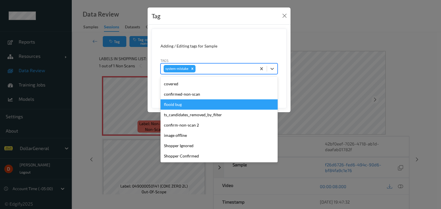
click at [198, 106] on div "flooid bug" at bounding box center [218, 105] width 117 height 10
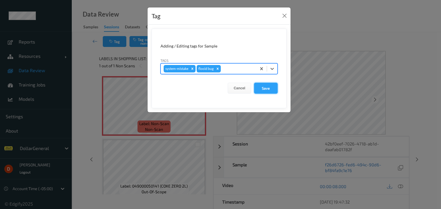
click at [263, 91] on button "Save" at bounding box center [266, 88] width 24 height 11
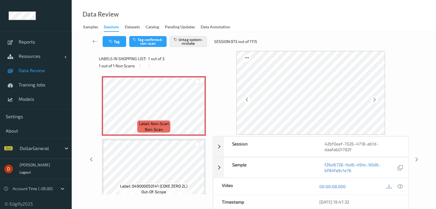
click at [184, 64] on div "1 out of 1 Non Scans" at bounding box center [154, 65] width 110 height 7
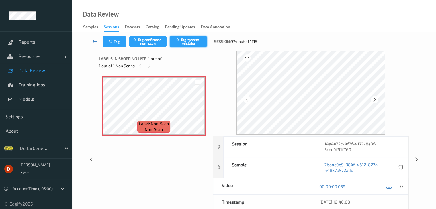
click at [185, 44] on button "Tag system-mistake" at bounding box center [188, 41] width 37 height 11
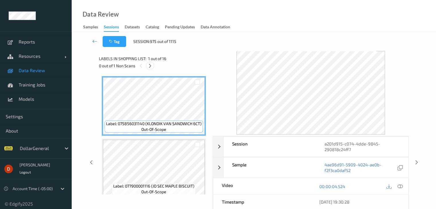
click at [151, 66] on icon at bounding box center [150, 65] width 5 height 5
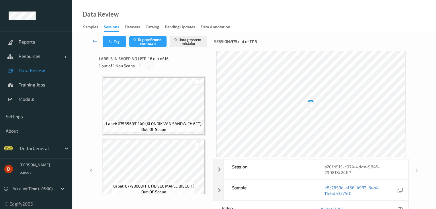
scroll to position [878, 0]
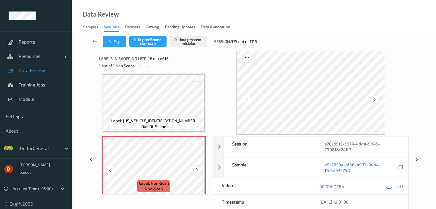
click at [197, 170] on icon at bounding box center [197, 170] width 5 height 5
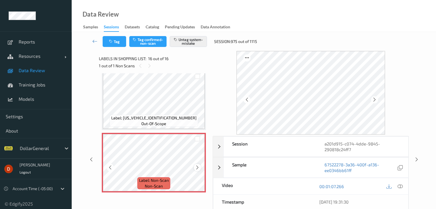
scroll to position [882, 0]
click at [95, 39] on icon at bounding box center [94, 41] width 5 height 6
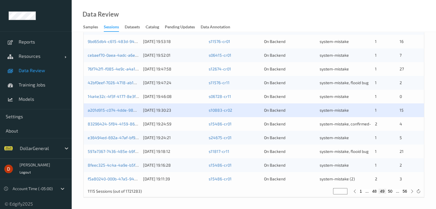
click at [391, 190] on button "50" at bounding box center [390, 191] width 8 height 5
type input "**"
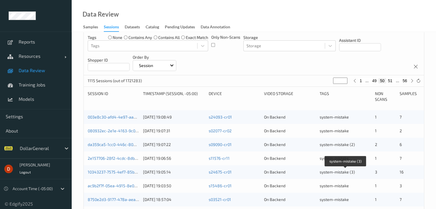
scroll to position [67, 0]
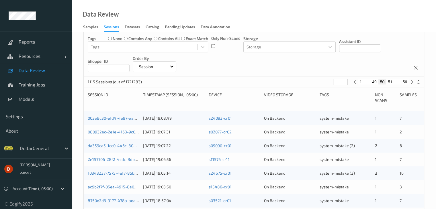
click at [372, 80] on button "49" at bounding box center [375, 81] width 8 height 5
type input "**"
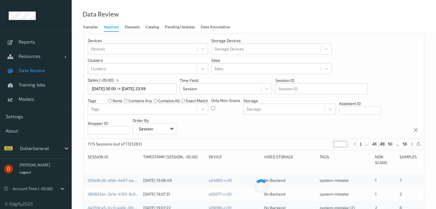
scroll to position [0, 0]
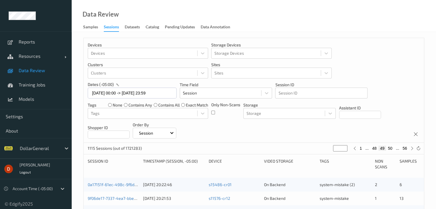
click at [361, 148] on button "1" at bounding box center [361, 148] width 6 height 5
type input "*"
click at [378, 148] on button "2" at bounding box center [380, 148] width 6 height 5
type input "*"
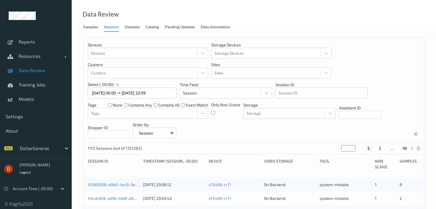
type input "*"
drag, startPoint x: 344, startPoint y: 148, endPoint x: 331, endPoint y: 149, distance: 13.0
click at [331, 149] on div "1115 Sessions (out of 1721283) * 1 2 3 ... 56" at bounding box center [254, 148] width 340 height 11
type input "*"
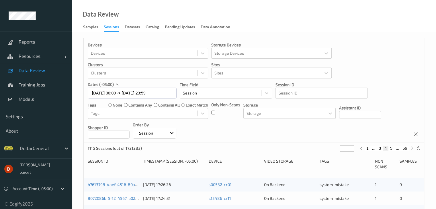
type input "**"
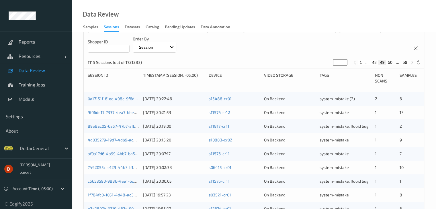
click at [372, 61] on button "48" at bounding box center [375, 62] width 8 height 5
type input "**"
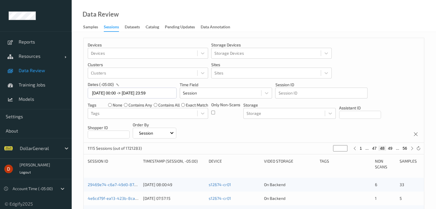
click at [378, 149] on button "47" at bounding box center [375, 148] width 8 height 5
type input "**"
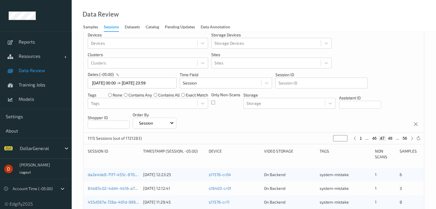
scroll to position [9, 0]
click at [391, 139] on button "48" at bounding box center [390, 139] width 8 height 5
type input "**"
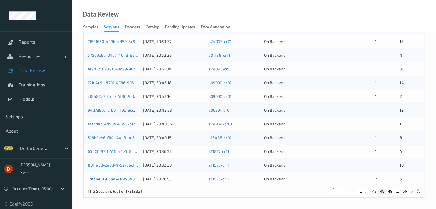
click at [119, 178] on link "7dfdbe51-06bd-4e5f-8401-521951143220" at bounding box center [126, 179] width 77 height 5
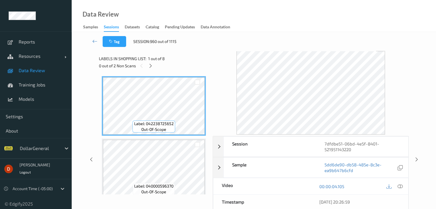
click at [146, 67] on div "0 out of 2 Non Scans" at bounding box center [154, 65] width 110 height 7
click at [148, 67] on icon at bounding box center [150, 65] width 5 height 5
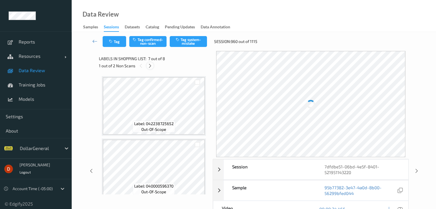
scroll to position [315, 0]
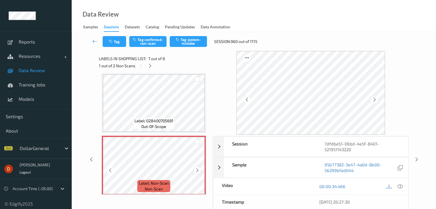
click at [196, 169] on icon at bounding box center [197, 170] width 5 height 5
click at [183, 39] on button "Tag system-mistake" at bounding box center [188, 41] width 37 height 11
click at [150, 67] on icon at bounding box center [150, 65] width 5 height 5
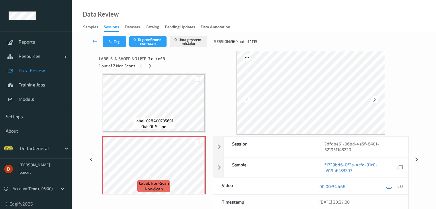
scroll to position [378, 0]
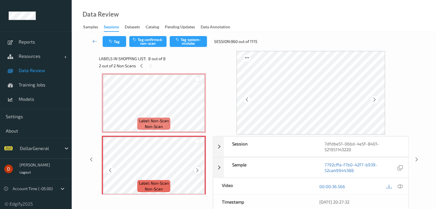
click at [195, 170] on icon at bounding box center [197, 170] width 5 height 5
click at [188, 44] on button "Tag system-mistake" at bounding box center [188, 41] width 37 height 11
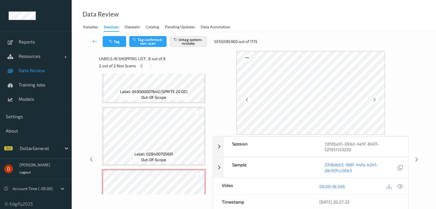
scroll to position [292, 0]
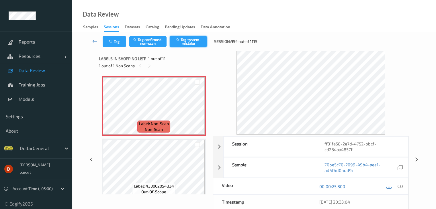
click at [182, 45] on button "Tag system-mistake" at bounding box center [188, 41] width 37 height 11
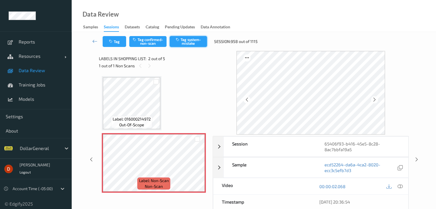
click at [177, 44] on button "Tag system-mistake" at bounding box center [188, 41] width 37 height 11
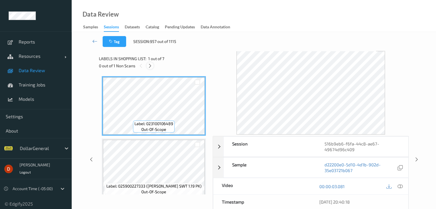
click at [150, 69] on div at bounding box center [150, 65] width 7 height 7
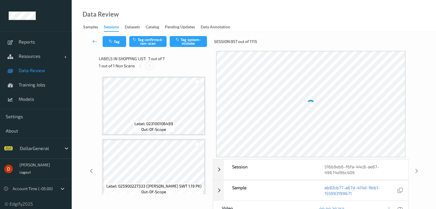
scroll to position [315, 0]
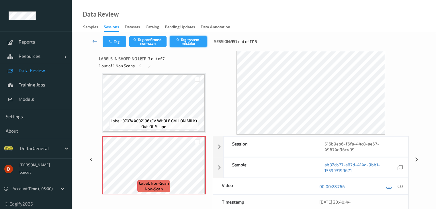
click at [185, 45] on button "Tag system-mistake" at bounding box center [188, 41] width 37 height 11
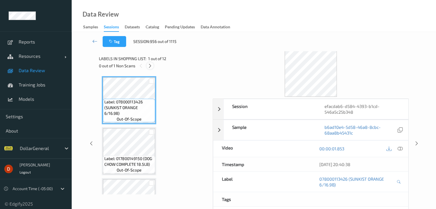
click at [149, 66] on icon at bounding box center [150, 65] width 5 height 5
click at [146, 66] on div "0 out of 1 Non Scans" at bounding box center [154, 65] width 110 height 7
click at [147, 66] on div at bounding box center [150, 65] width 7 height 7
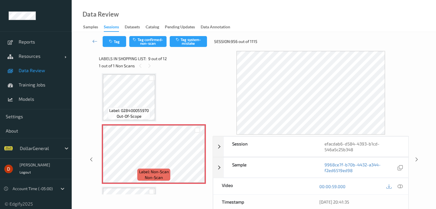
scroll to position [418, 0]
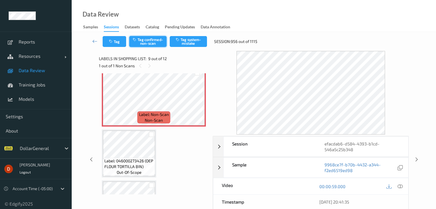
click at [152, 45] on button "Tag confirmed-non-scan" at bounding box center [147, 41] width 37 height 11
click at [172, 63] on div "1 out of 1 Non Scans" at bounding box center [154, 65] width 110 height 7
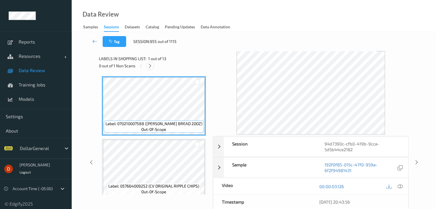
click at [150, 68] on icon at bounding box center [150, 65] width 5 height 5
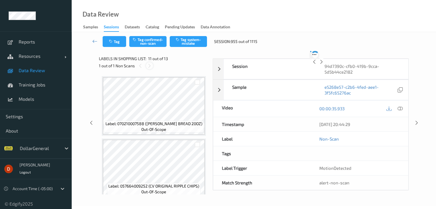
scroll to position [566, 0]
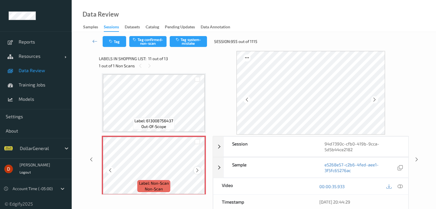
click at [195, 169] on div at bounding box center [197, 170] width 7 height 7
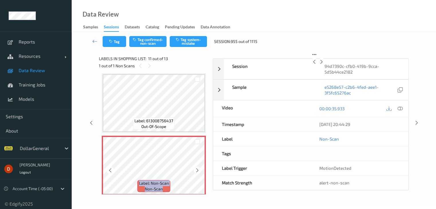
click at [195, 169] on div at bounding box center [197, 170] width 7 height 7
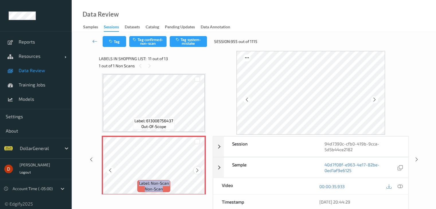
click at [195, 169] on div at bounding box center [197, 170] width 7 height 7
click at [178, 42] on button "Tag system-mistake" at bounding box center [188, 41] width 37 height 11
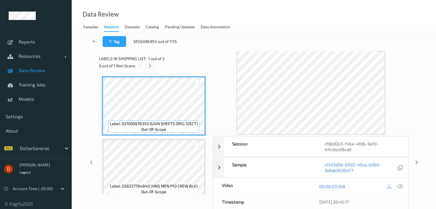
click at [152, 67] on icon at bounding box center [150, 65] width 5 height 5
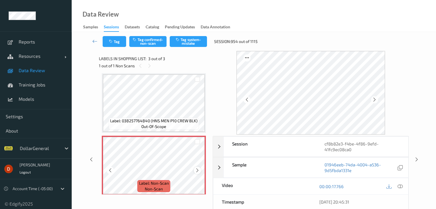
click at [196, 170] on icon at bounding box center [197, 170] width 5 height 5
click at [187, 45] on button "Tag system-mistake" at bounding box center [188, 41] width 37 height 11
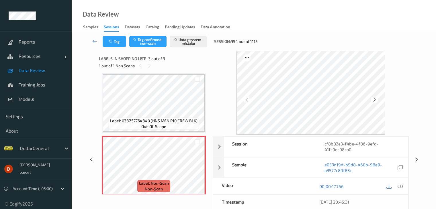
click at [176, 65] on div "1 out of 1 Non Scans" at bounding box center [154, 65] width 110 height 7
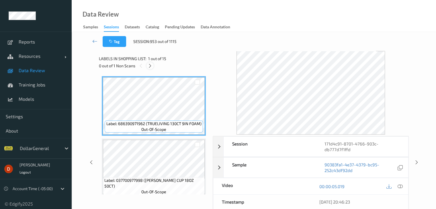
click at [153, 66] on div at bounding box center [150, 65] width 7 height 7
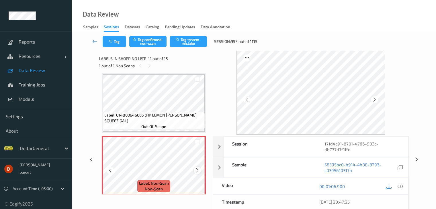
click at [198, 171] on icon at bounding box center [197, 170] width 5 height 5
click at [174, 42] on button "Tag system-mistake" at bounding box center [188, 41] width 37 height 11
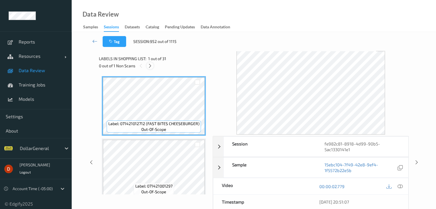
click at [151, 65] on icon at bounding box center [150, 65] width 5 height 5
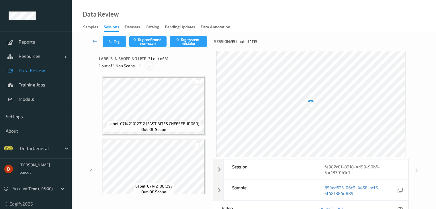
scroll to position [1816, 0]
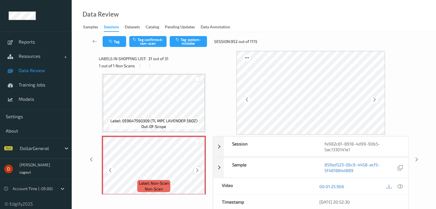
click at [197, 171] on icon at bounding box center [197, 170] width 5 height 5
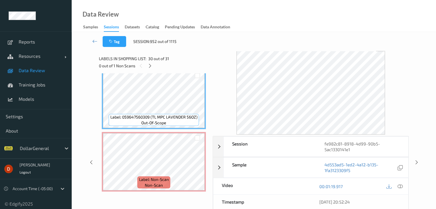
scroll to position [1762, 0]
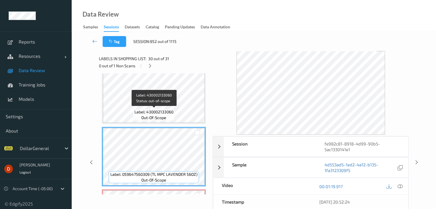
click at [169, 114] on span "Label: 430002133060" at bounding box center [154, 112] width 39 height 6
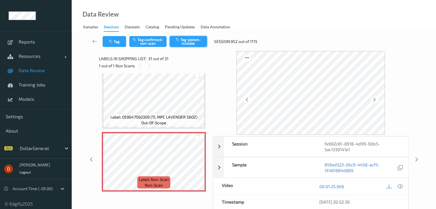
click at [174, 44] on button "Tag system-mistake" at bounding box center [188, 41] width 37 height 11
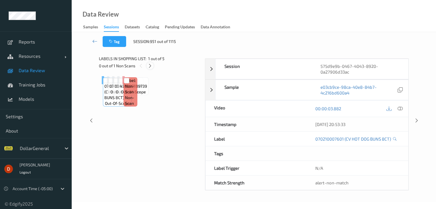
click at [150, 65] on icon at bounding box center [150, 65] width 5 height 5
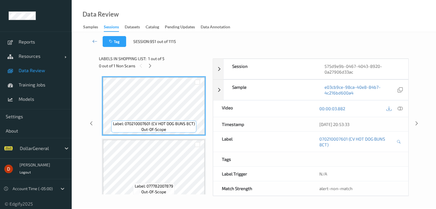
scroll to position [190, 0]
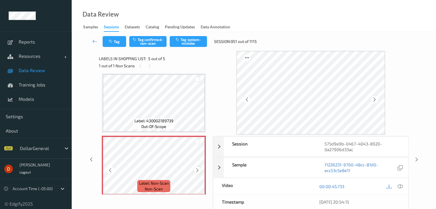
click at [196, 169] on icon at bounding box center [197, 170] width 5 height 5
click at [183, 47] on div "Tag Tag confirmed-non-scan Tag system-mistake Session: 951 out of 1115" at bounding box center [253, 41] width 341 height 19
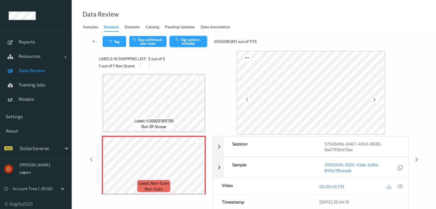
click at [182, 46] on button "Tag system-mistake" at bounding box center [188, 41] width 37 height 11
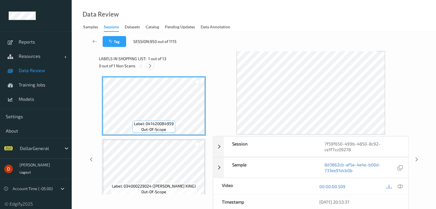
click at [152, 66] on icon at bounding box center [150, 65] width 5 height 5
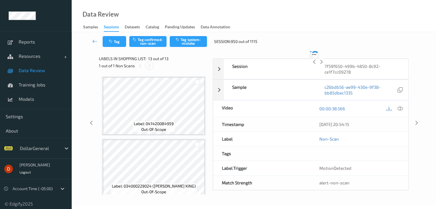
scroll to position [691, 0]
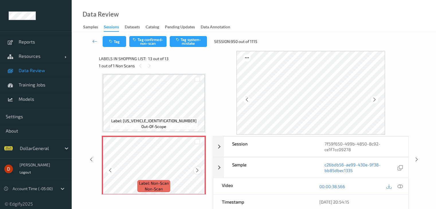
click at [195, 170] on icon at bounding box center [197, 170] width 5 height 5
click at [190, 42] on button "Tag system-mistake" at bounding box center [188, 41] width 37 height 11
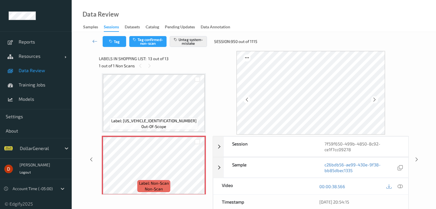
click at [174, 67] on div "1 out of 1 Non Scans" at bounding box center [154, 65] width 110 height 7
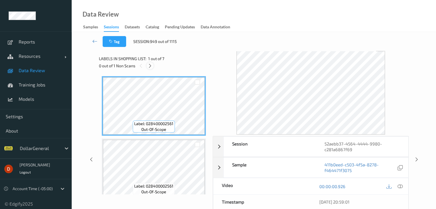
click at [152, 66] on icon at bounding box center [150, 65] width 5 height 5
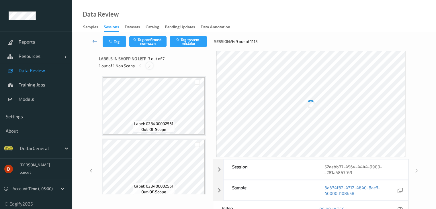
scroll to position [315, 0]
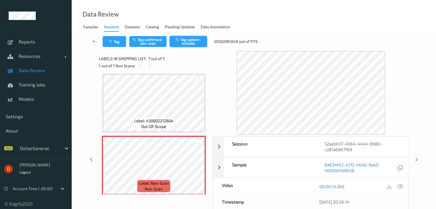
click at [180, 41] on icon "button" at bounding box center [178, 40] width 5 height 4
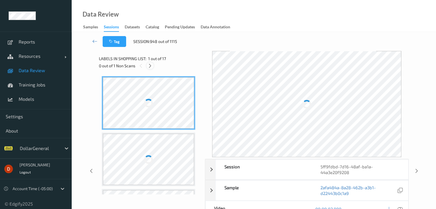
click at [152, 67] on icon at bounding box center [150, 65] width 5 height 5
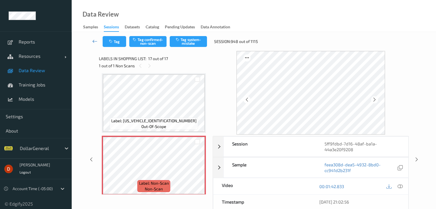
click at [100, 43] on link at bounding box center [94, 41] width 15 height 11
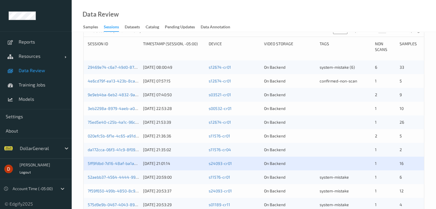
scroll to position [124, 0]
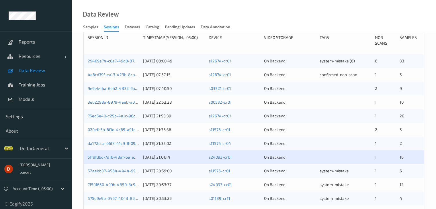
click at [115, 160] on div "5ff9fdbd-7d16-48af-ba1a-44a3e20f9208 [DATE] 21:01:14 s24093-cr01 On Backend 1 16" at bounding box center [254, 158] width 340 height 14
click at [117, 156] on link "5ff9fdbd-7d16-48af-ba1a-44a3e20f9208" at bounding box center [126, 157] width 76 height 5
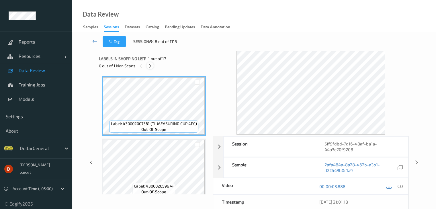
click at [152, 65] on icon at bounding box center [150, 65] width 5 height 5
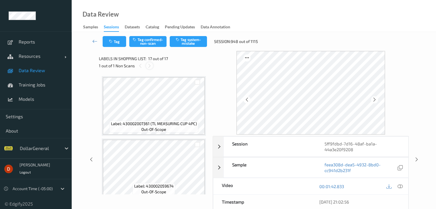
scroll to position [941, 0]
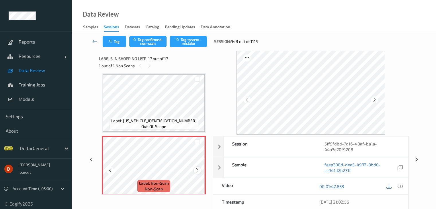
click at [196, 169] on icon at bounding box center [197, 170] width 5 height 5
click at [197, 169] on icon at bounding box center [197, 170] width 5 height 5
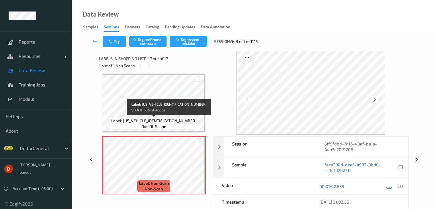
click at [179, 120] on div "Label: [US_VEHICLE_IDENTIFICATION_NUMBER] out-of-scope" at bounding box center [154, 124] width 88 height 12
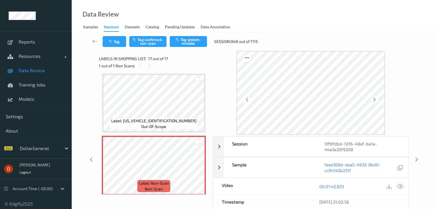
click at [404, 186] on div at bounding box center [400, 187] width 8 height 8
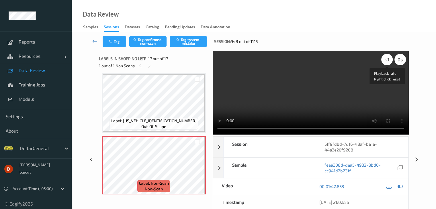
click at [386, 61] on div "x 1" at bounding box center [386, 59] width 11 height 11
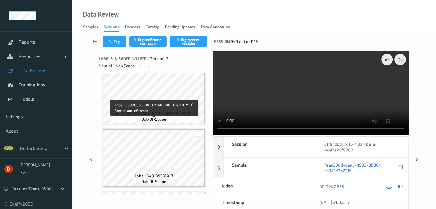
scroll to position [252, 0]
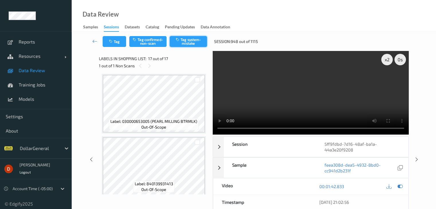
click at [193, 38] on button "Tag system-mistake" at bounding box center [188, 41] width 37 height 11
click at [190, 59] on div "Labels in shopping list: 17 out of 17" at bounding box center [154, 58] width 110 height 7
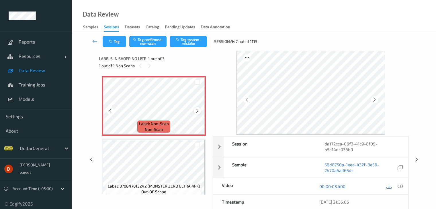
click at [199, 112] on icon at bounding box center [197, 110] width 5 height 5
click at [192, 43] on button "Tag system-mistake" at bounding box center [188, 41] width 37 height 11
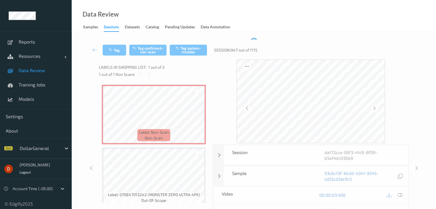
click at [179, 71] on div "1 out of 1 Non Scans" at bounding box center [154, 74] width 110 height 7
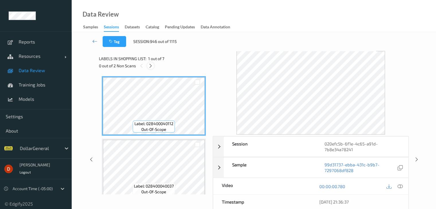
click at [153, 66] on icon at bounding box center [150, 65] width 5 height 5
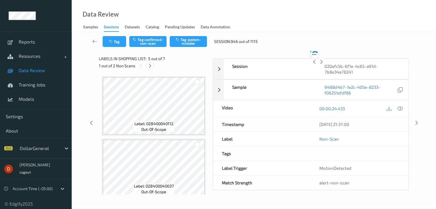
scroll to position [190, 0]
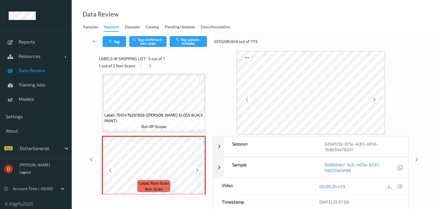
click at [200, 170] on icon at bounding box center [197, 170] width 5 height 5
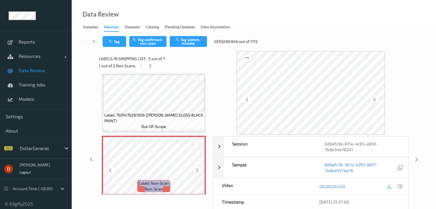
click at [200, 170] on icon at bounding box center [197, 170] width 5 height 5
click at [183, 44] on button "Tag system-mistake" at bounding box center [188, 41] width 37 height 11
click at [151, 65] on icon at bounding box center [150, 65] width 5 height 5
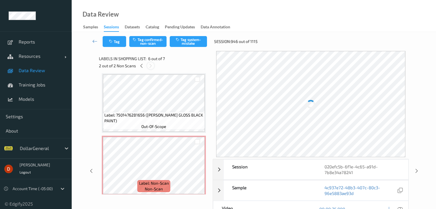
scroll to position [253, 0]
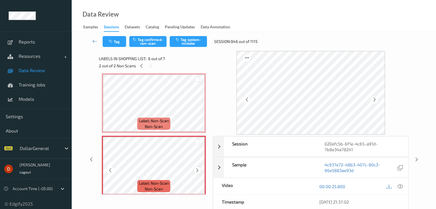
click at [196, 169] on icon at bounding box center [197, 170] width 5 height 5
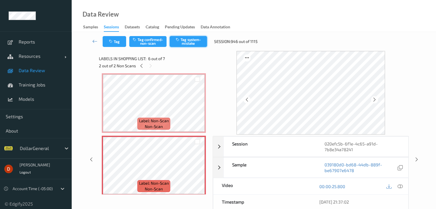
click at [188, 47] on button "Tag system-mistake" at bounding box center [188, 41] width 37 height 11
click at [179, 57] on div "Labels in shopping list: 6 out of 7" at bounding box center [154, 58] width 110 height 7
click at [97, 42] on icon at bounding box center [94, 41] width 5 height 6
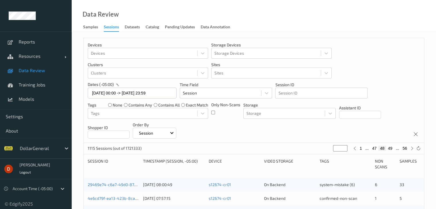
drag, startPoint x: 340, startPoint y: 146, endPoint x: 326, endPoint y: 140, distance: 15.7
click at [326, 146] on div "1115 Sessions (out of 1721333) ** 1 ... 47 48 49 ... 56" at bounding box center [254, 148] width 340 height 11
type input "*"
type input "**"
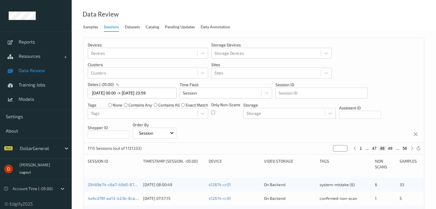
type input "**"
click at [324, 139] on div "Devices Devices Storage Devices Storage Devices Clusters Clusters Sites Sites d…" at bounding box center [254, 90] width 340 height 105
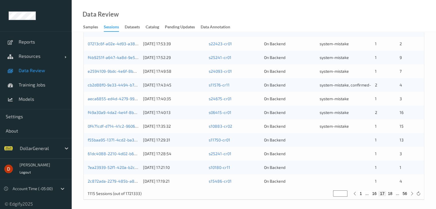
scroll to position [267, 0]
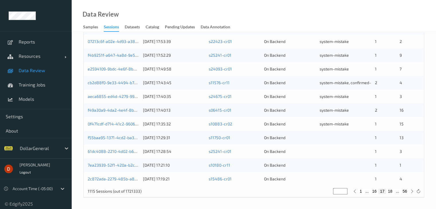
click at [389, 191] on button "18" at bounding box center [390, 191] width 8 height 5
type input "**"
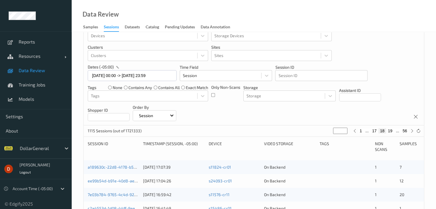
scroll to position [0, 0]
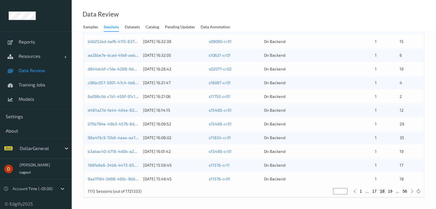
click at [375, 192] on button "17" at bounding box center [375, 191] width 8 height 5
type input "**"
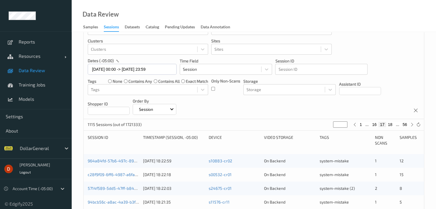
scroll to position [57, 0]
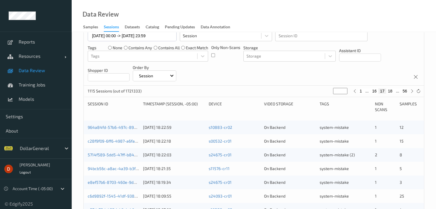
drag, startPoint x: 340, startPoint y: 91, endPoint x: 320, endPoint y: 98, distance: 20.6
click at [320, 98] on div "Devices Devices Storage Devices Storage Devices Clusters Clusters Sites Sites d…" at bounding box center [253, 193] width 341 height 427
type input "*"
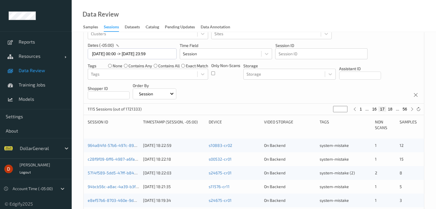
type input "**"
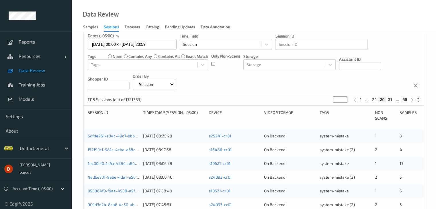
scroll to position [258, 0]
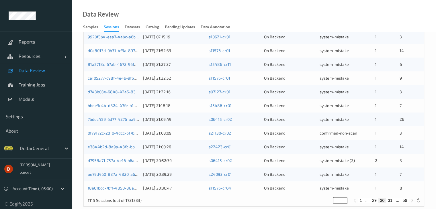
click at [391, 201] on button "31" at bounding box center [390, 200] width 8 height 5
type input "**"
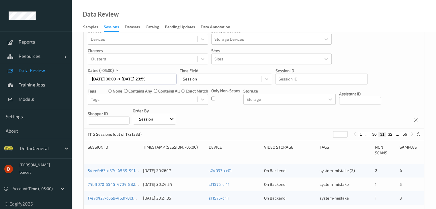
scroll to position [0, 0]
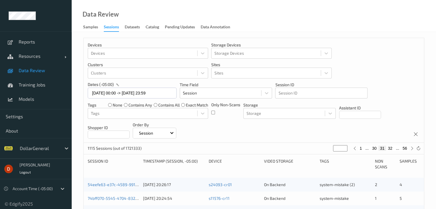
click at [390, 148] on button "32" at bounding box center [390, 148] width 8 height 5
type input "**"
click at [391, 148] on button "33" at bounding box center [390, 148] width 8 height 5
type input "**"
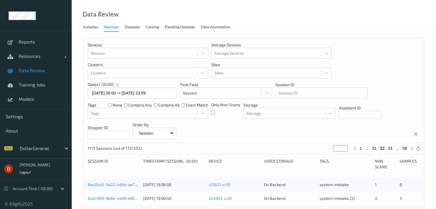
type input "**"
click at [391, 148] on button "34" at bounding box center [390, 148] width 8 height 5
type input "**"
click at [391, 148] on button "35" at bounding box center [390, 148] width 8 height 5
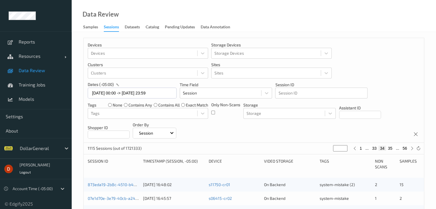
type input "**"
click at [392, 148] on button "36" at bounding box center [390, 148] width 8 height 5
type input "**"
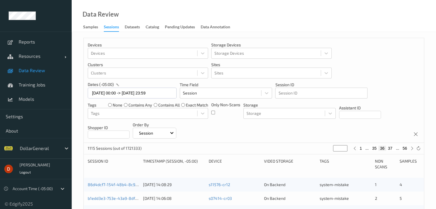
click at [392, 148] on button "37" at bounding box center [390, 148] width 8 height 5
type input "**"
click at [392, 148] on button "38" at bounding box center [390, 148] width 8 height 5
type input "**"
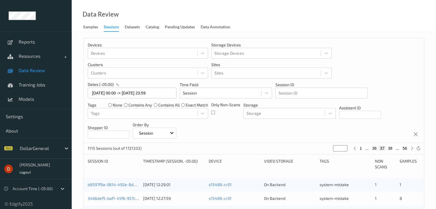
type input "**"
click at [392, 148] on button "39" at bounding box center [390, 148] width 8 height 5
type input "**"
click at [393, 148] on button "40" at bounding box center [390, 148] width 8 height 5
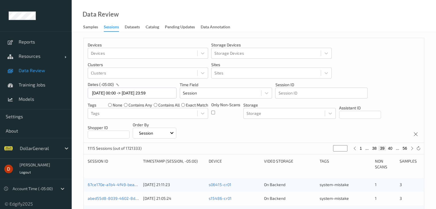
type input "**"
click at [393, 148] on button "41" at bounding box center [390, 148] width 8 height 5
type input "**"
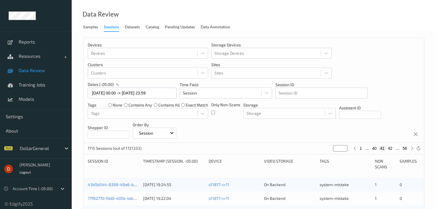
click at [394, 148] on button "42" at bounding box center [390, 148] width 8 height 5
type input "**"
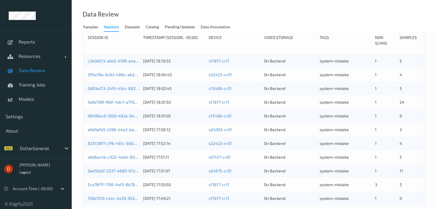
scroll to position [57, 0]
